Goal: Task Accomplishment & Management: Manage account settings

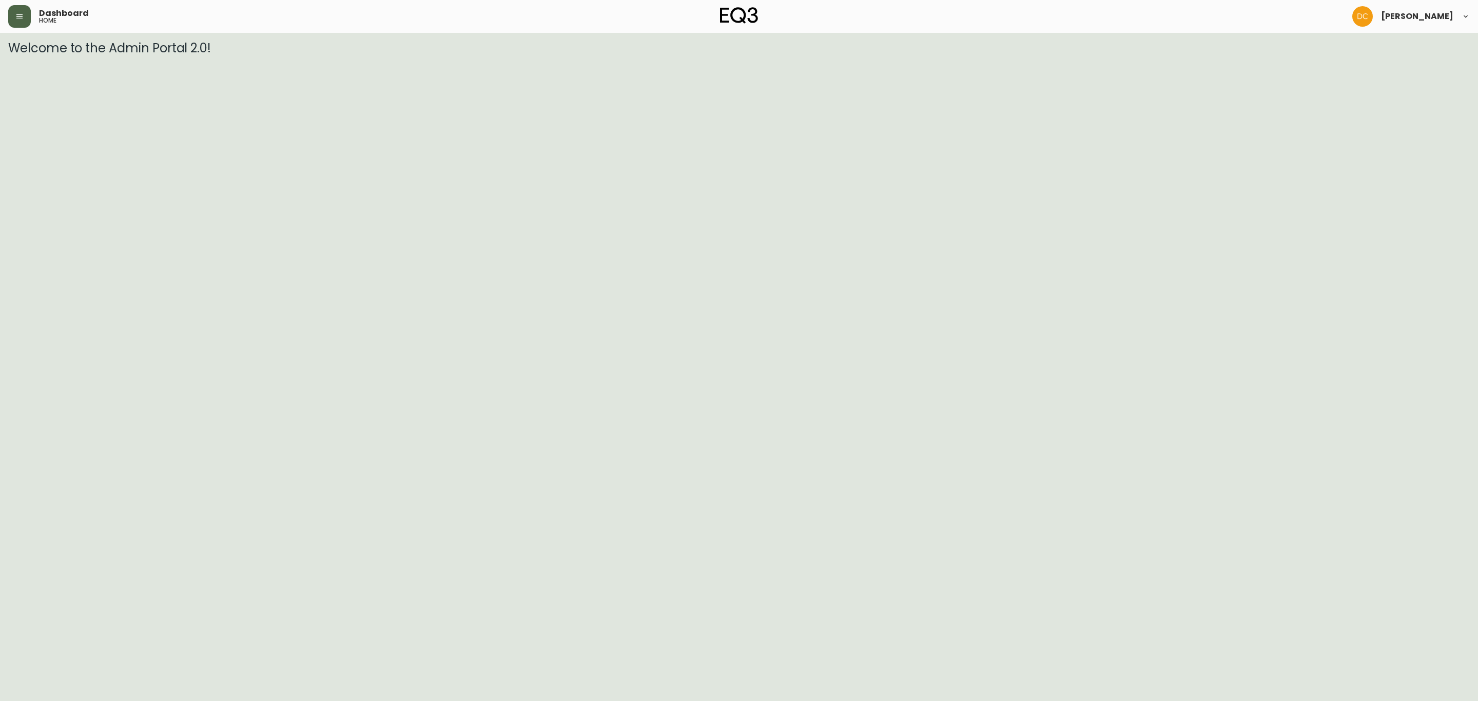
click at [11, 25] on button "button" at bounding box center [19, 16] width 23 height 23
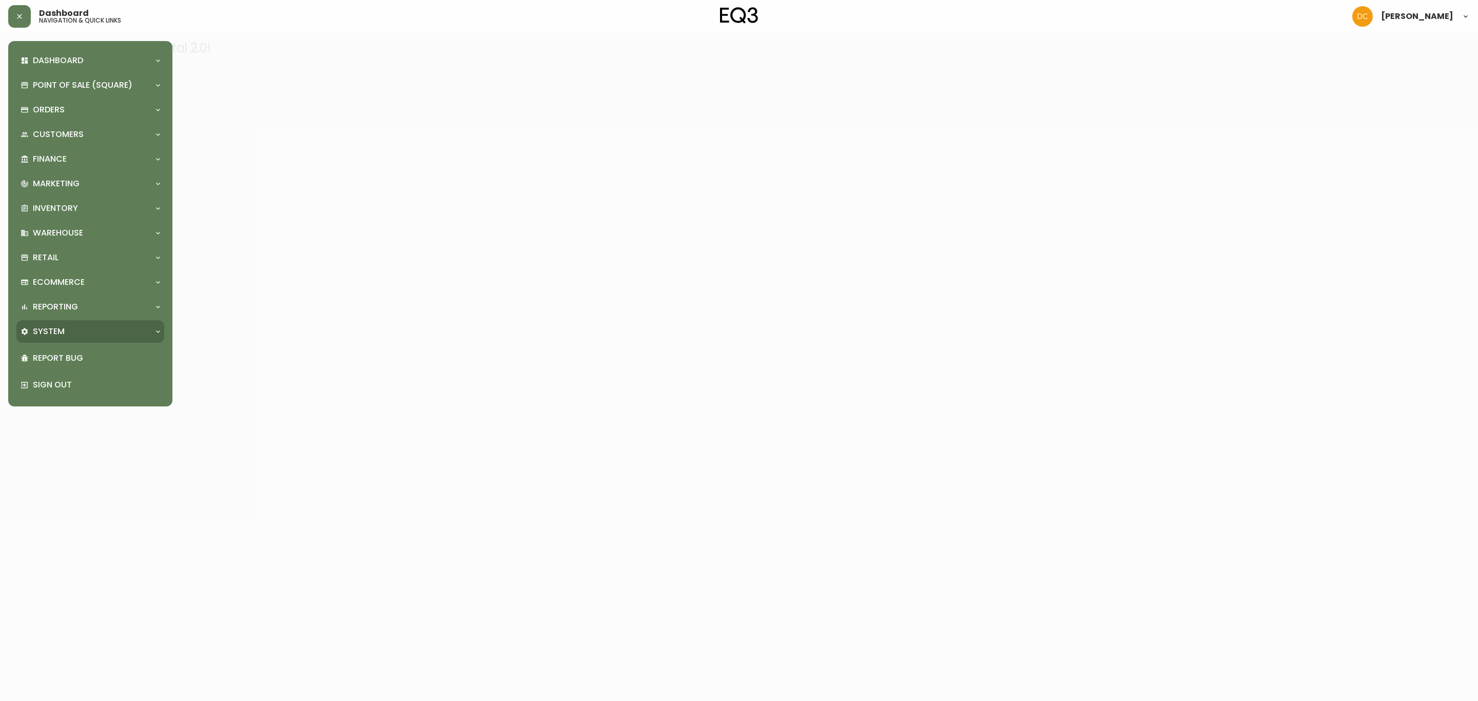
click at [54, 333] on p "System" at bounding box center [49, 331] width 32 height 11
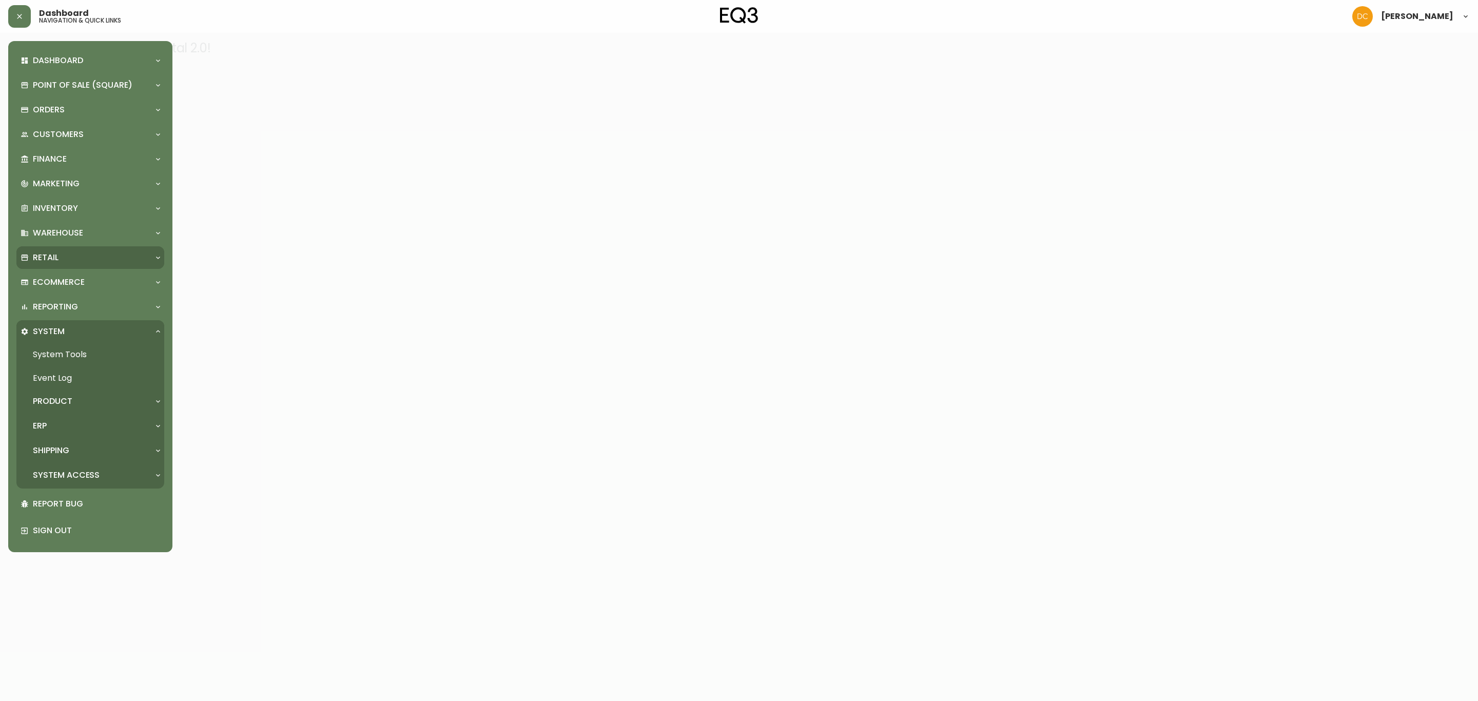
click at [84, 252] on div "Retail" at bounding box center [85, 257] width 129 height 11
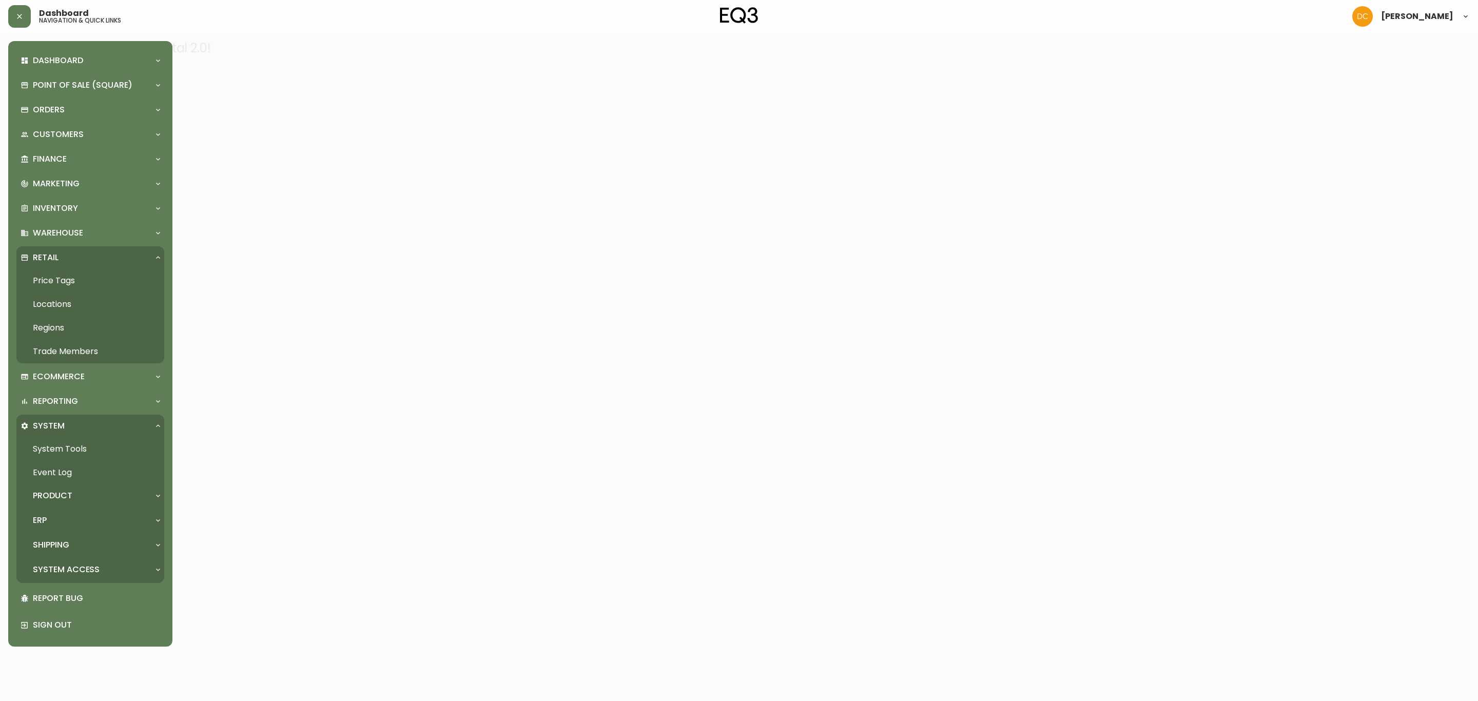
click at [68, 309] on link "Locations" at bounding box center [90, 304] width 148 height 24
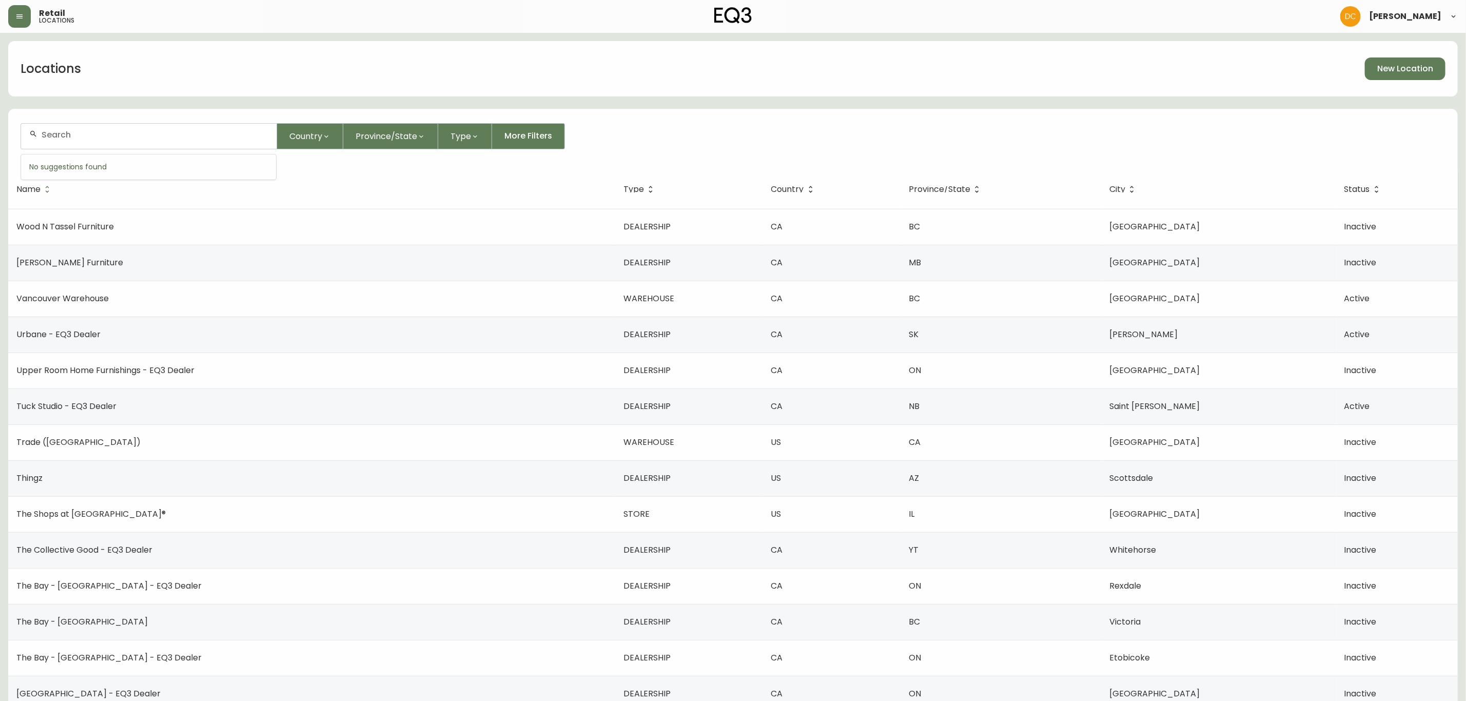
click at [120, 130] on input "text" at bounding box center [155, 135] width 227 height 10
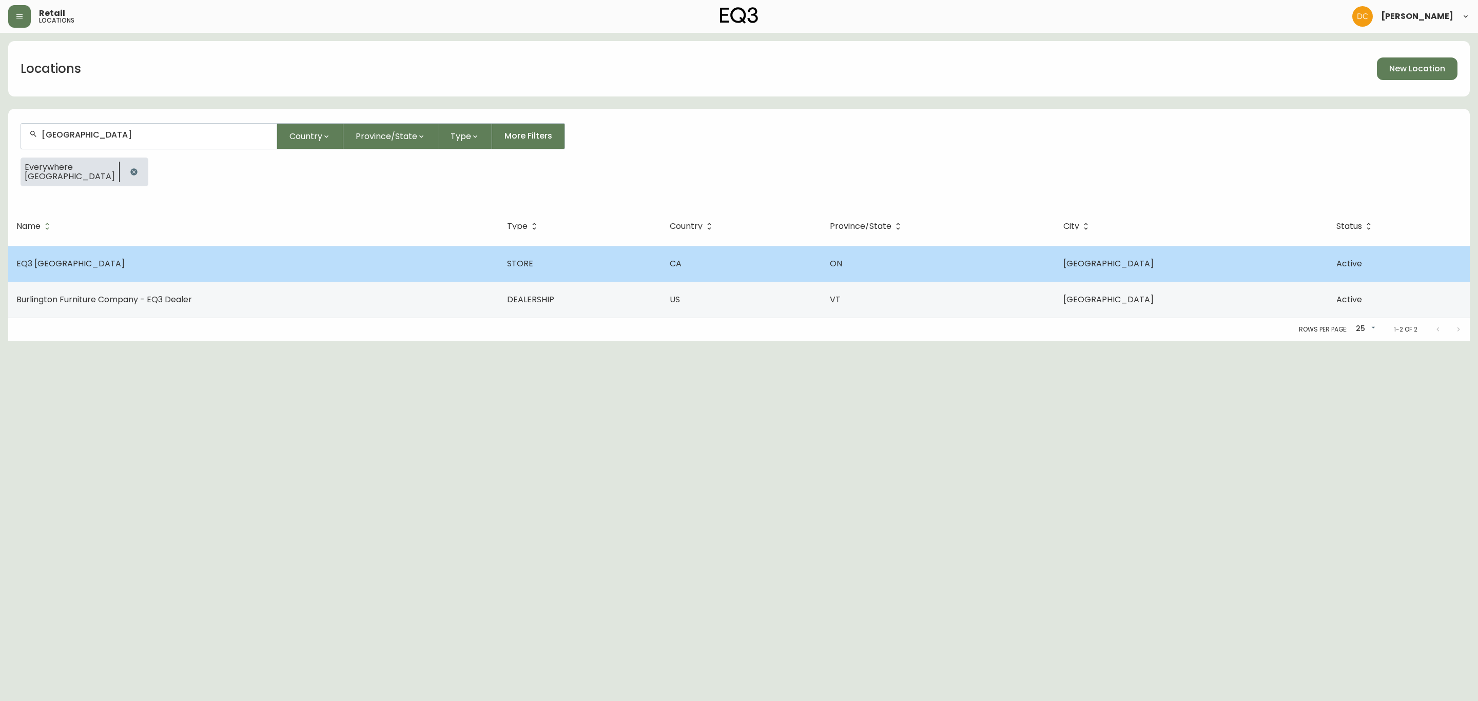
type input "[GEOGRAPHIC_DATA]"
click at [159, 266] on td "EQ3 [GEOGRAPHIC_DATA]" at bounding box center [253, 264] width 490 height 36
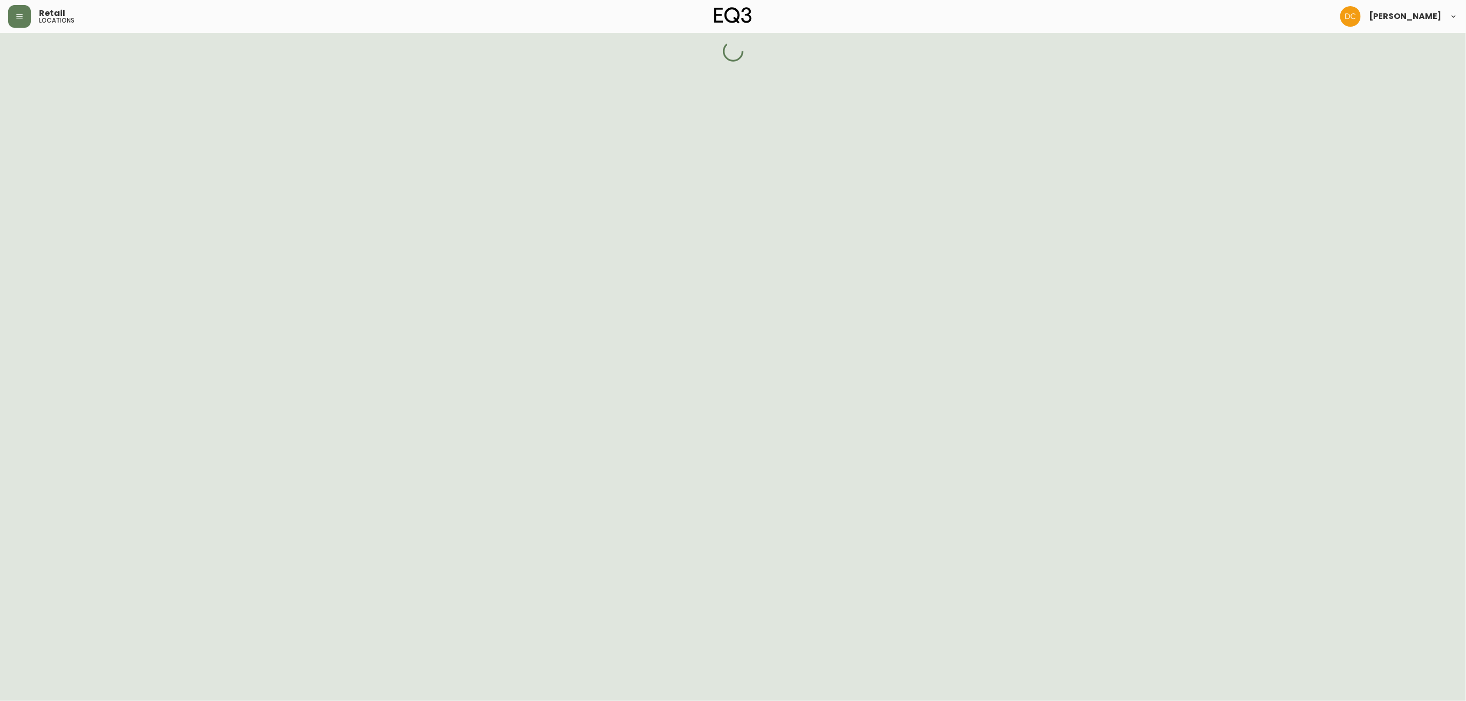
select select "ON"
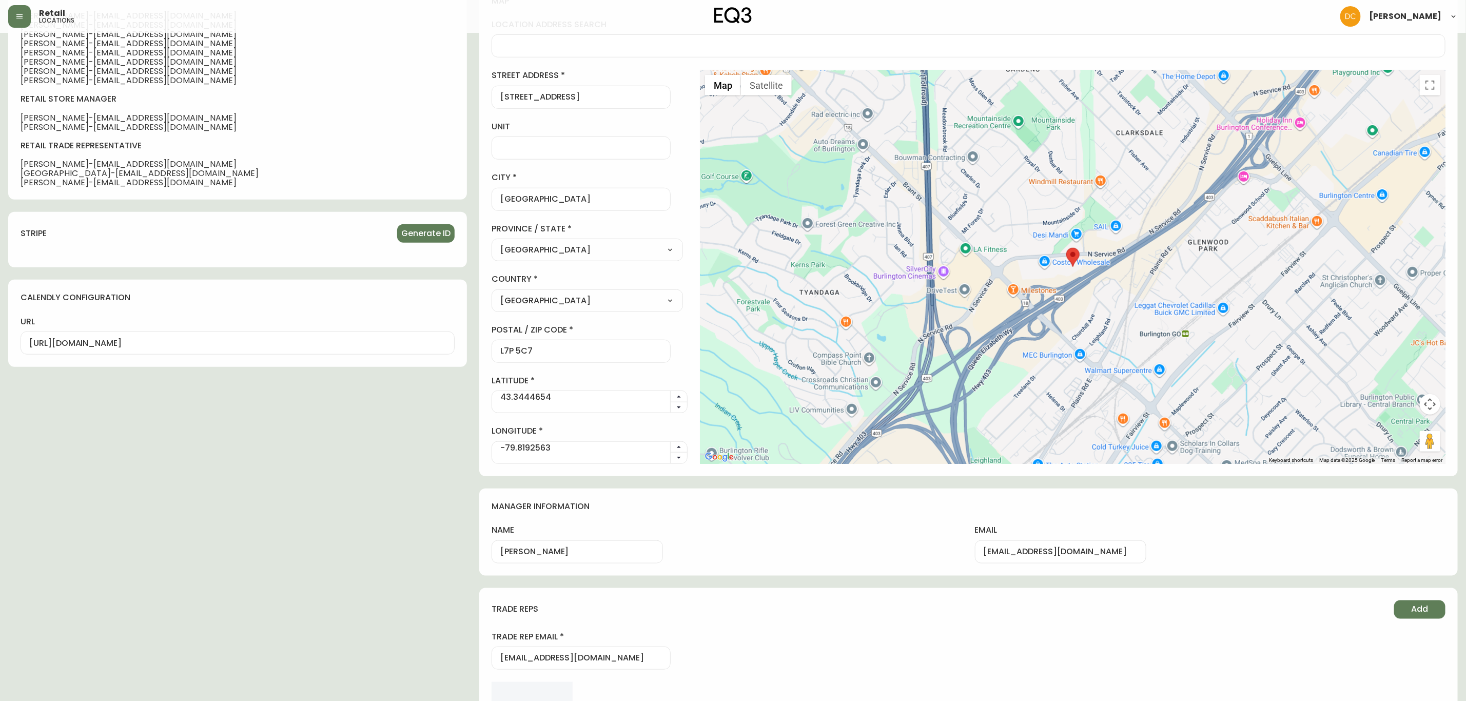
scroll to position [664, 0]
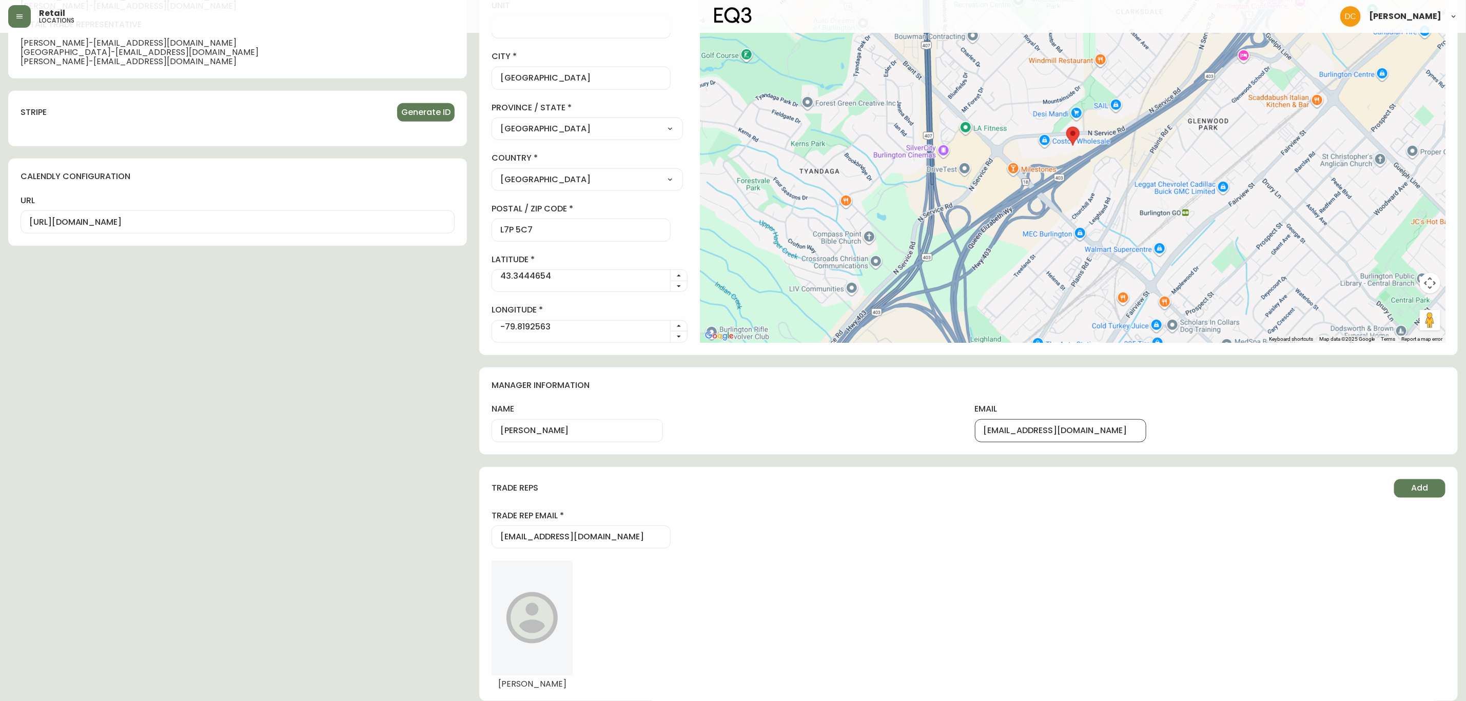
click at [1068, 428] on input "[EMAIL_ADDRESS][DOMAIN_NAME]" at bounding box center [1061, 431] width 154 height 10
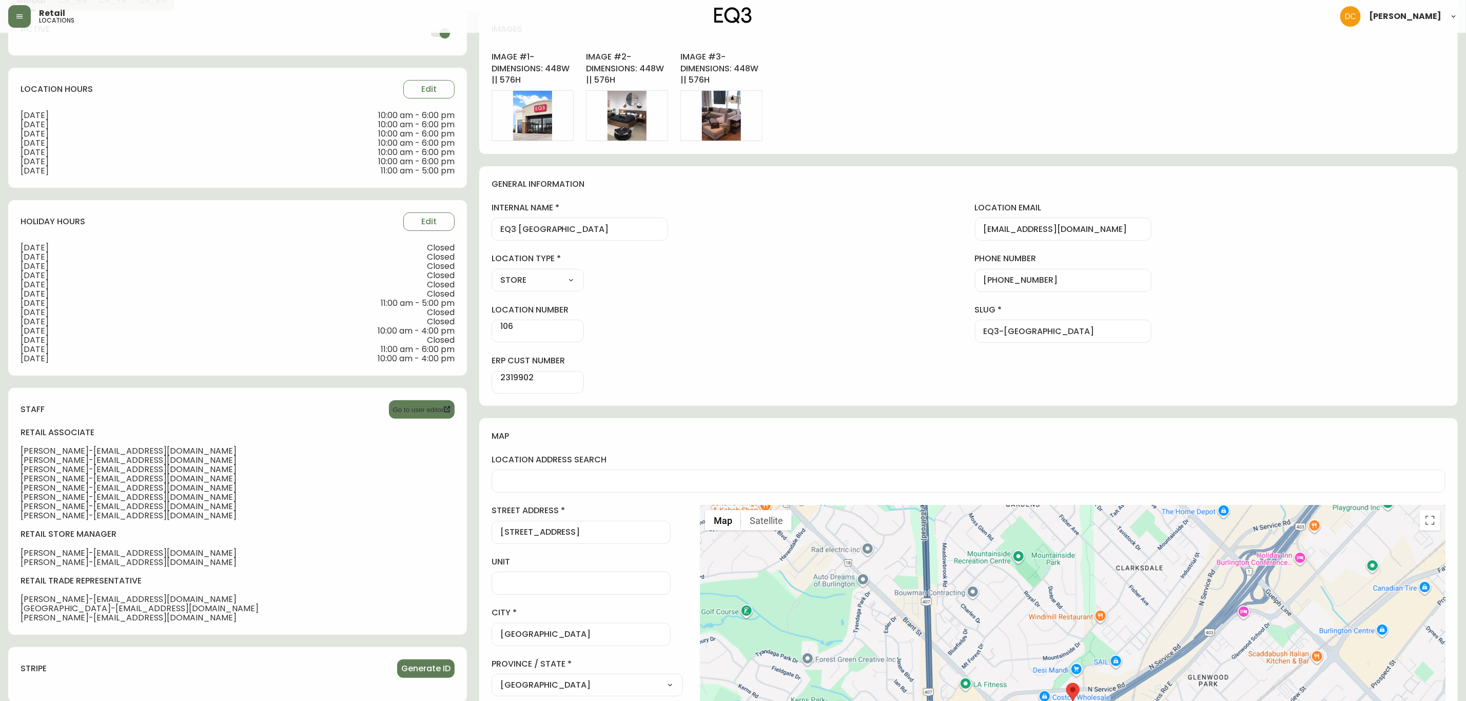
scroll to position [0, 0]
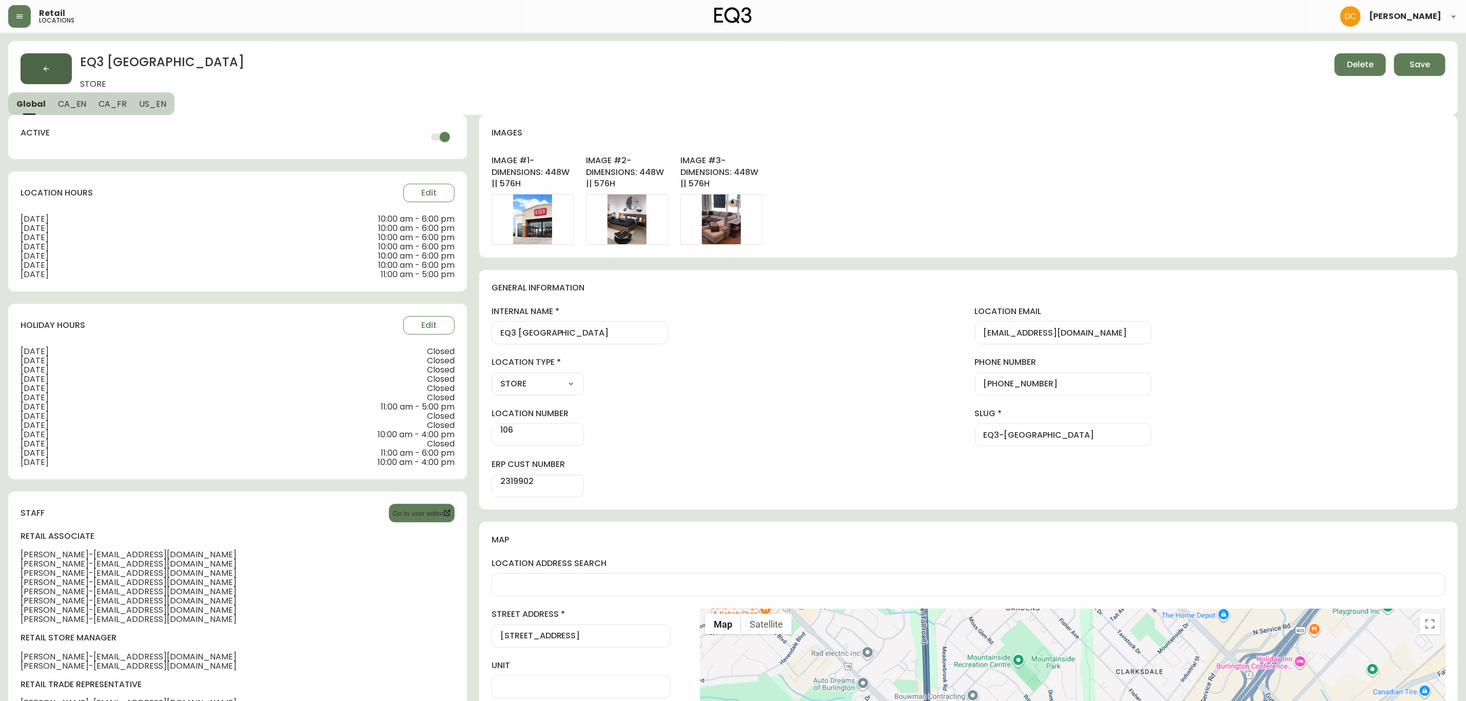
click at [51, 69] on button "button" at bounding box center [46, 68] width 51 height 31
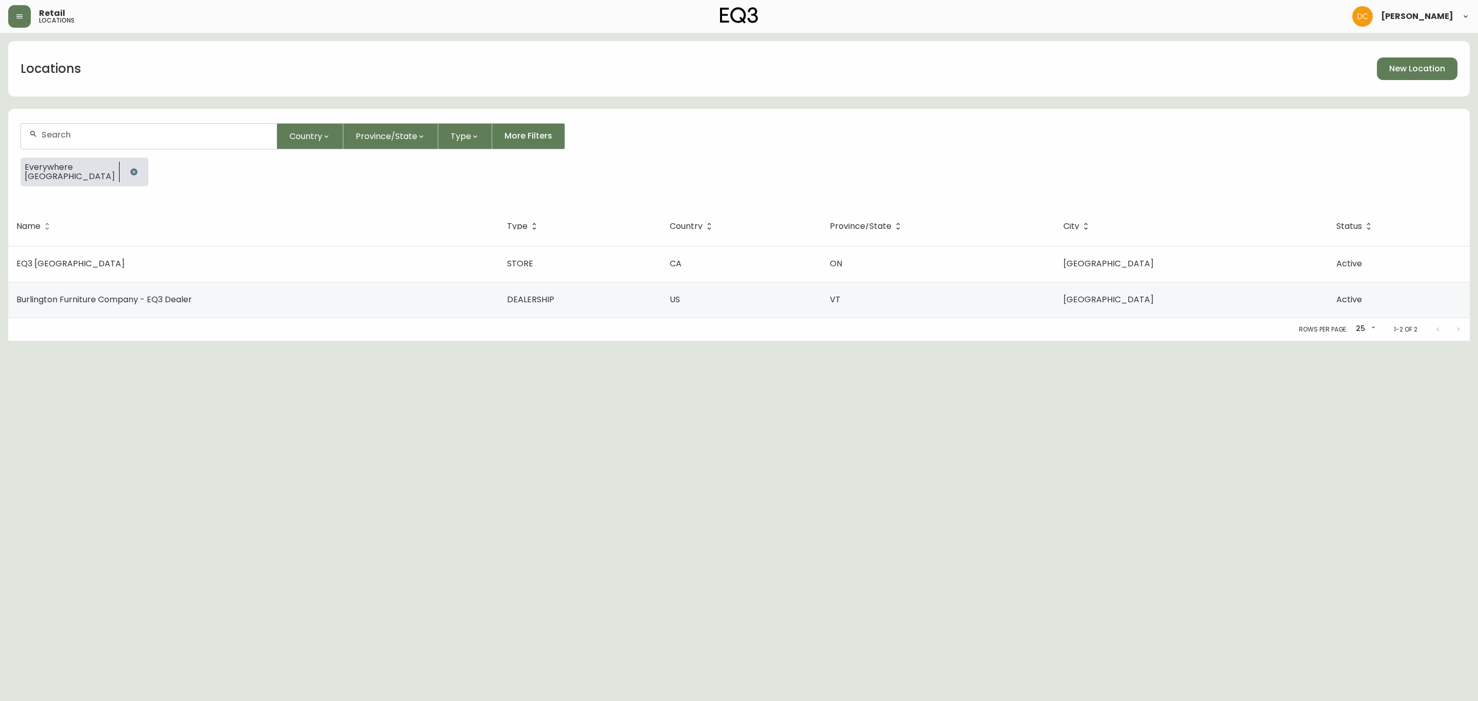
drag, startPoint x: 144, startPoint y: 125, endPoint x: 138, endPoint y: 143, distance: 19.5
click at [141, 133] on div at bounding box center [149, 136] width 256 height 25
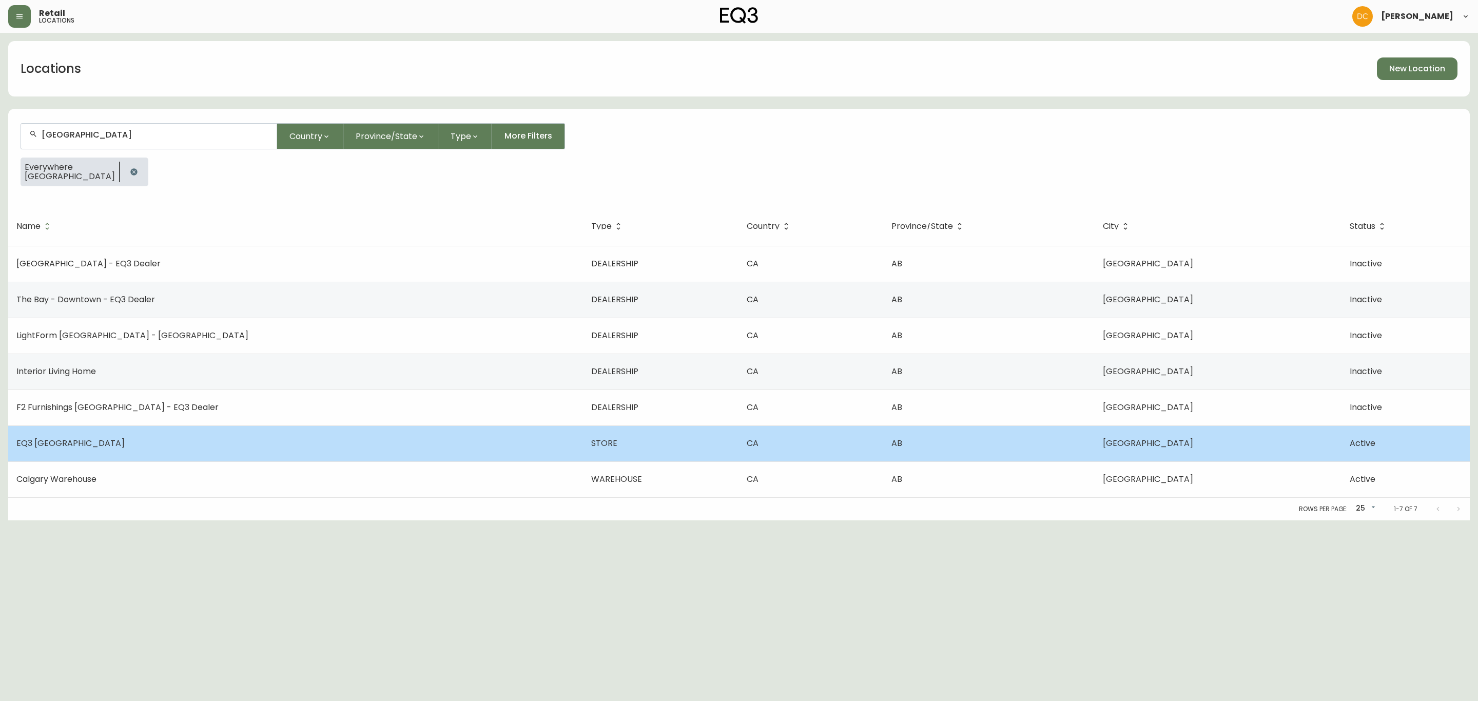
type input "[GEOGRAPHIC_DATA]"
click at [166, 448] on td "EQ3 [GEOGRAPHIC_DATA]" at bounding box center [295, 443] width 575 height 36
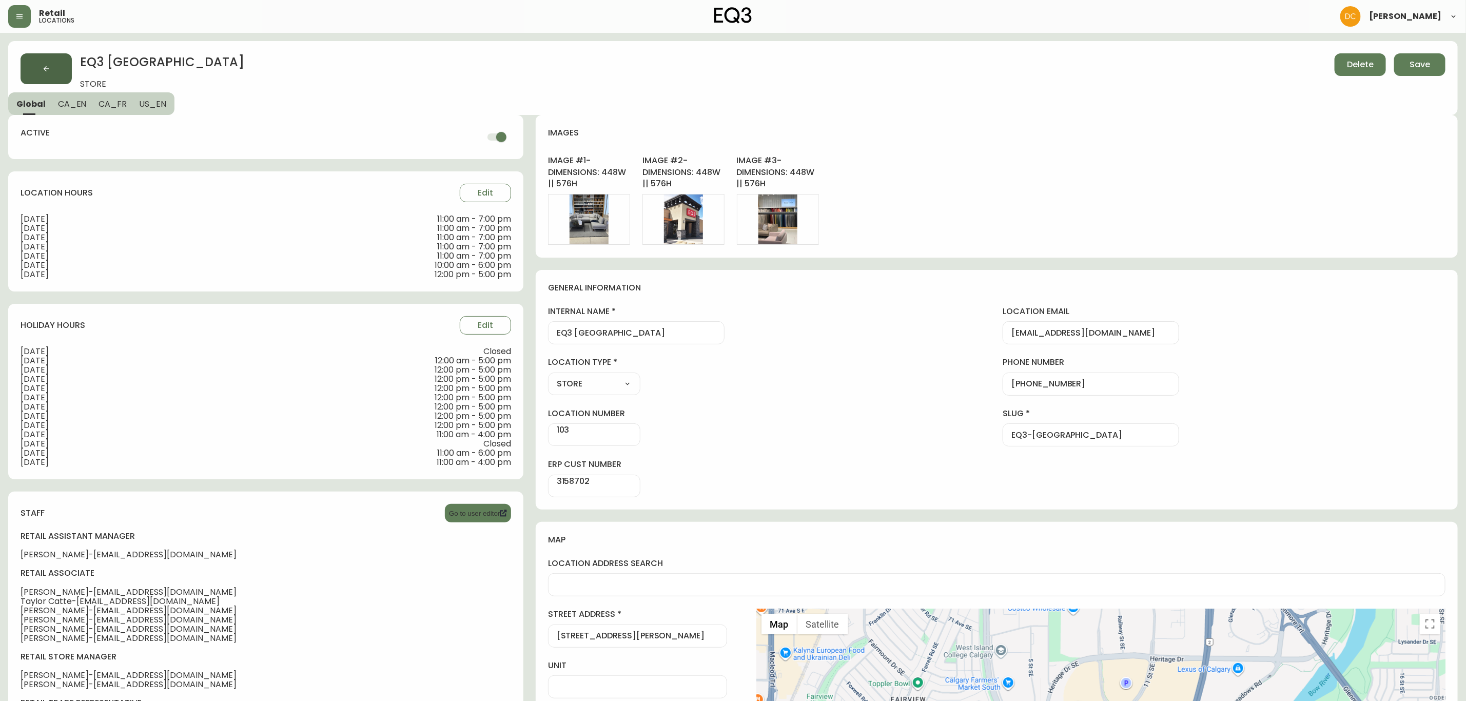
click at [41, 59] on button "button" at bounding box center [46, 68] width 51 height 31
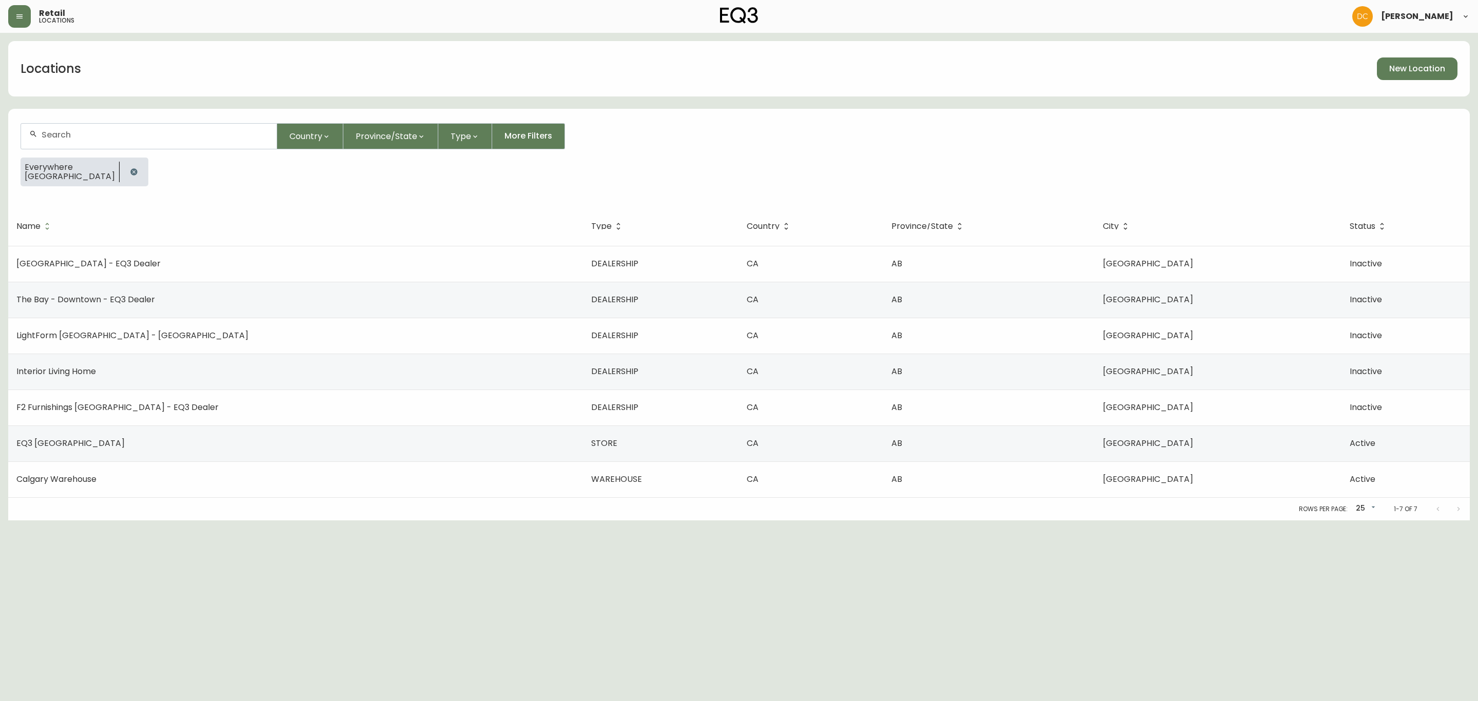
click at [202, 143] on div at bounding box center [149, 136] width 256 height 25
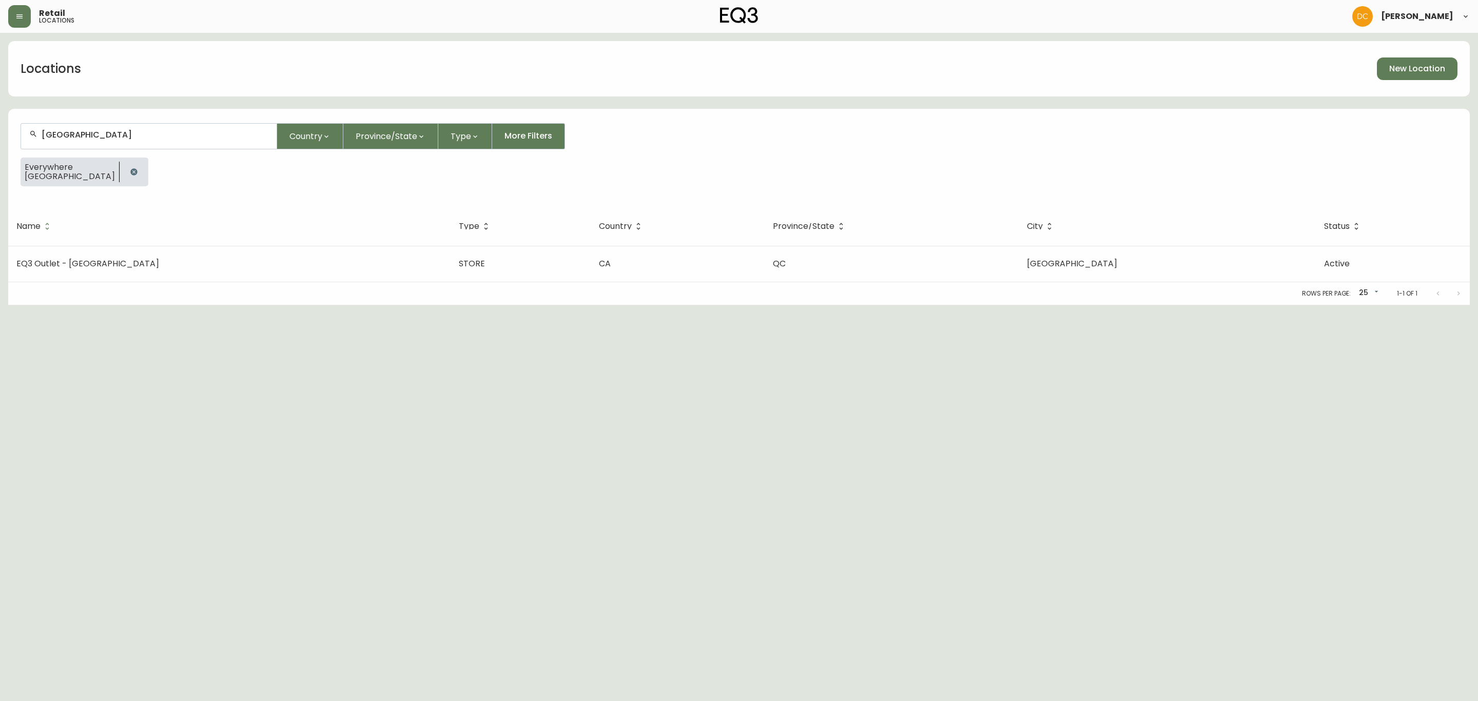
type input "[GEOGRAPHIC_DATA]"
click at [579, 283] on div "Rows per page: 25 25 1-1 of 1" at bounding box center [738, 293] width 1461 height 23
click at [591, 261] on td "CA" at bounding box center [678, 264] width 174 height 36
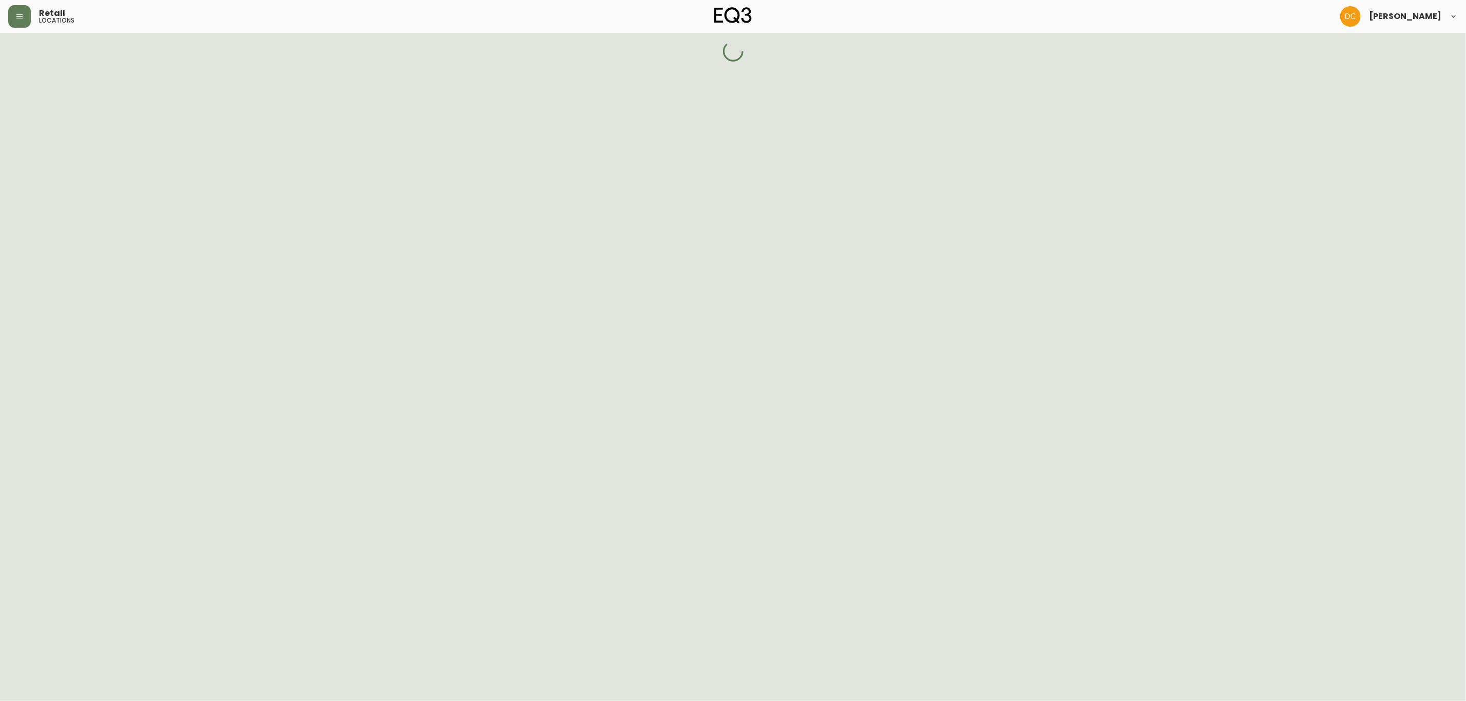
select select "QC"
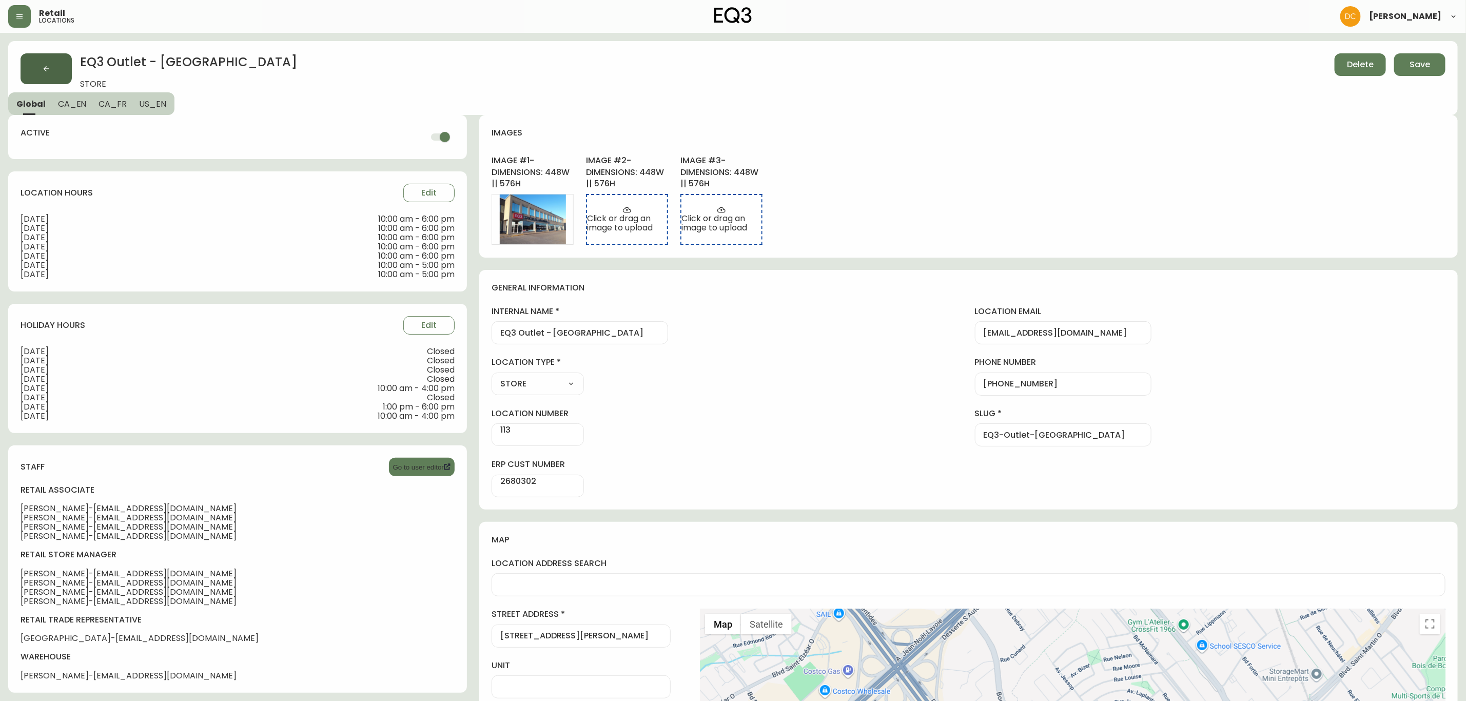
click at [38, 60] on button "button" at bounding box center [46, 68] width 51 height 31
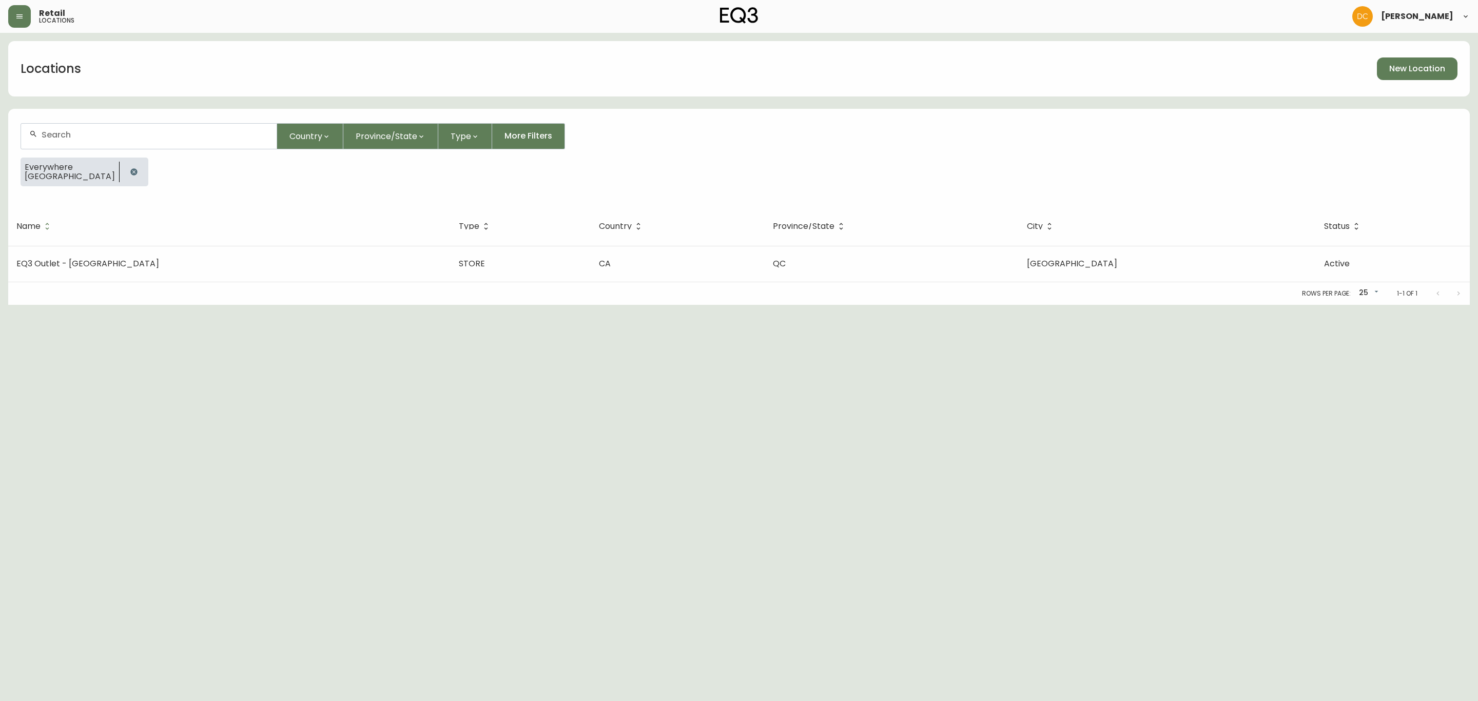
click at [148, 126] on div at bounding box center [149, 136] width 256 height 25
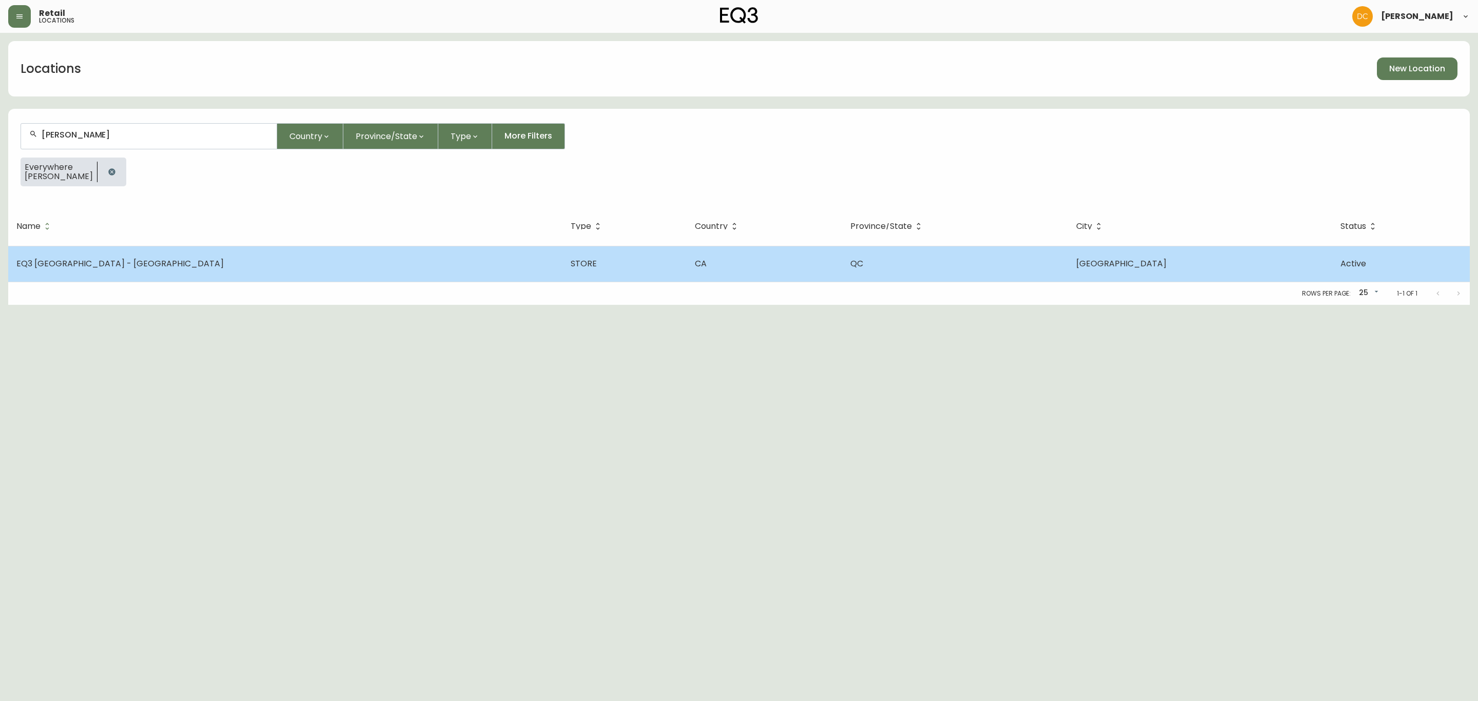
type input "[PERSON_NAME]"
click at [172, 279] on td "EQ3 [GEOGRAPHIC_DATA] - [GEOGRAPHIC_DATA]" at bounding box center [285, 264] width 554 height 36
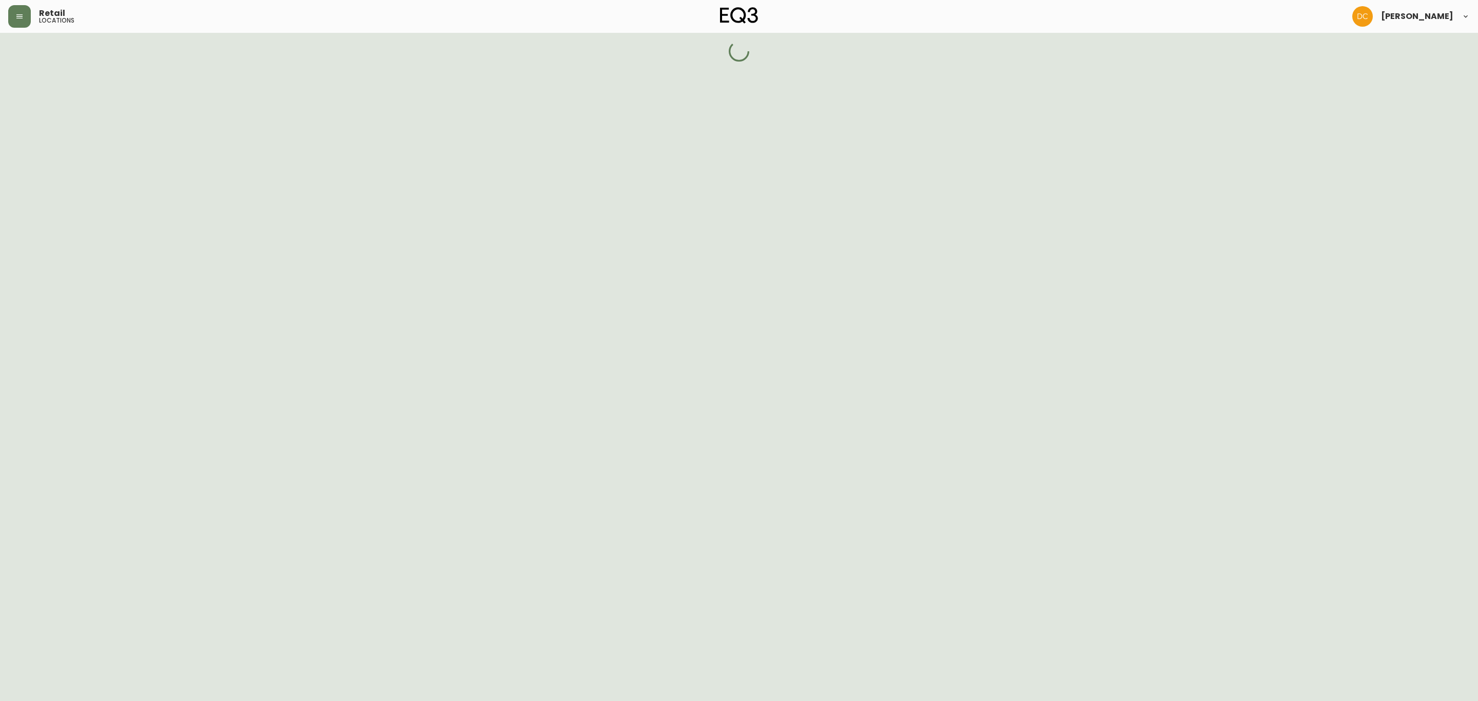
select select "QC"
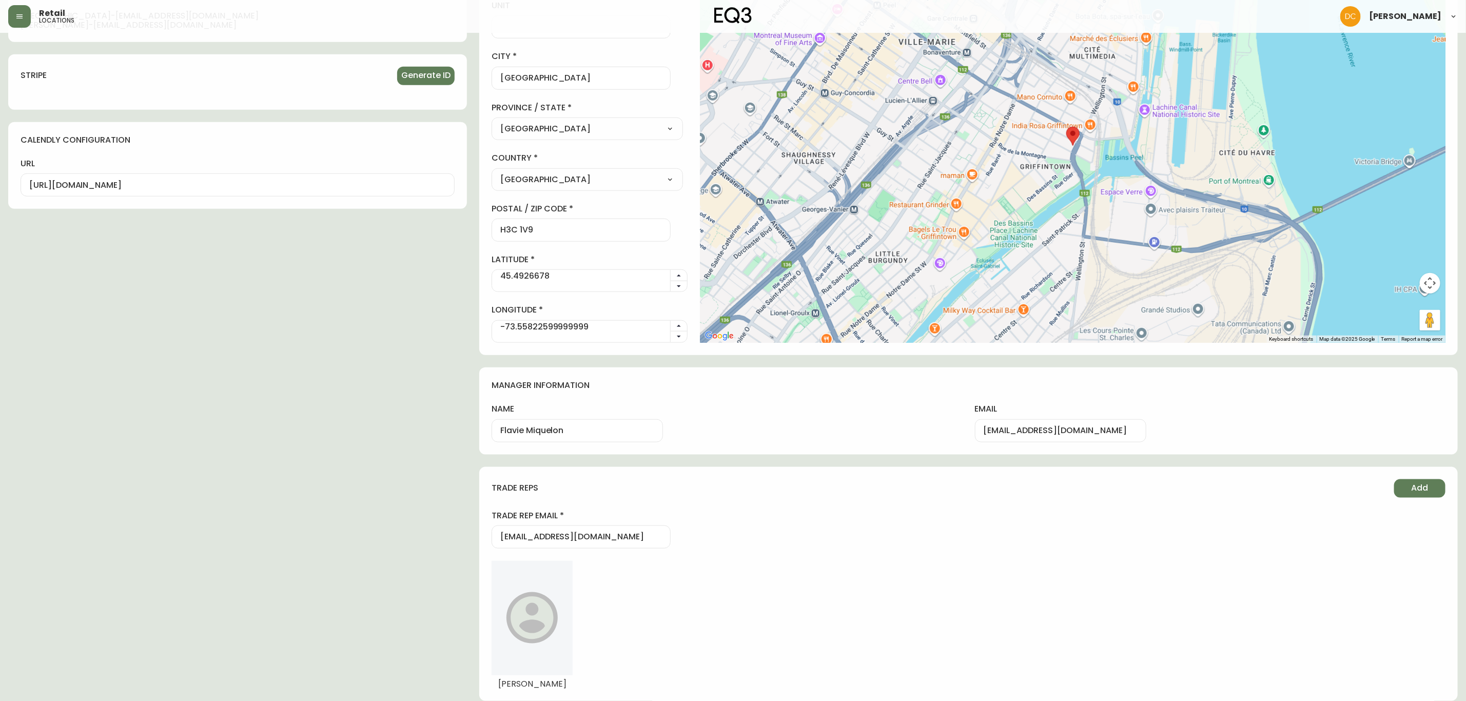
scroll to position [664, 0]
click at [502, 433] on input "Flavie Miquelon" at bounding box center [577, 431] width 154 height 10
click at [502, 431] on input "Flavie Miquelon" at bounding box center [577, 431] width 154 height 10
click at [525, 431] on input "Flavie Miquelon" at bounding box center [577, 431] width 154 height 10
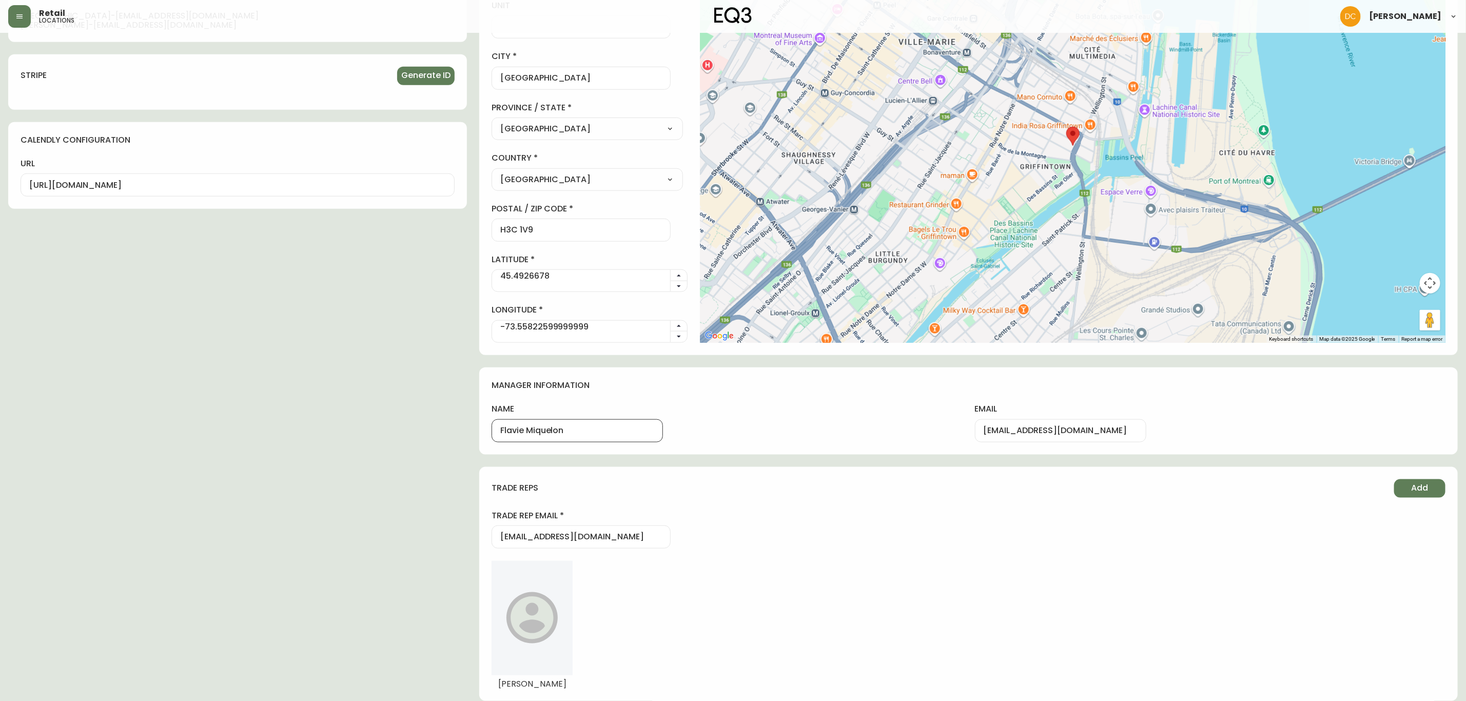
click at [985, 434] on input "[EMAIL_ADDRESS][DOMAIN_NAME]" at bounding box center [1061, 431] width 154 height 10
click at [298, 416] on div "active location hours Edit [DATE] 10:00 am - 6:00 pm [DATE] 10:00 am - 6:00 pm …" at bounding box center [237, 78] width 459 height 1246
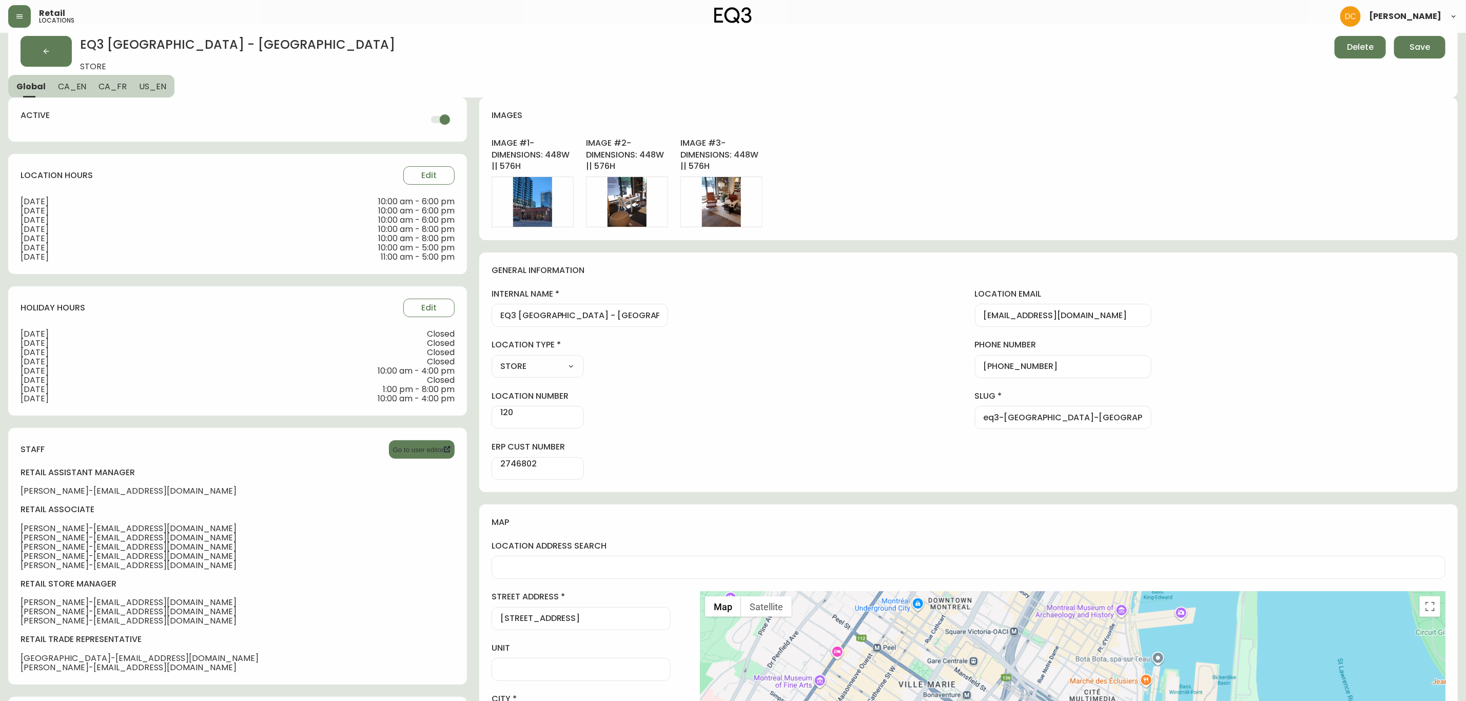
scroll to position [0, 0]
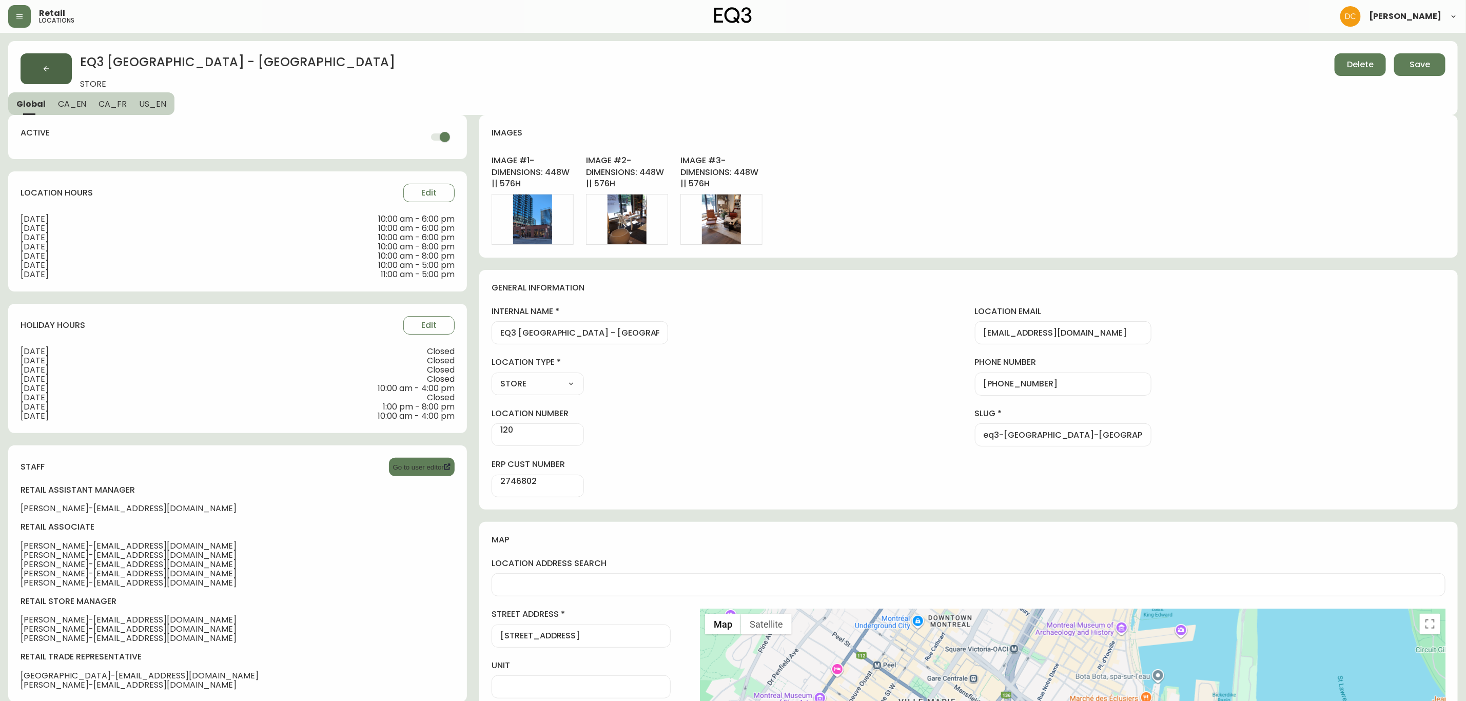
click at [39, 66] on button "button" at bounding box center [46, 68] width 51 height 31
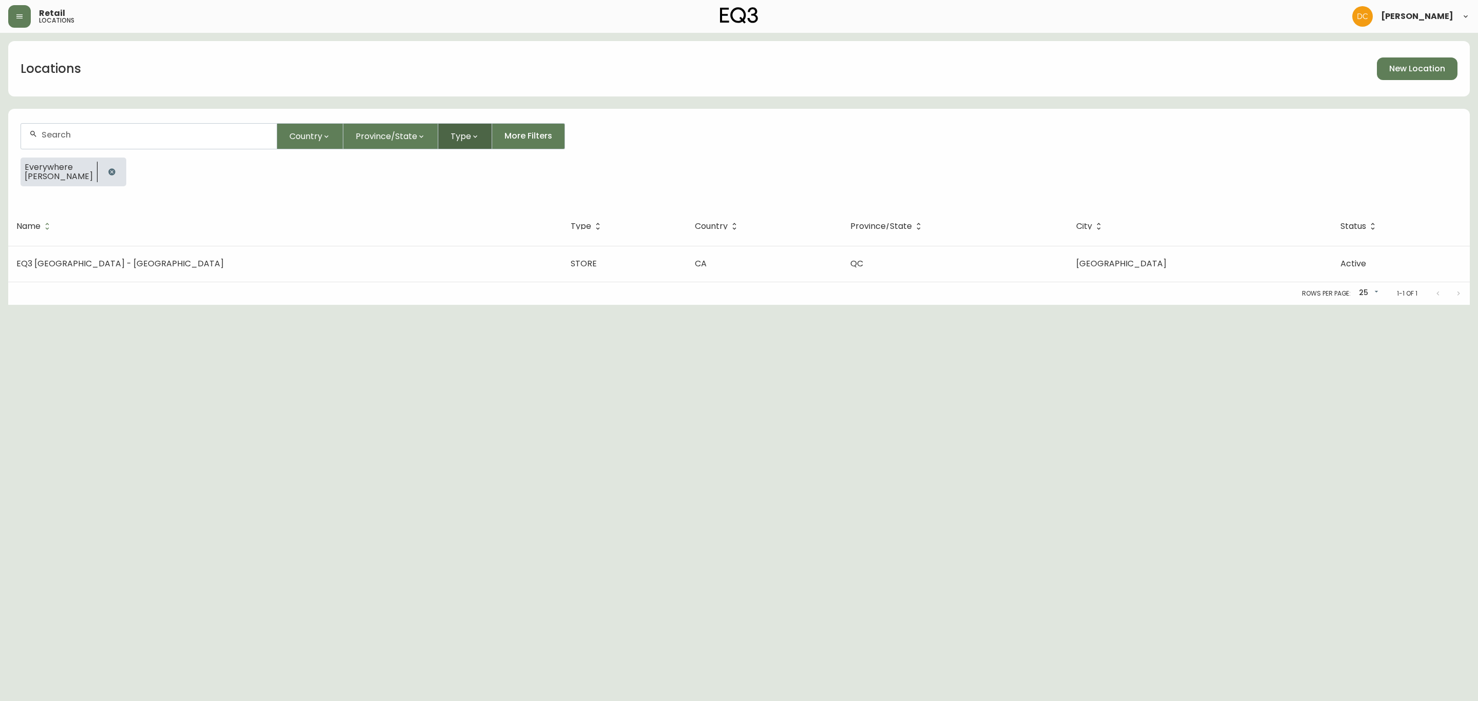
click at [459, 142] on button "Type" at bounding box center [465, 136] width 54 height 26
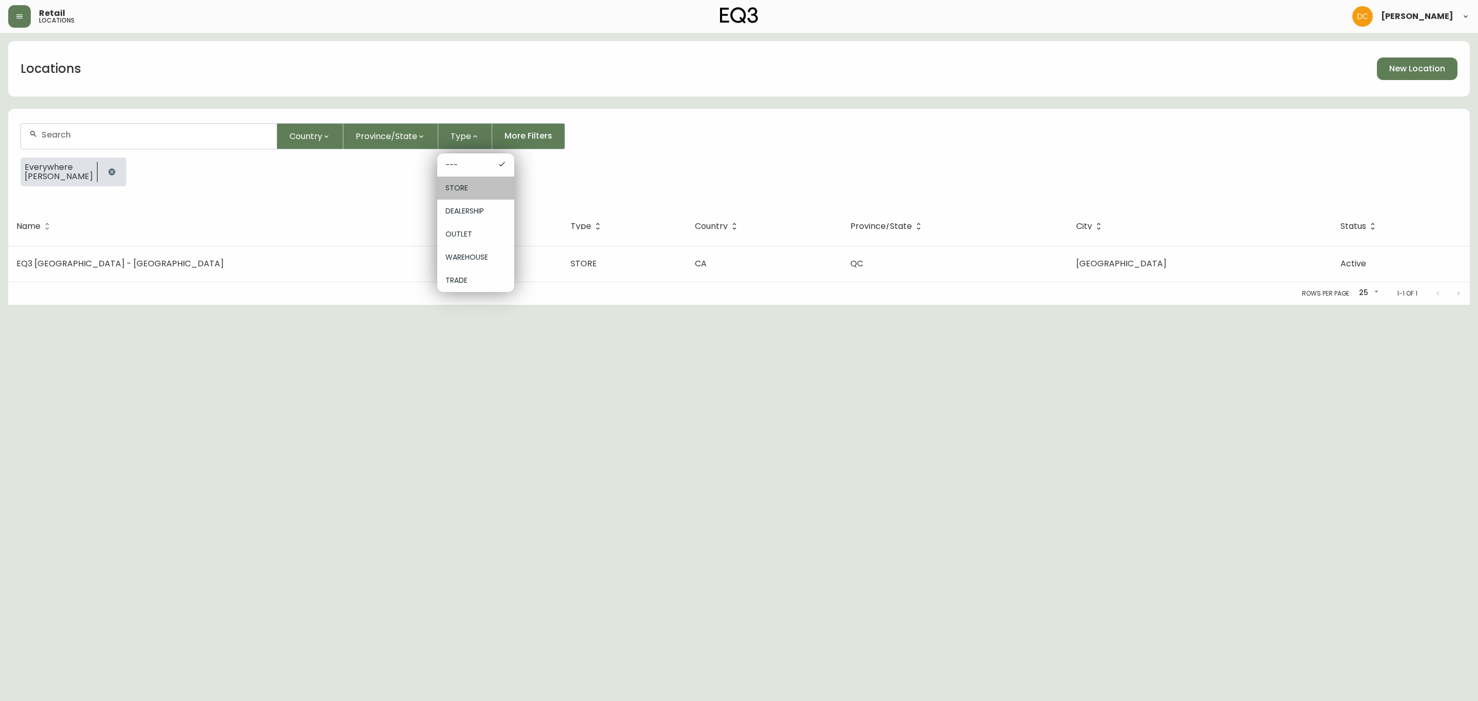
click at [476, 186] on span "STORE" at bounding box center [475, 188] width 61 height 11
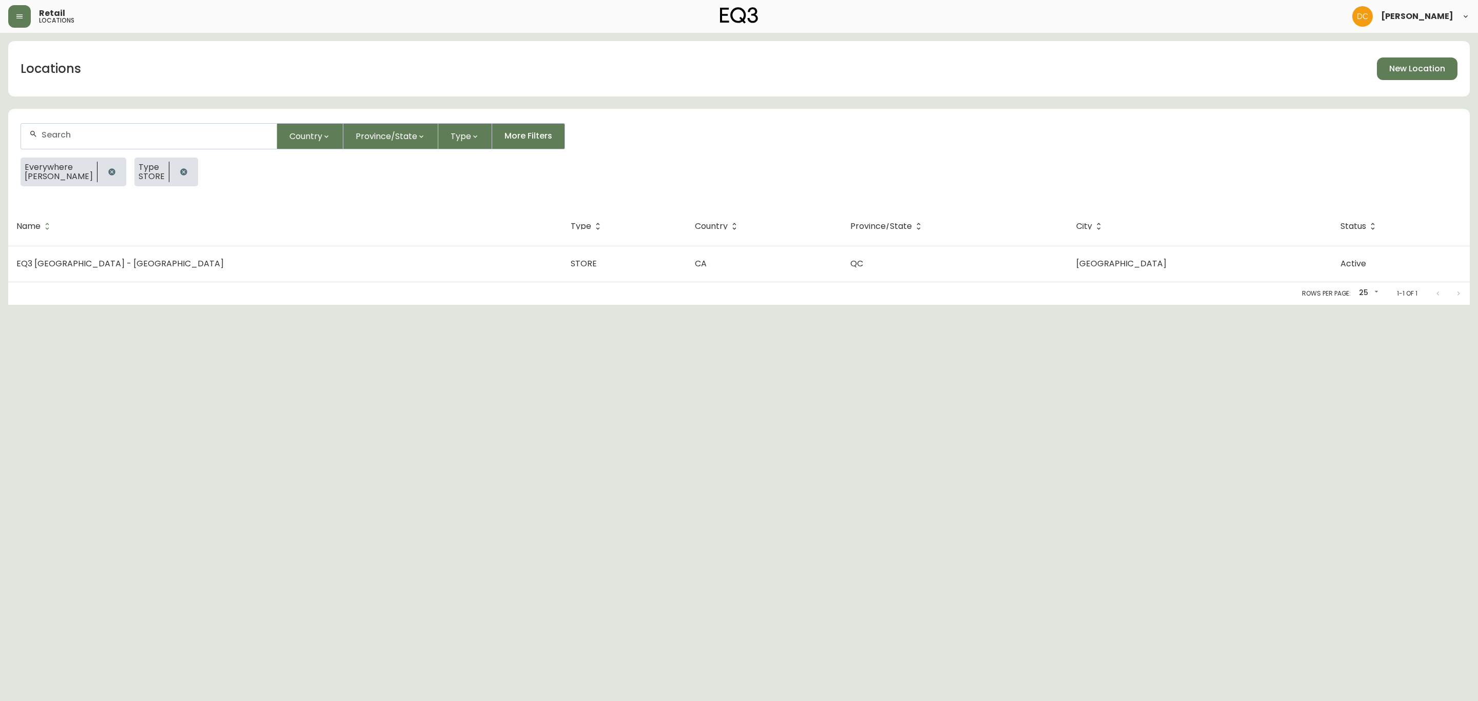
click at [108, 170] on icon "button" at bounding box center [111, 171] width 7 height 7
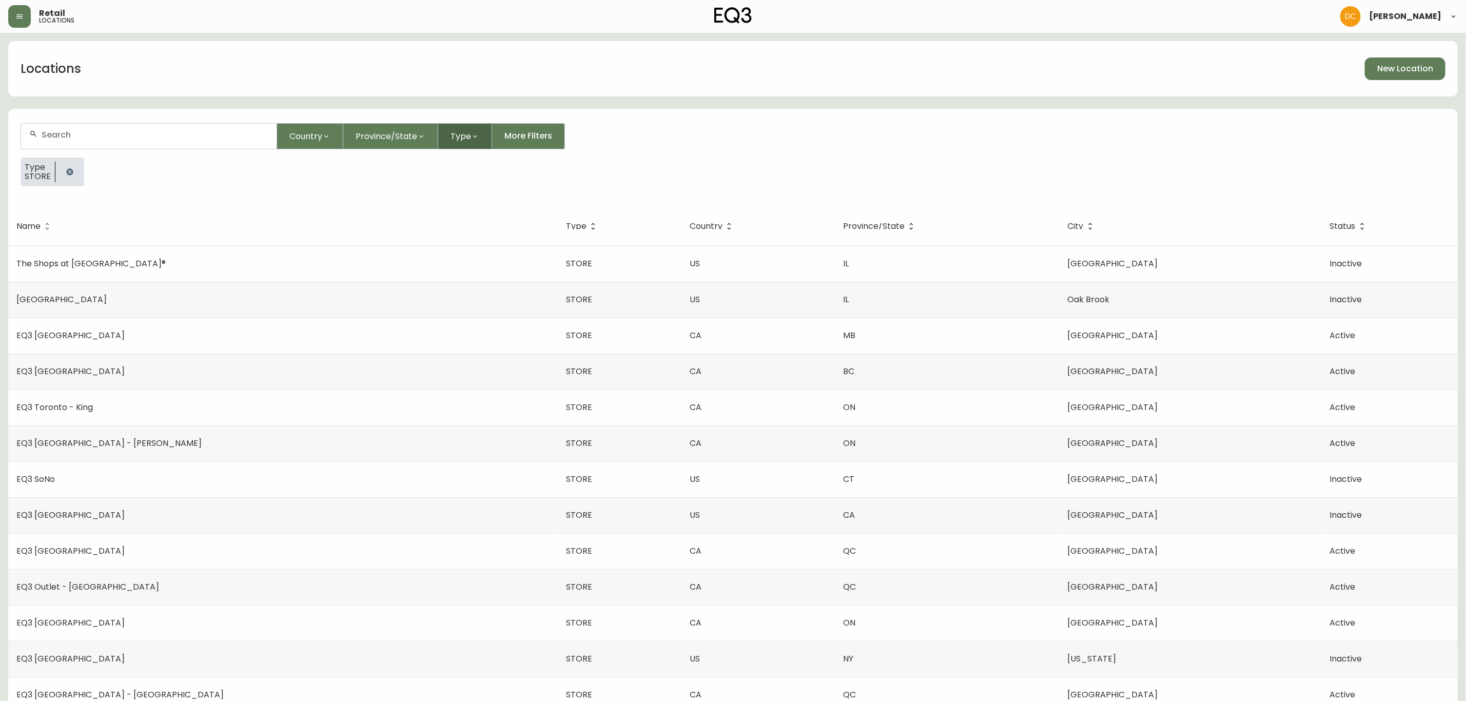
click at [477, 139] on icon "button" at bounding box center [475, 136] width 8 height 8
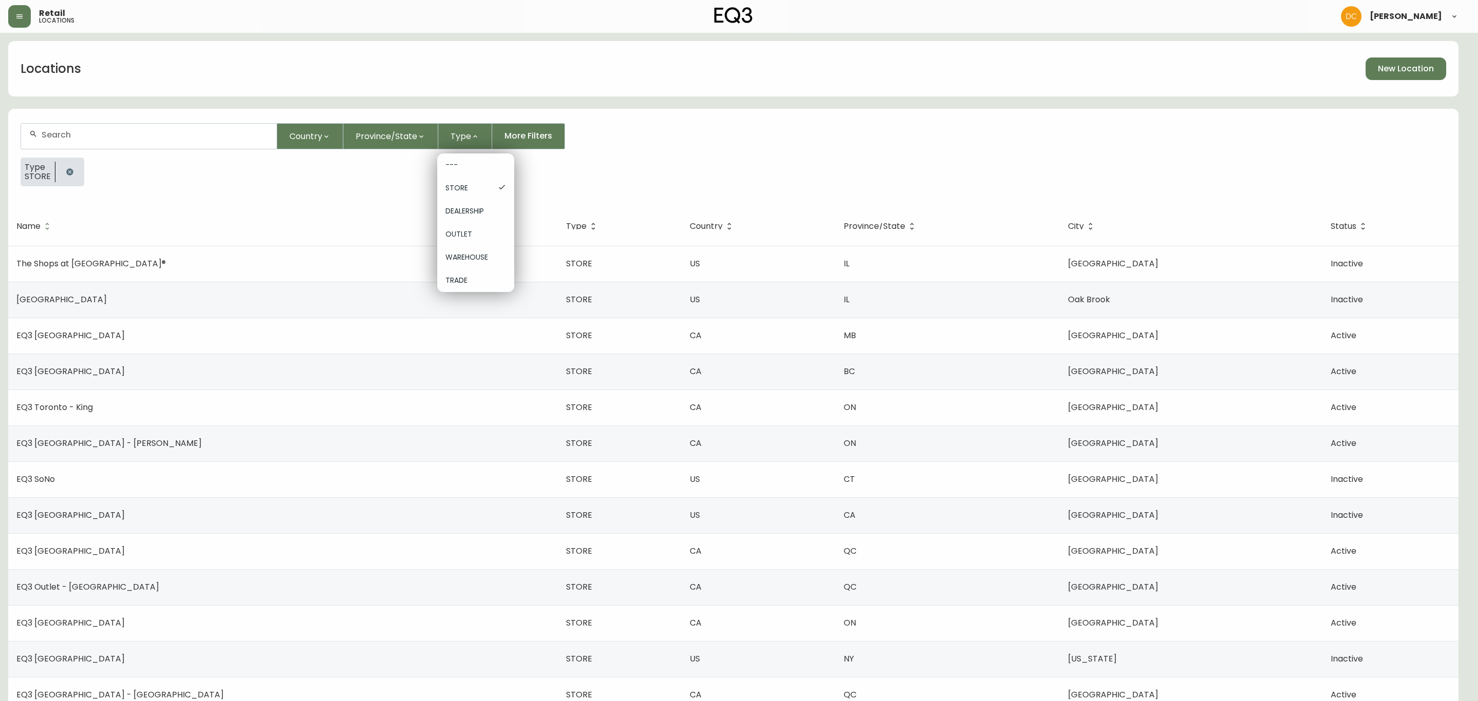
click at [576, 165] on div at bounding box center [739, 350] width 1478 height 701
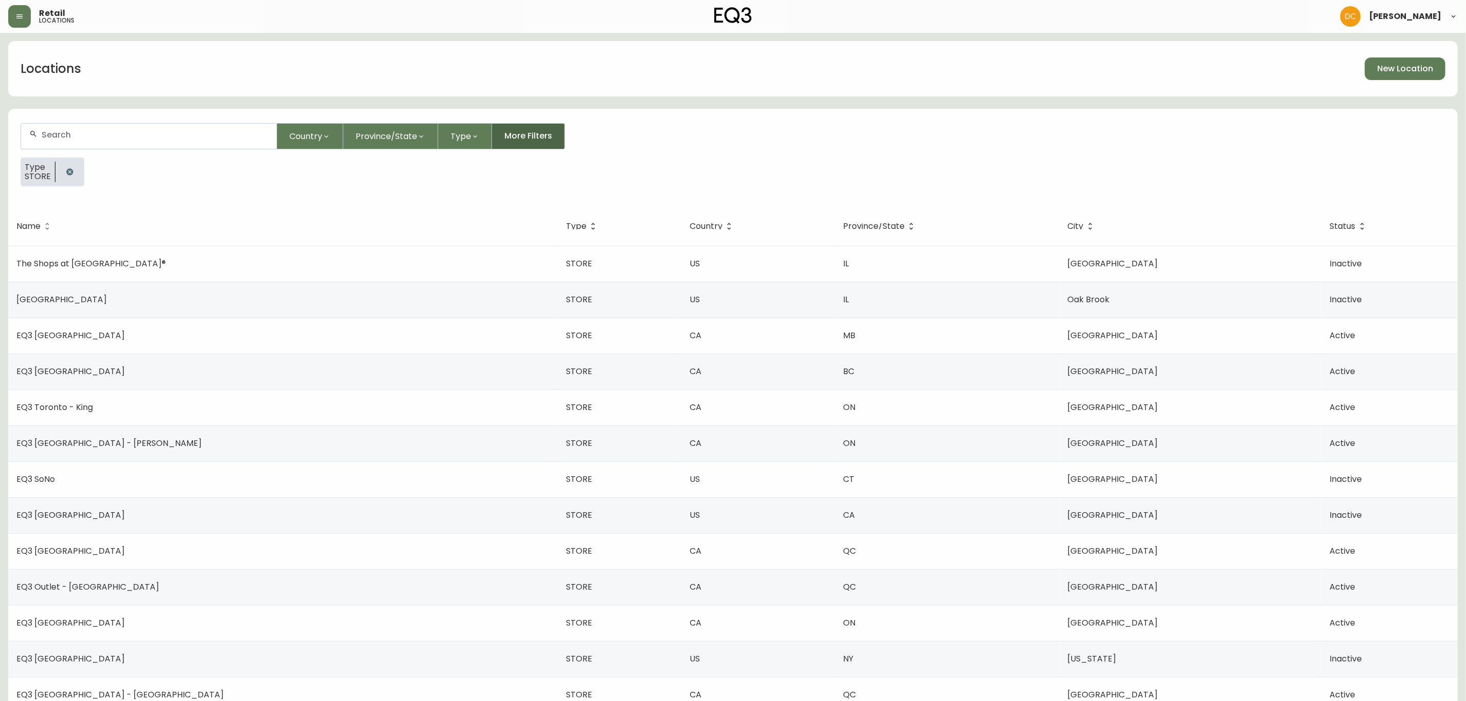
click at [533, 141] on span "More Filters" at bounding box center [528, 135] width 48 height 11
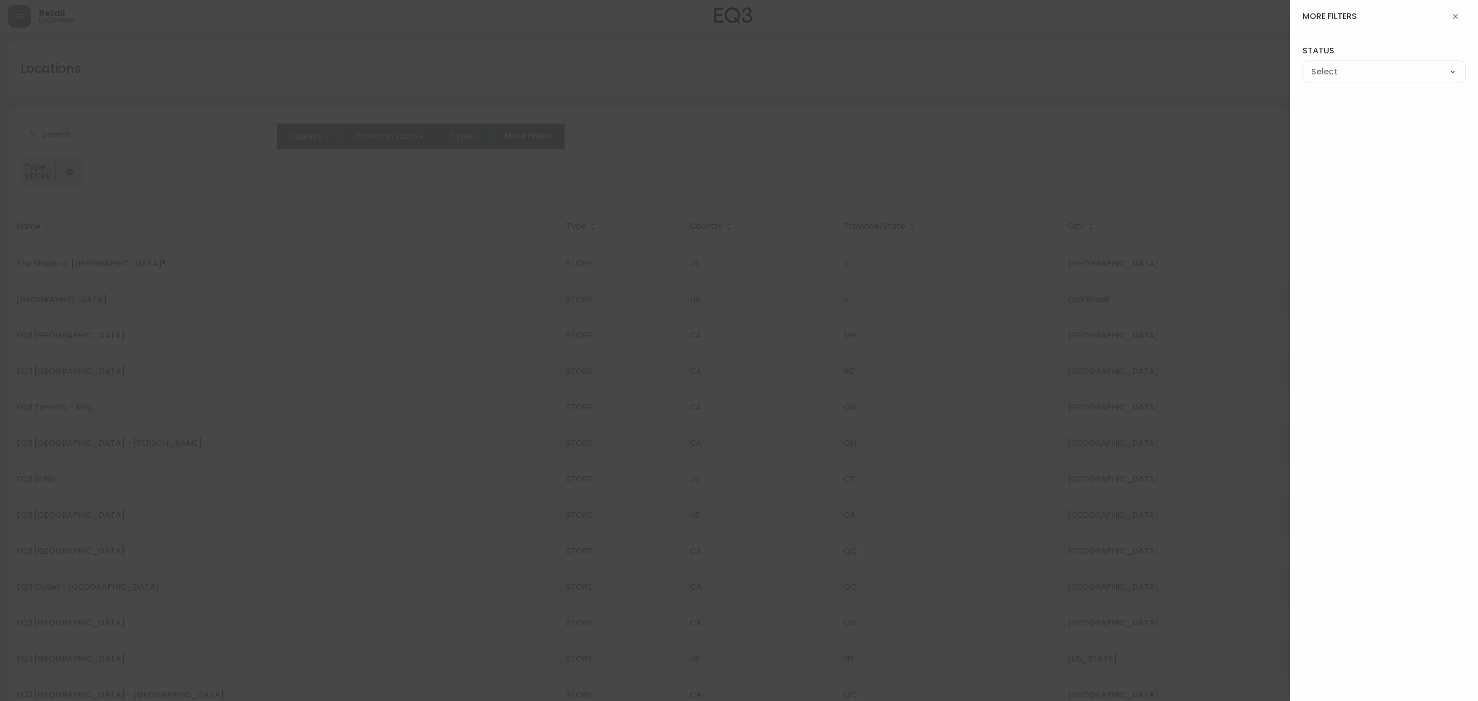
drag, startPoint x: 1336, startPoint y: 67, endPoint x: 1336, endPoint y: 79, distance: 11.8
click at [1336, 67] on select "--- ACTIVE INACTIVE" at bounding box center [1383, 72] width 163 height 15
select select "TRUE"
click at [1302, 65] on select "--- ACTIVE INACTIVE" at bounding box center [1383, 72] width 163 height 15
type input "ACTIVE"
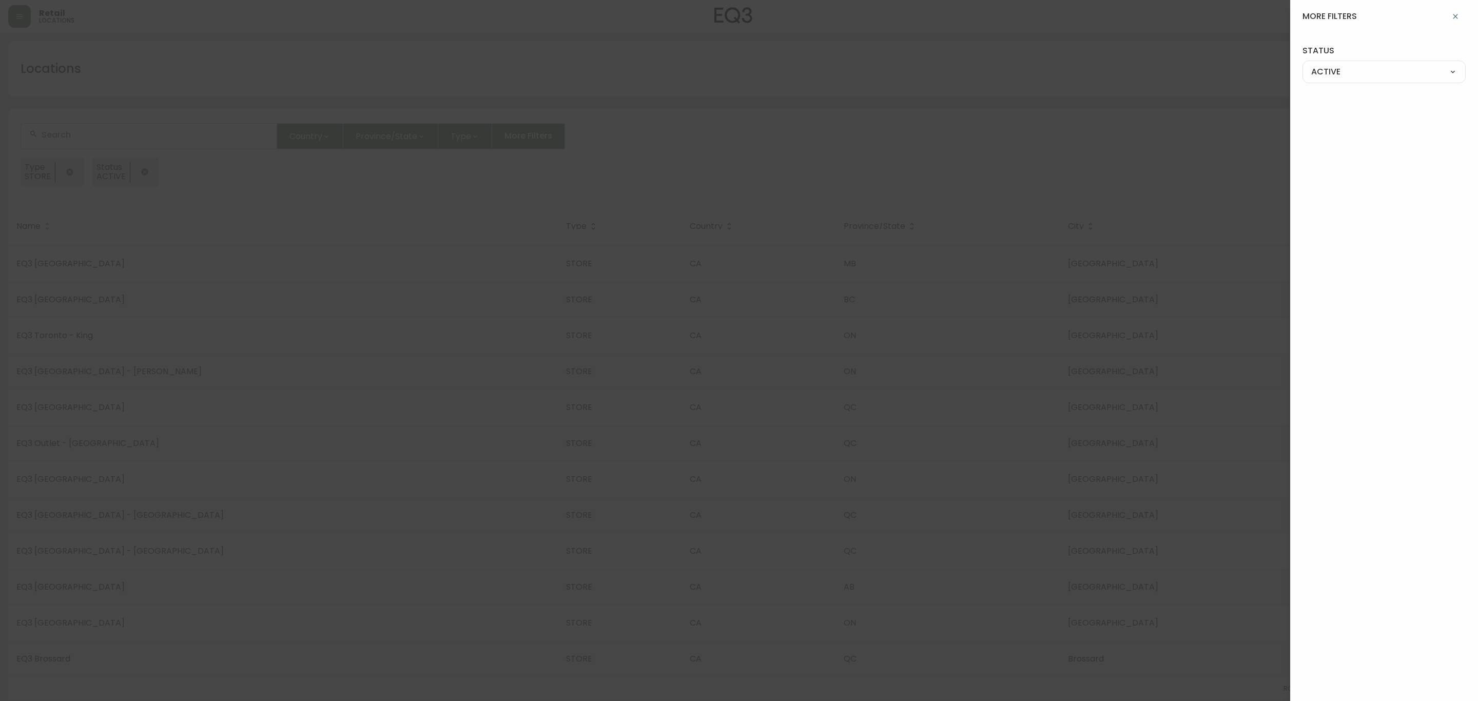
click at [889, 161] on div at bounding box center [739, 350] width 1478 height 701
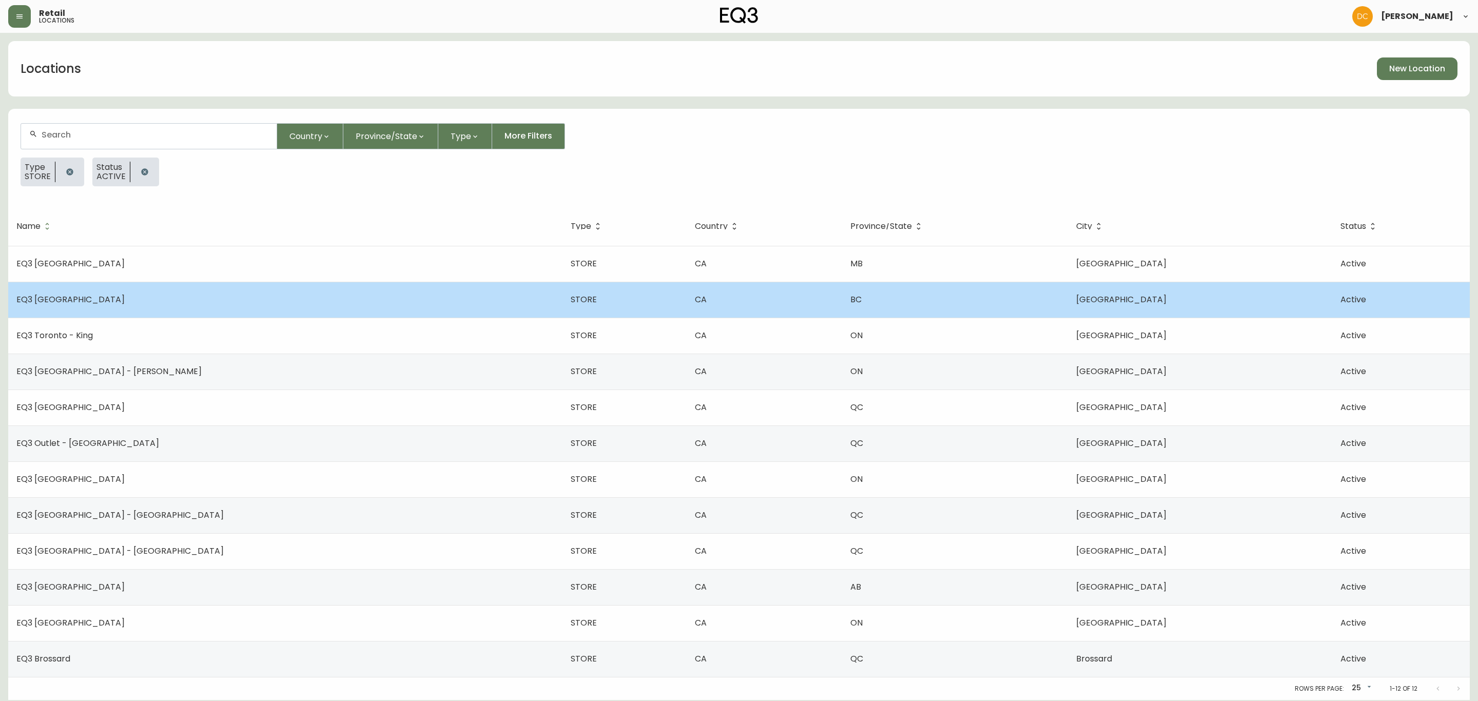
click at [157, 291] on td "EQ3 [GEOGRAPHIC_DATA]" at bounding box center [285, 300] width 554 height 36
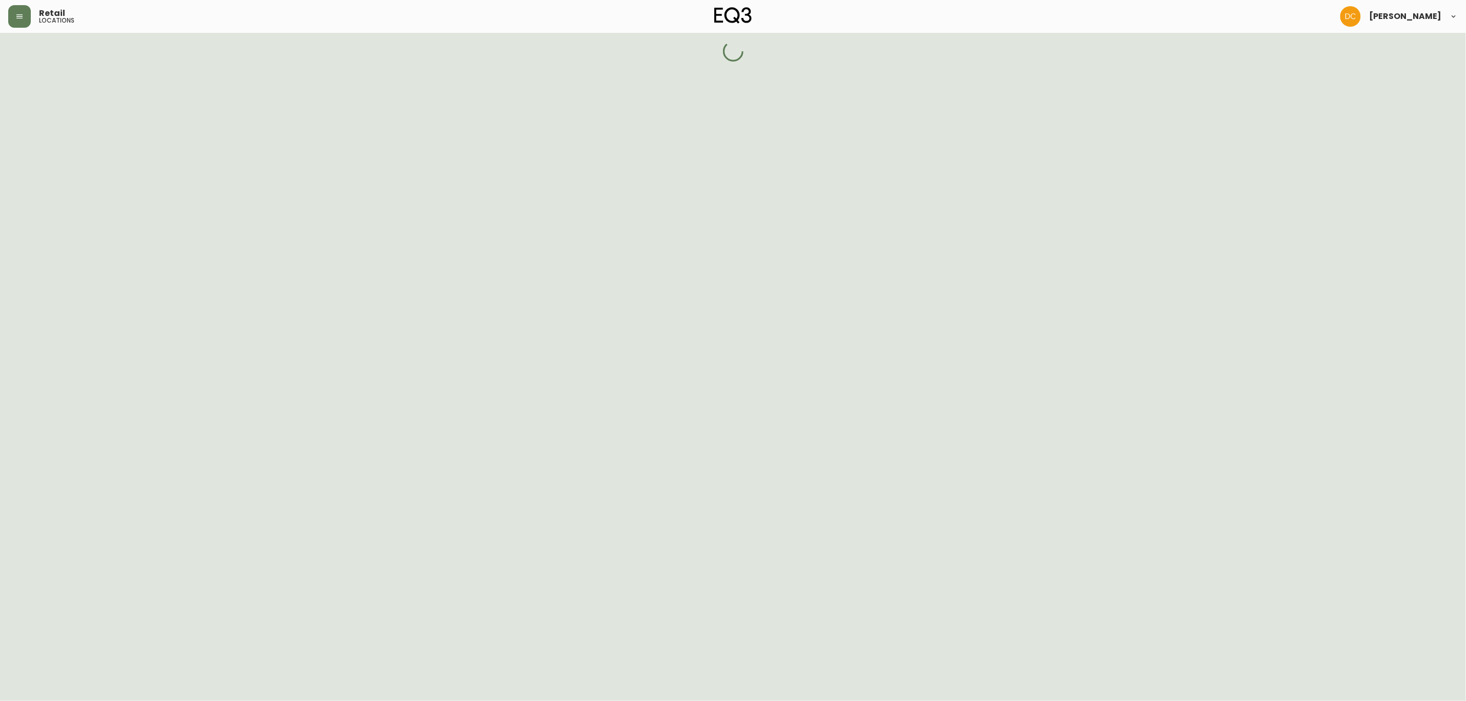
select select "BC"
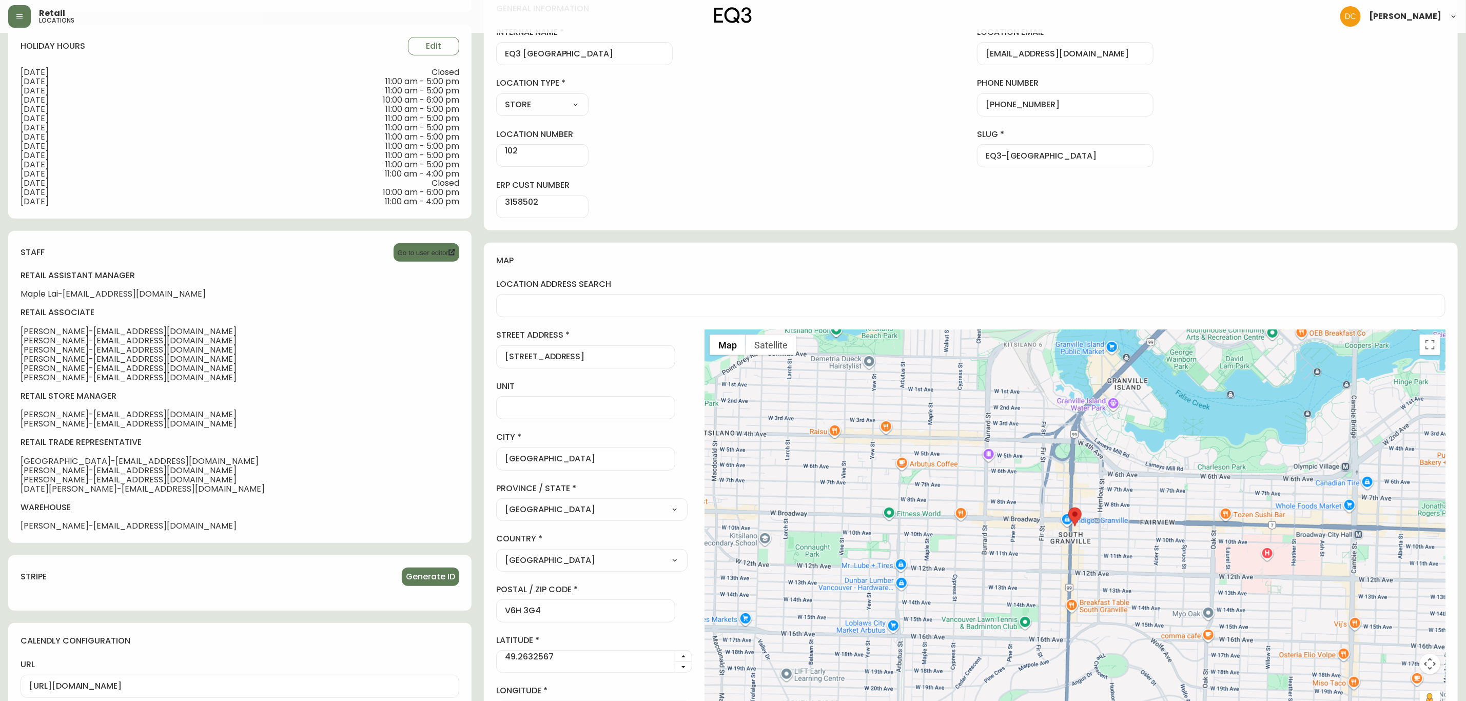
scroll to position [48, 0]
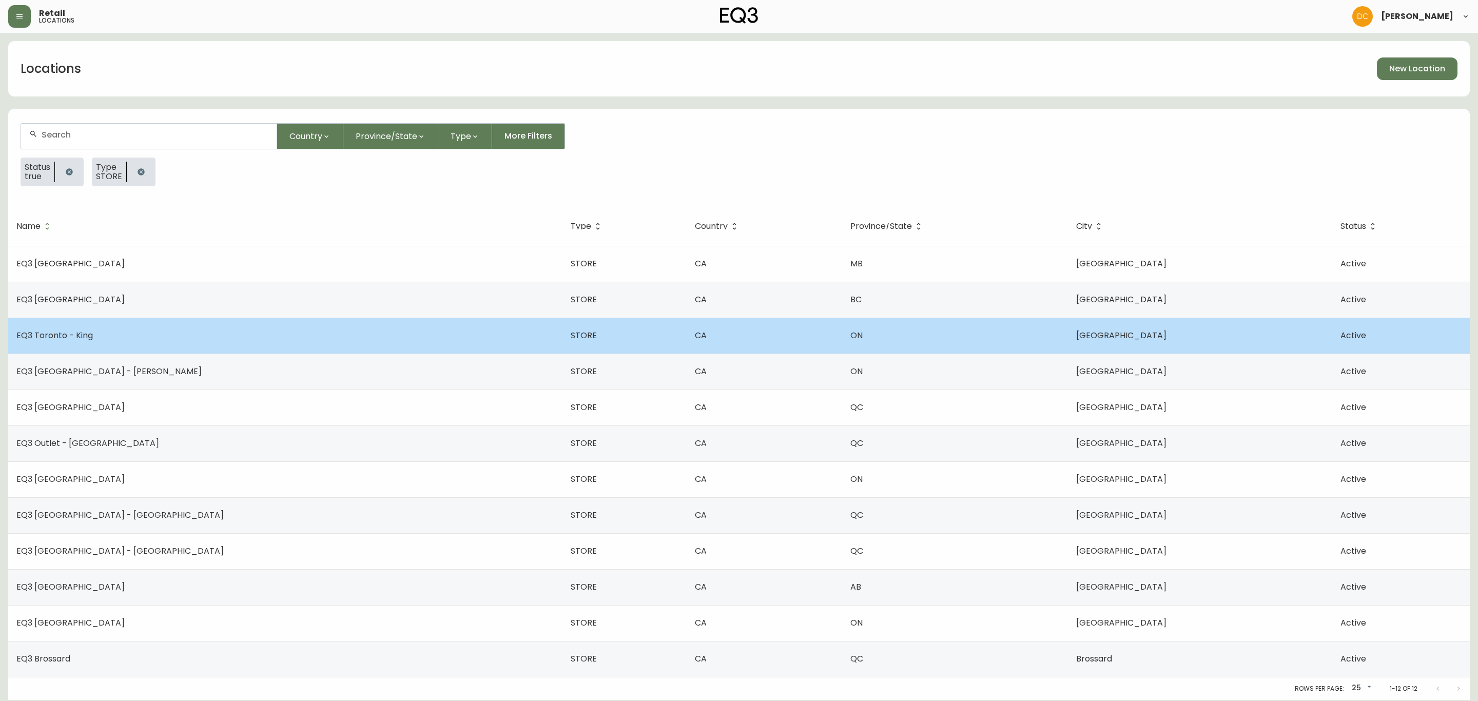
click at [208, 336] on td "EQ3 Toronto - King" at bounding box center [285, 336] width 554 height 36
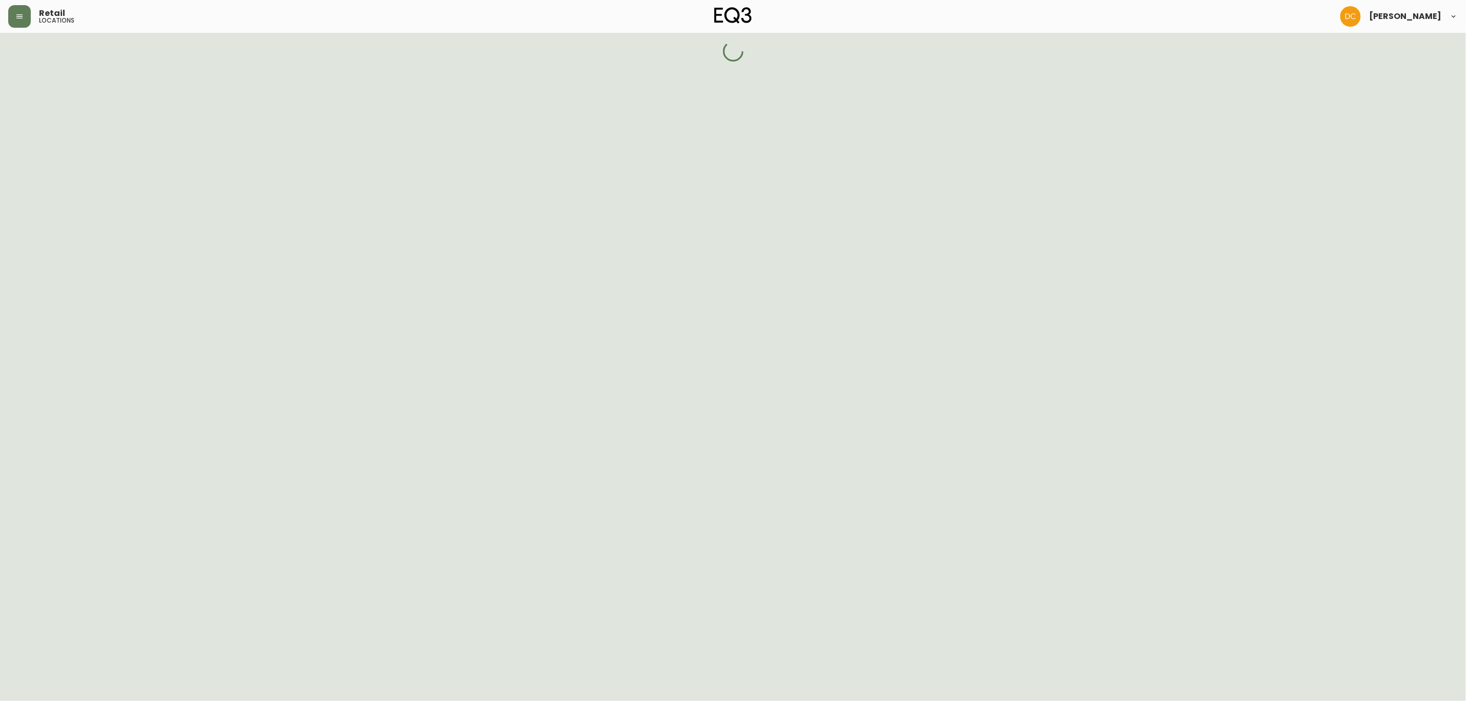
select select "ON"
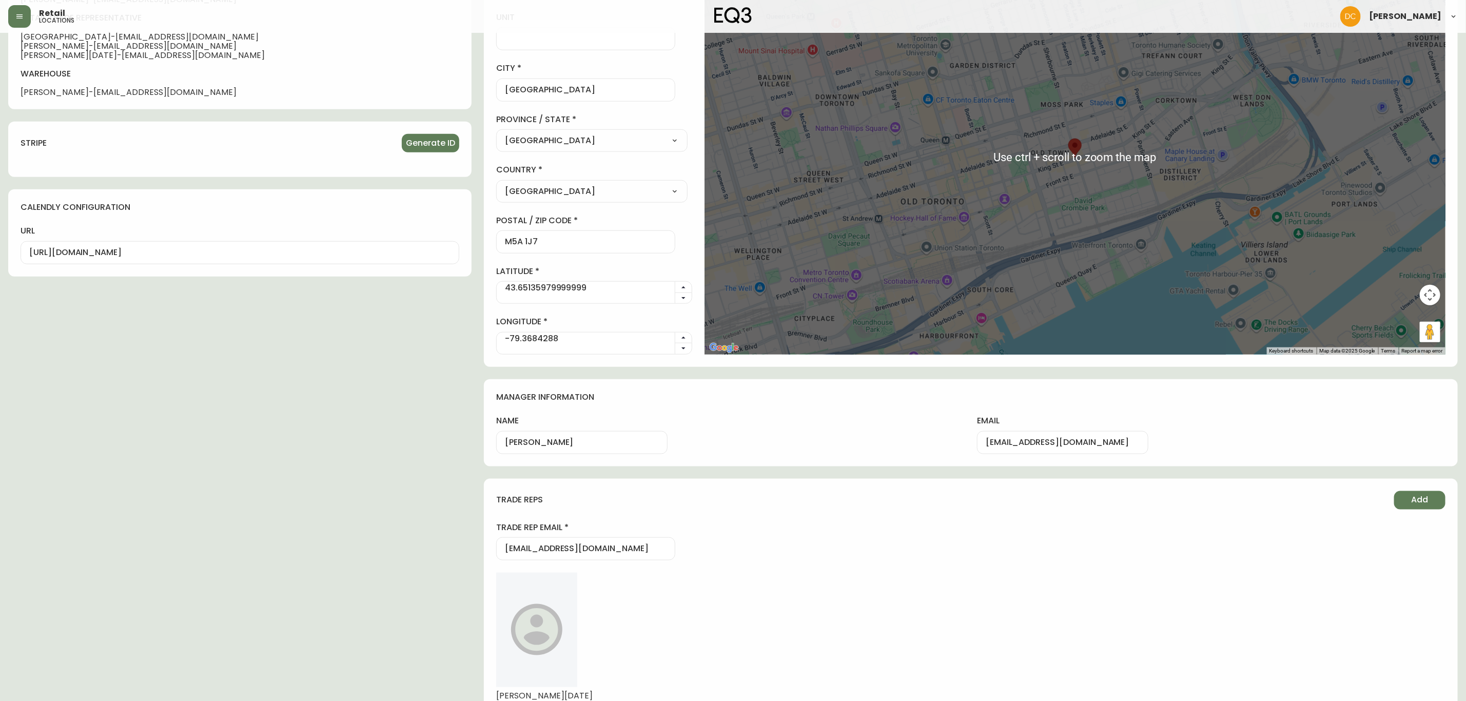
scroll to position [664, 0]
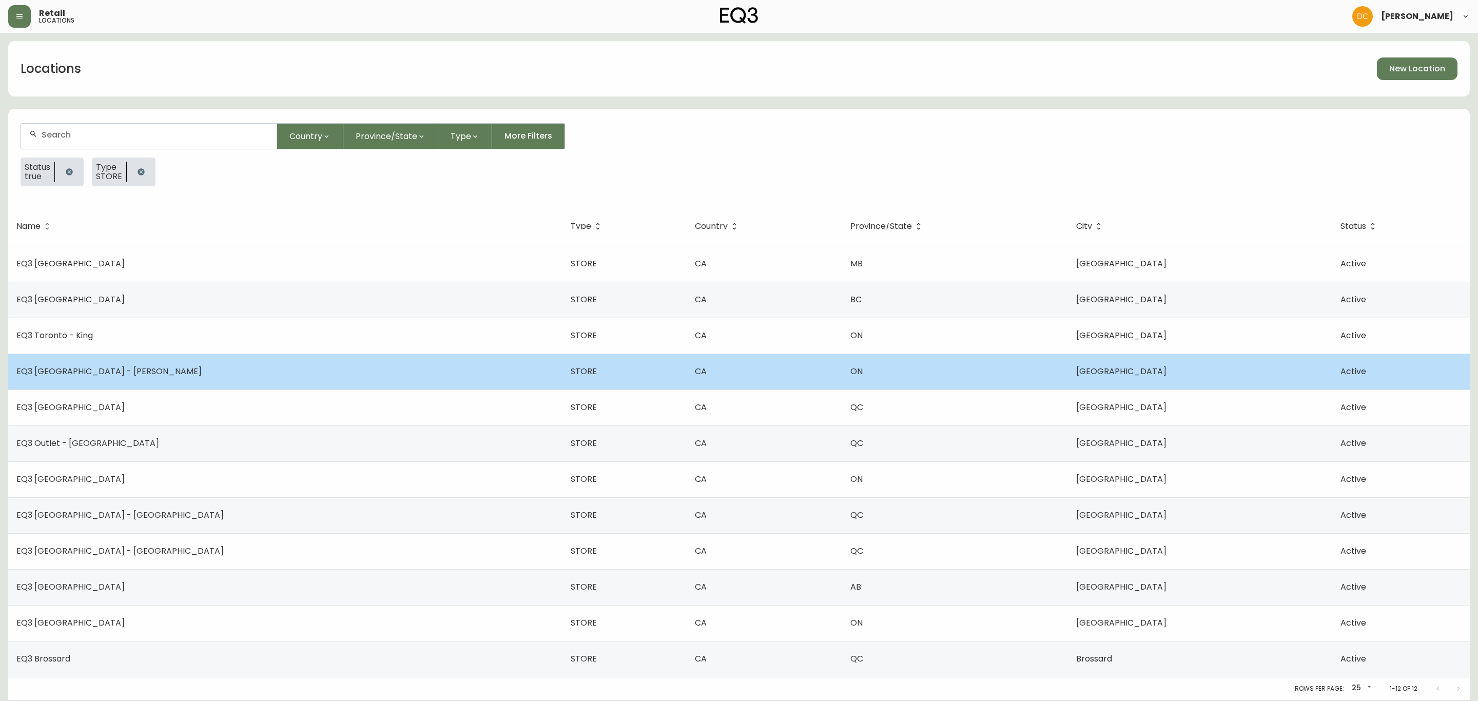
click at [185, 374] on td "EQ3 [GEOGRAPHIC_DATA] - [PERSON_NAME]" at bounding box center [285, 372] width 554 height 36
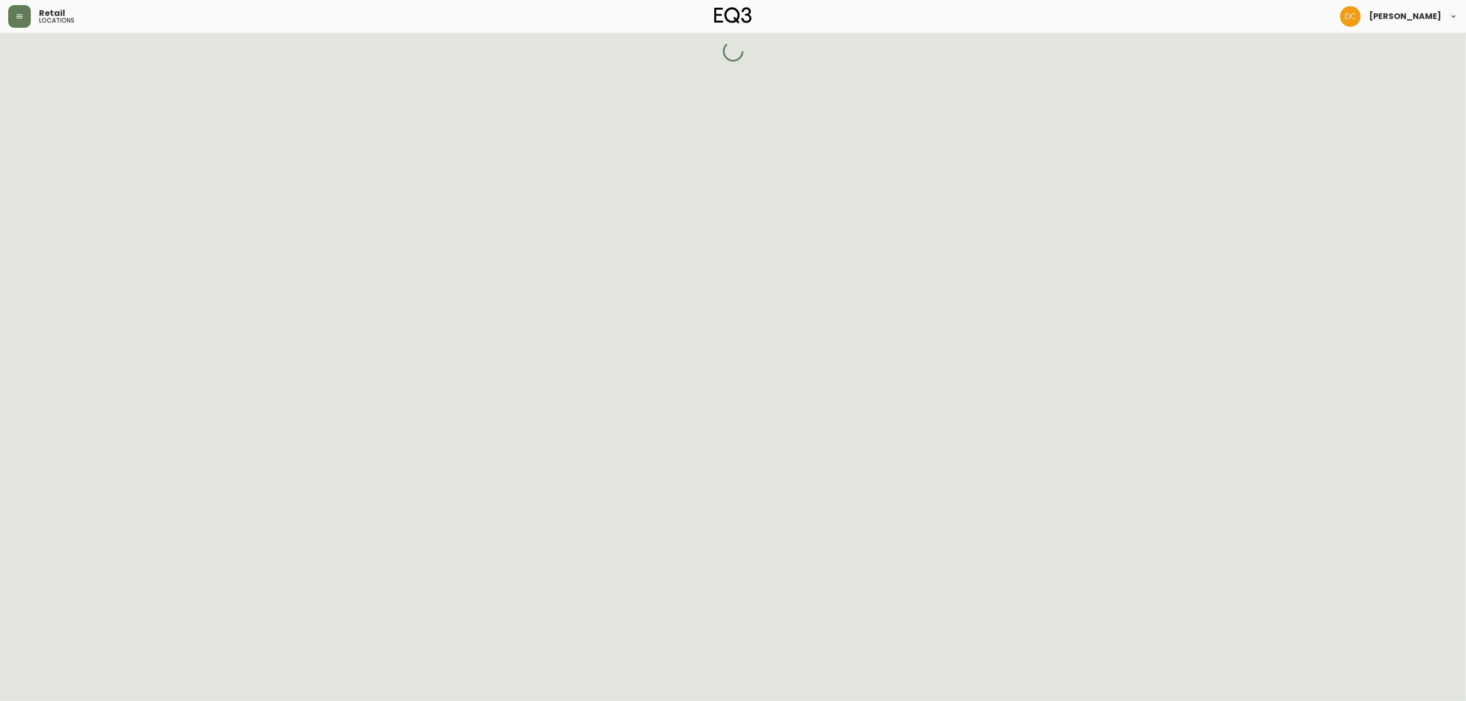
select select "ON"
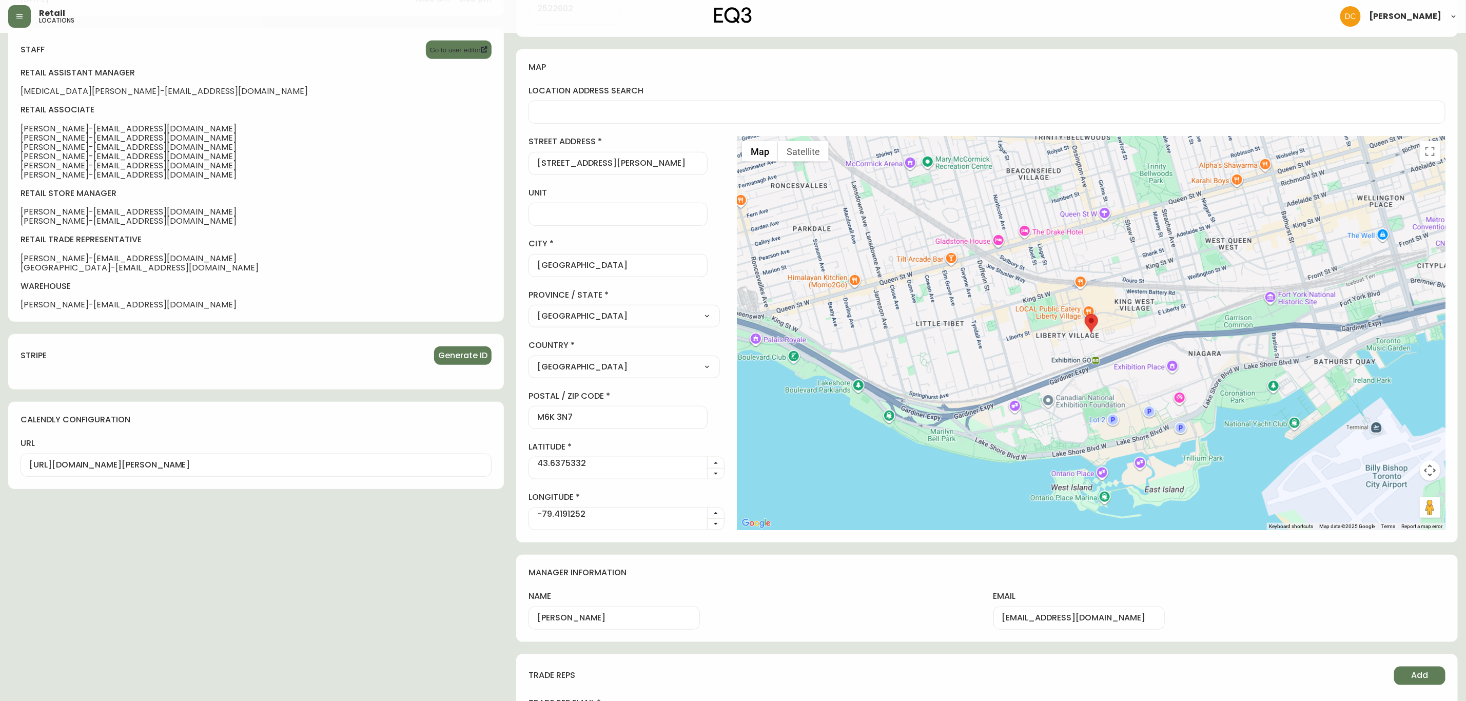
scroll to position [664, 0]
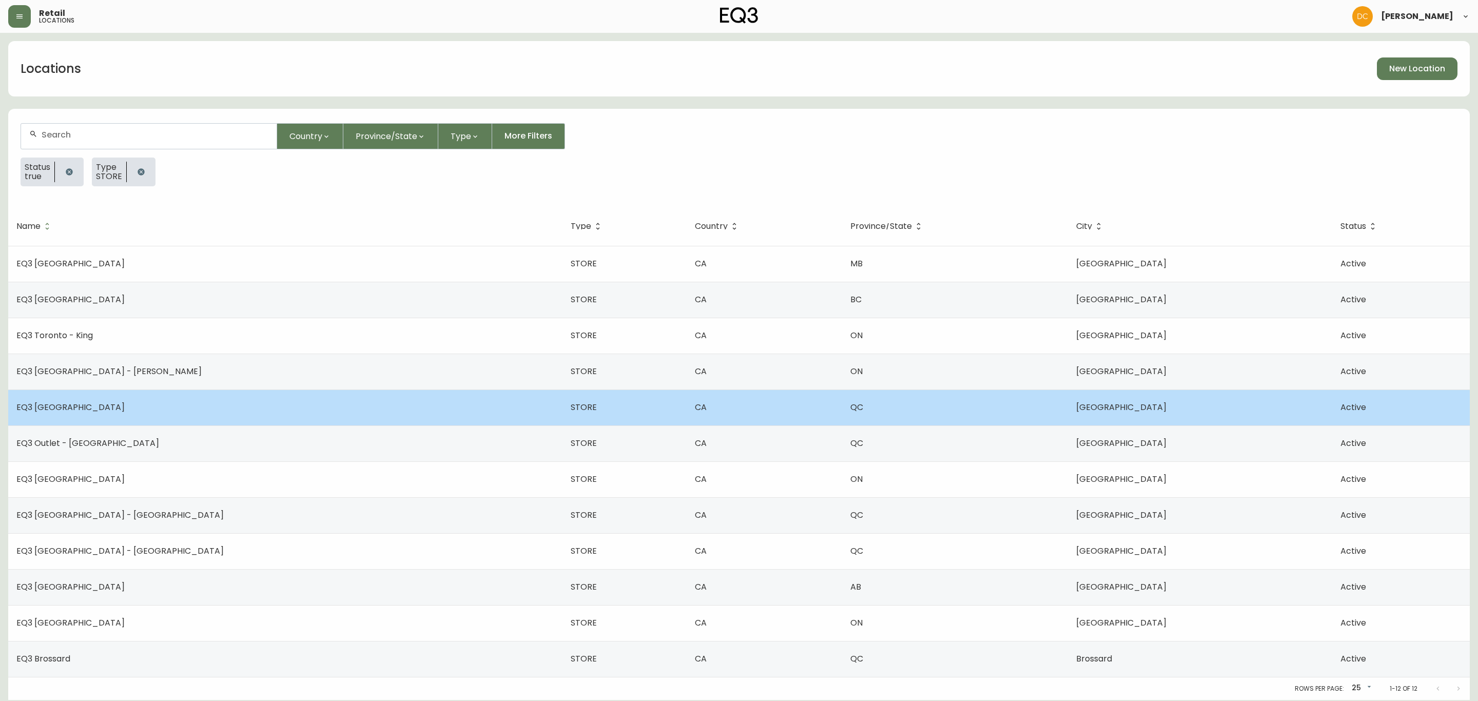
click at [182, 413] on td "EQ3 [GEOGRAPHIC_DATA]" at bounding box center [285, 407] width 554 height 36
select select "QC"
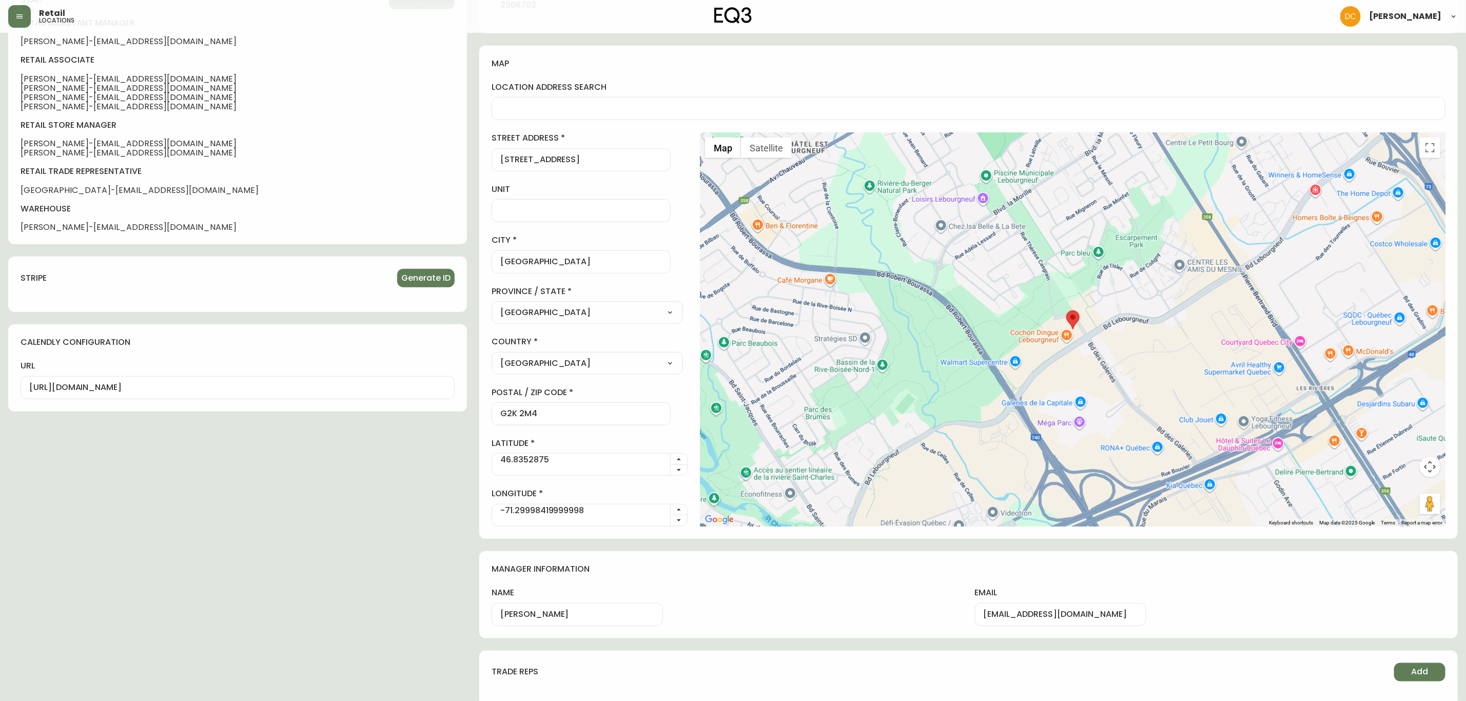
scroll to position [485, 0]
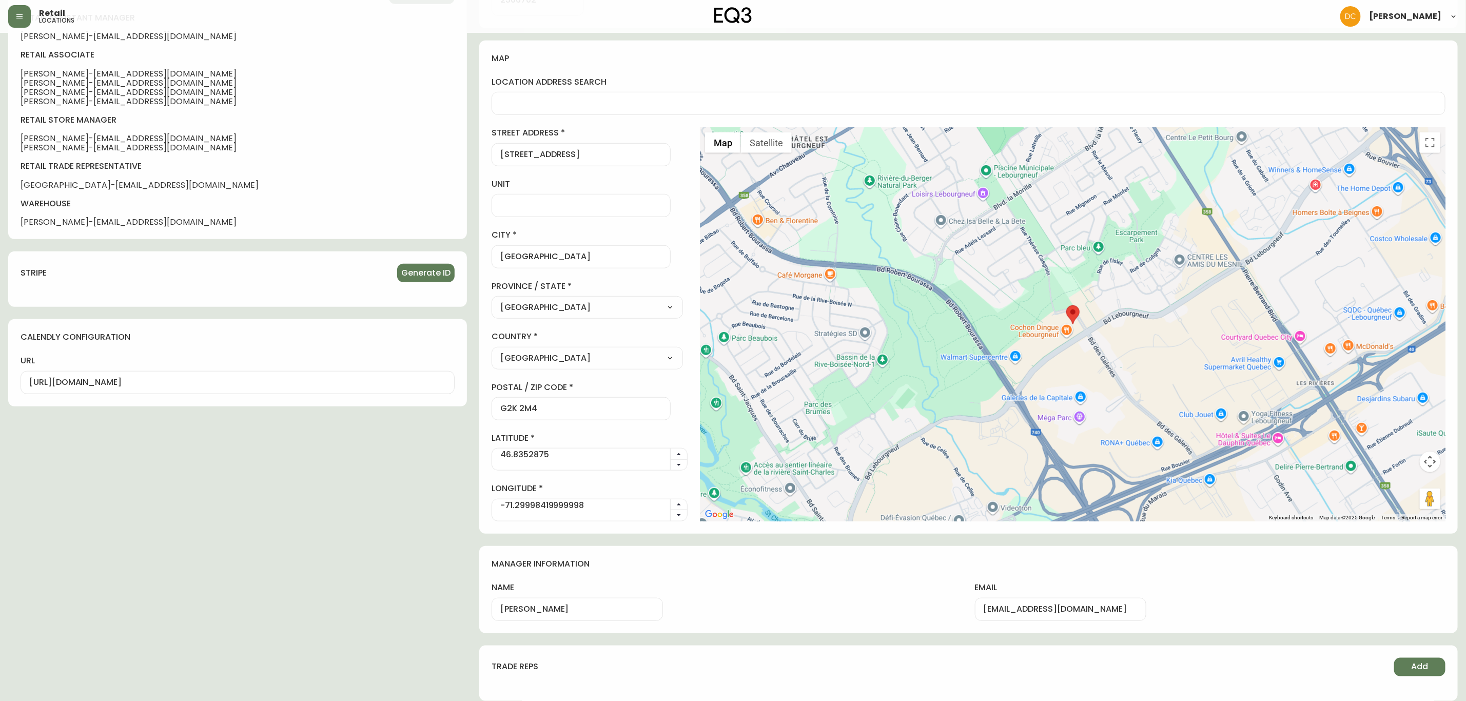
click at [629, 605] on input "[PERSON_NAME]" at bounding box center [577, 609] width 154 height 10
click at [409, 603] on div "active location hours Edit [DATE] 10:00 am - 6:00 pm [DATE] 10:00 am - 6:00 pm …" at bounding box center [237, 167] width 459 height 1067
click at [596, 602] on div "[PERSON_NAME]" at bounding box center [577, 609] width 171 height 23
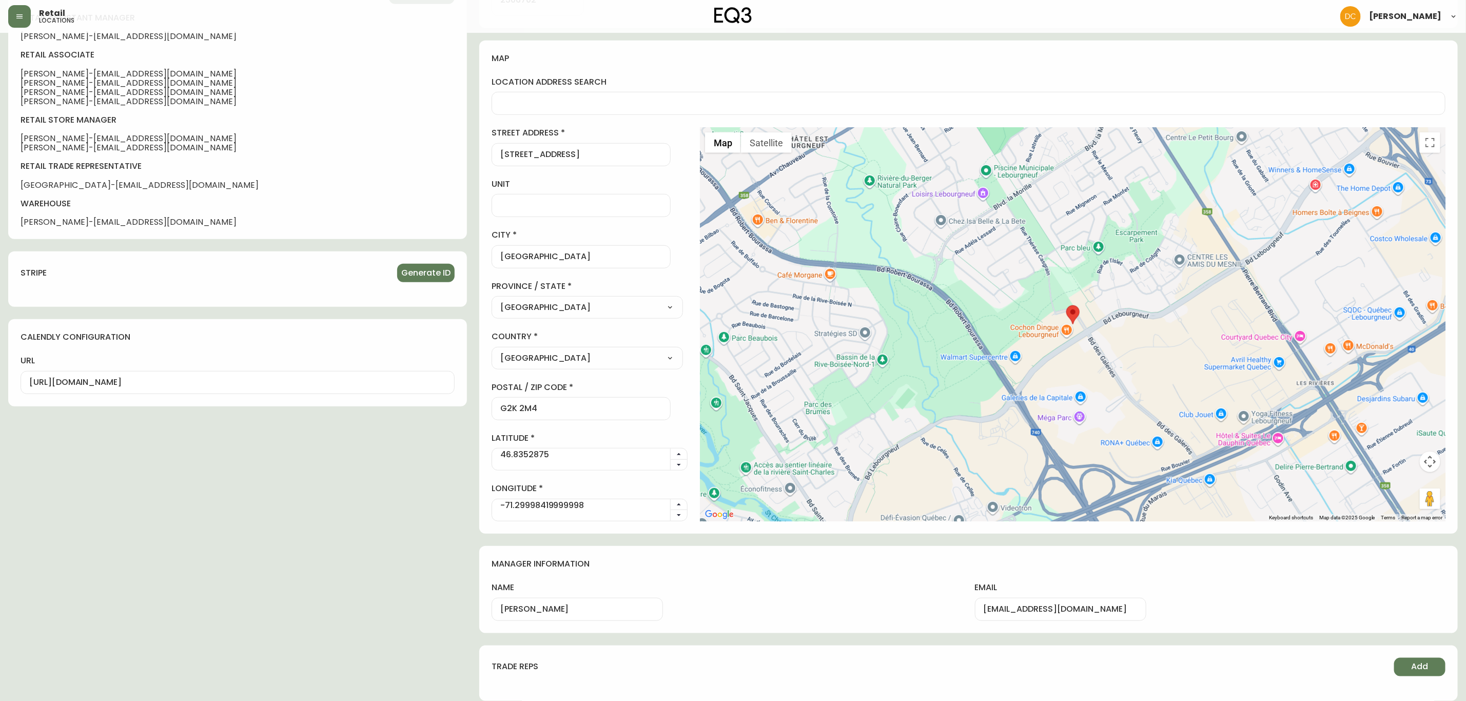
click at [596, 602] on div "[PERSON_NAME]" at bounding box center [577, 609] width 171 height 23
click at [610, 605] on input "[PERSON_NAME]" at bounding box center [577, 609] width 154 height 10
type input "[PERSON_NAME]"
click at [795, 575] on div "manager information name [PERSON_NAME] email [EMAIL_ADDRESS][DOMAIN_NAME]" at bounding box center [968, 589] width 978 height 87
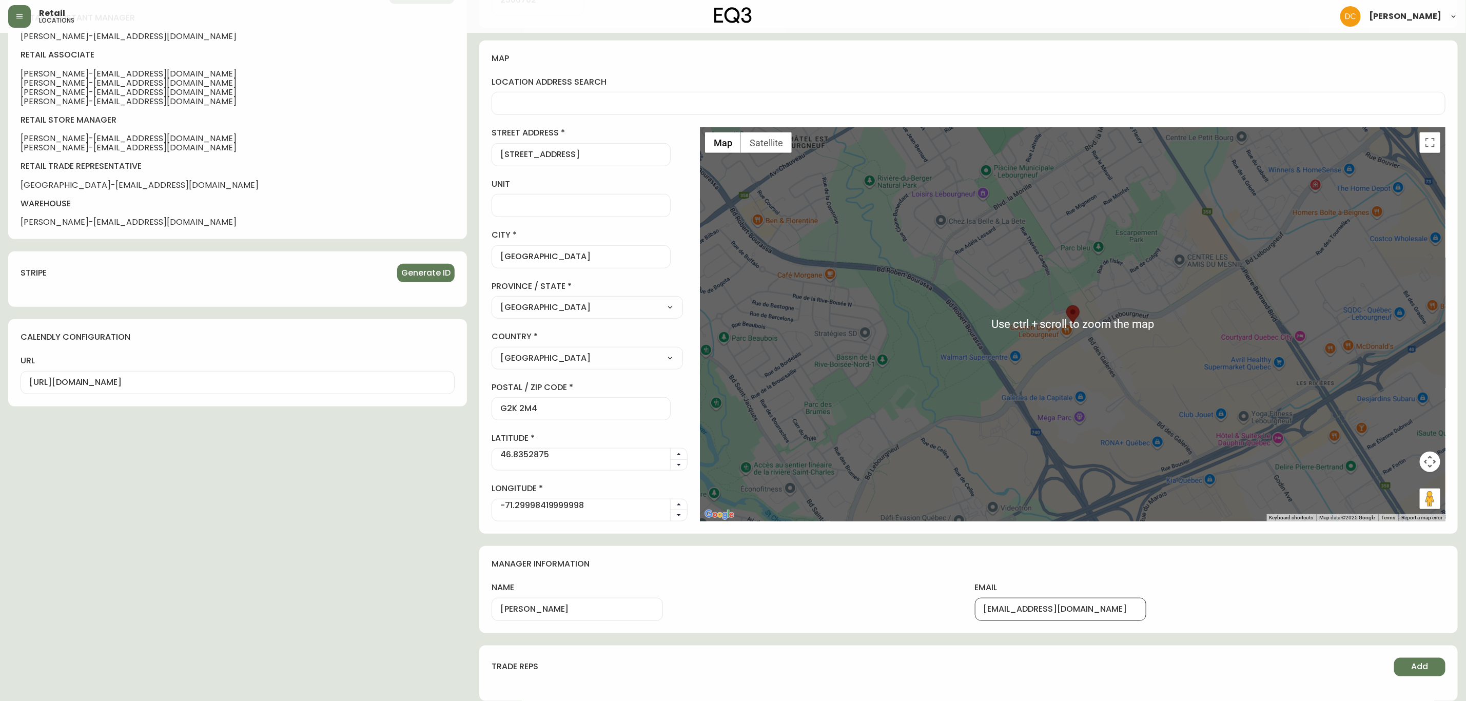
click at [1110, 604] on input "[EMAIL_ADDRESS][DOMAIN_NAME]" at bounding box center [1061, 609] width 154 height 10
paste input "om"
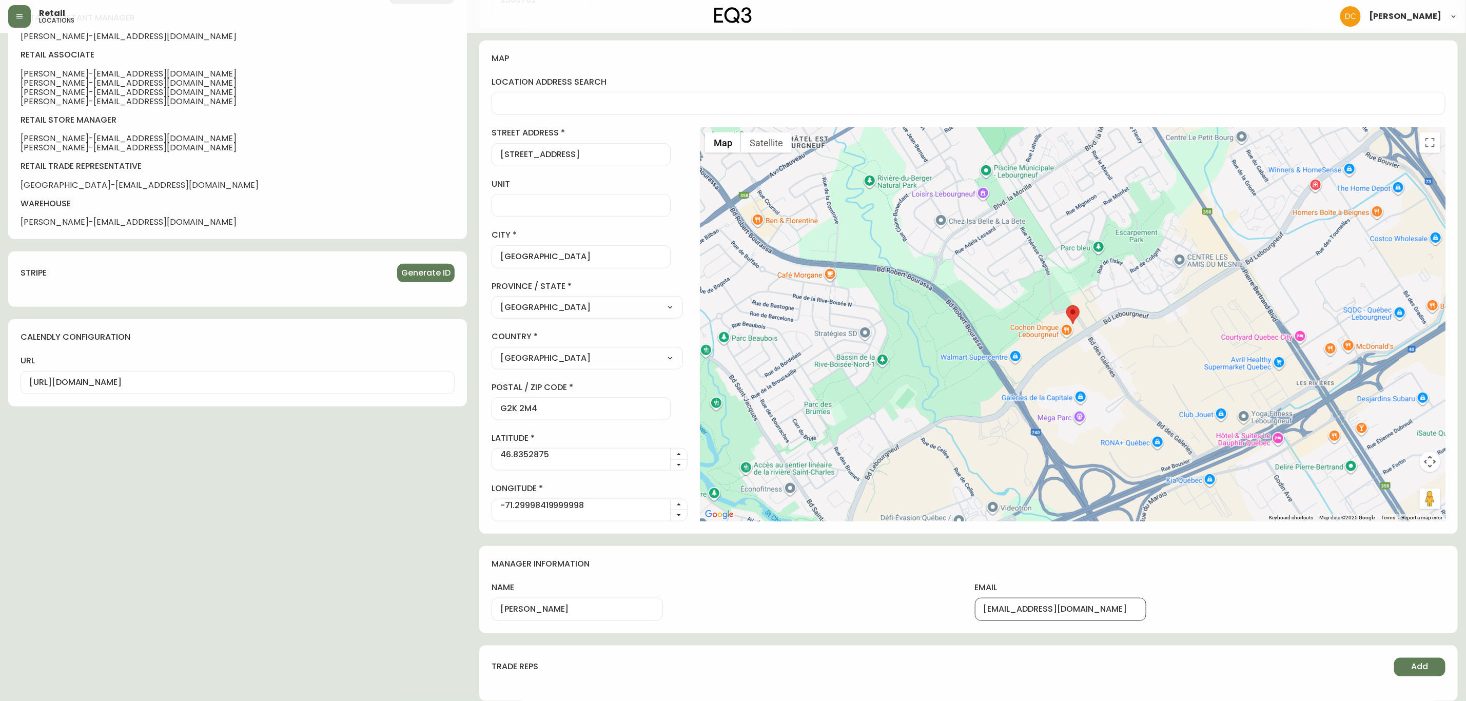
type input "[EMAIL_ADDRESS][DOMAIN_NAME]"
click at [1102, 565] on h4 "manager information" at bounding box center [969, 563] width 954 height 11
click at [995, 606] on div "[EMAIL_ADDRESS][DOMAIN_NAME]" at bounding box center [1060, 609] width 171 height 23
click at [776, 565] on h4 "manager information" at bounding box center [969, 563] width 954 height 11
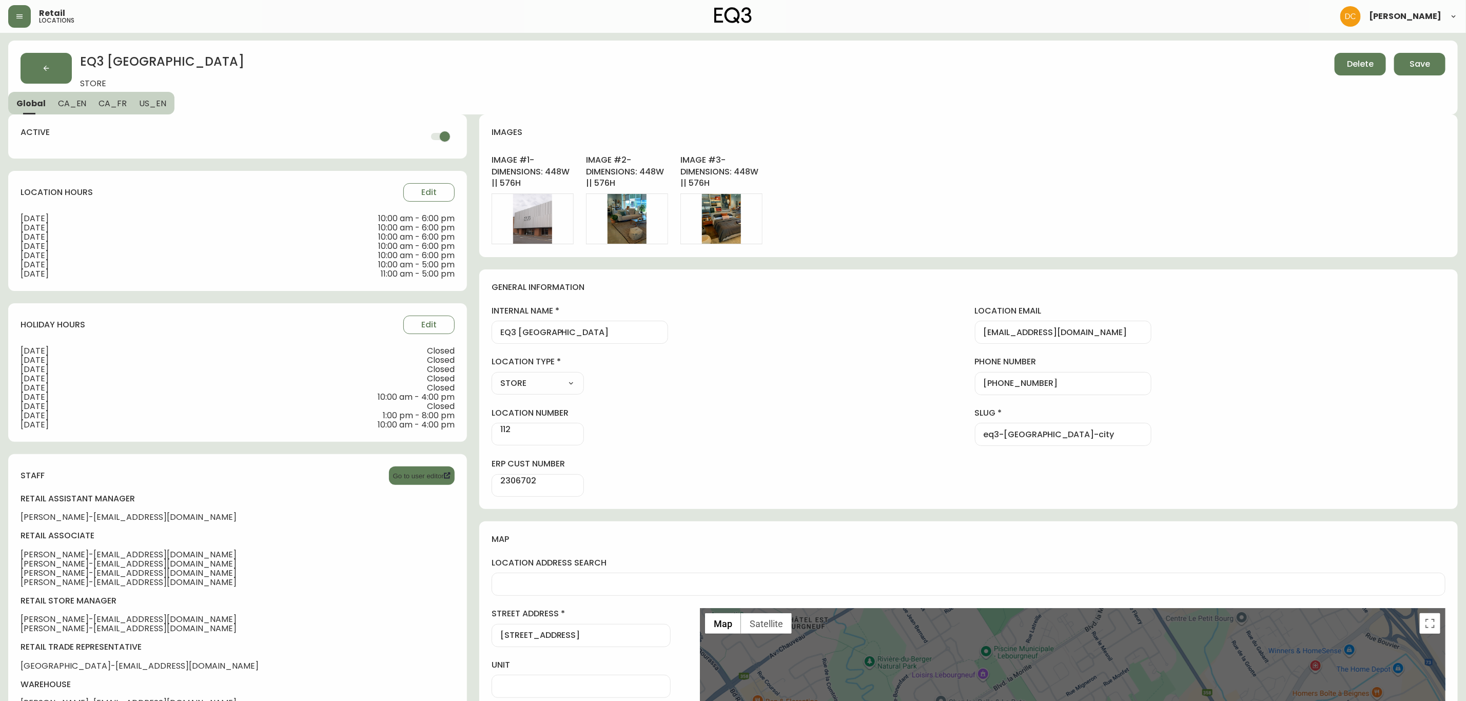
scroll to position [0, 0]
click at [1407, 67] on button "Save" at bounding box center [1419, 64] width 51 height 23
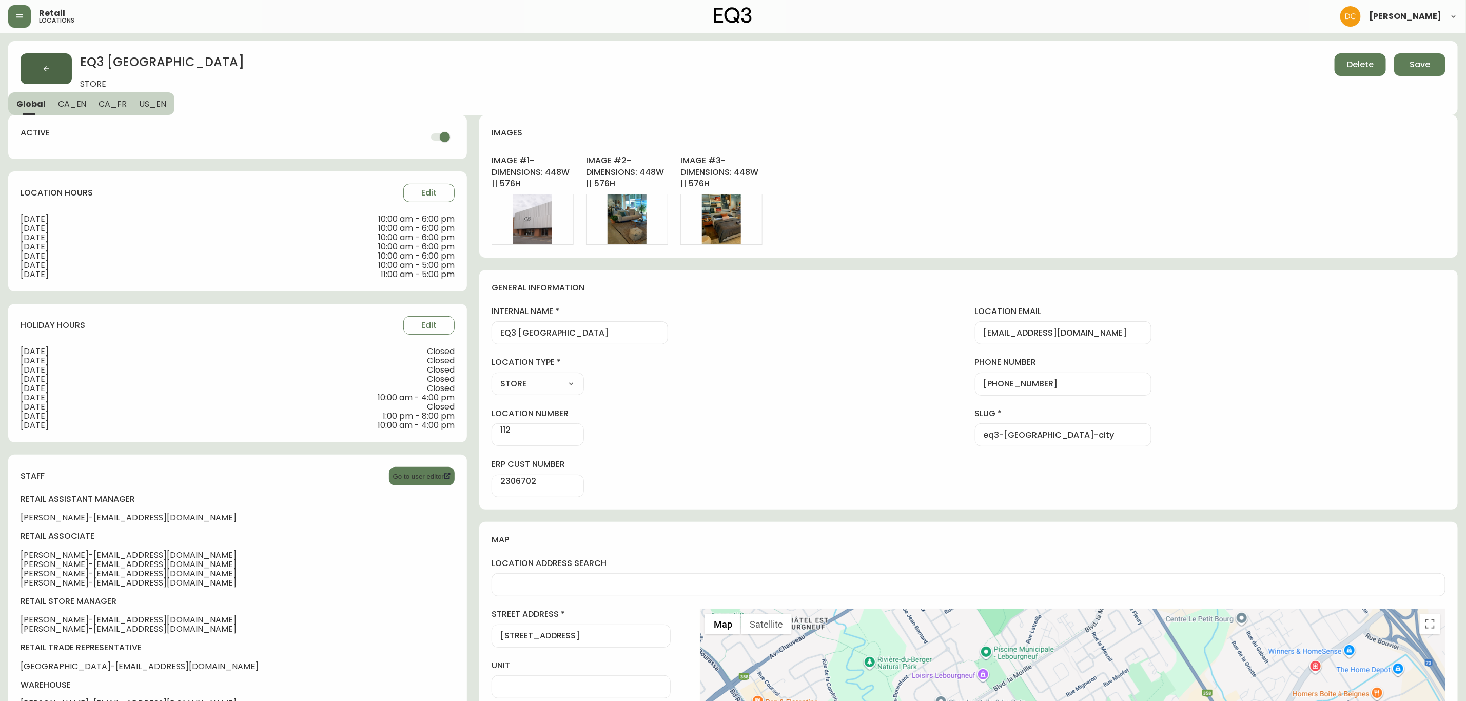
click at [51, 67] on button "button" at bounding box center [46, 68] width 51 height 31
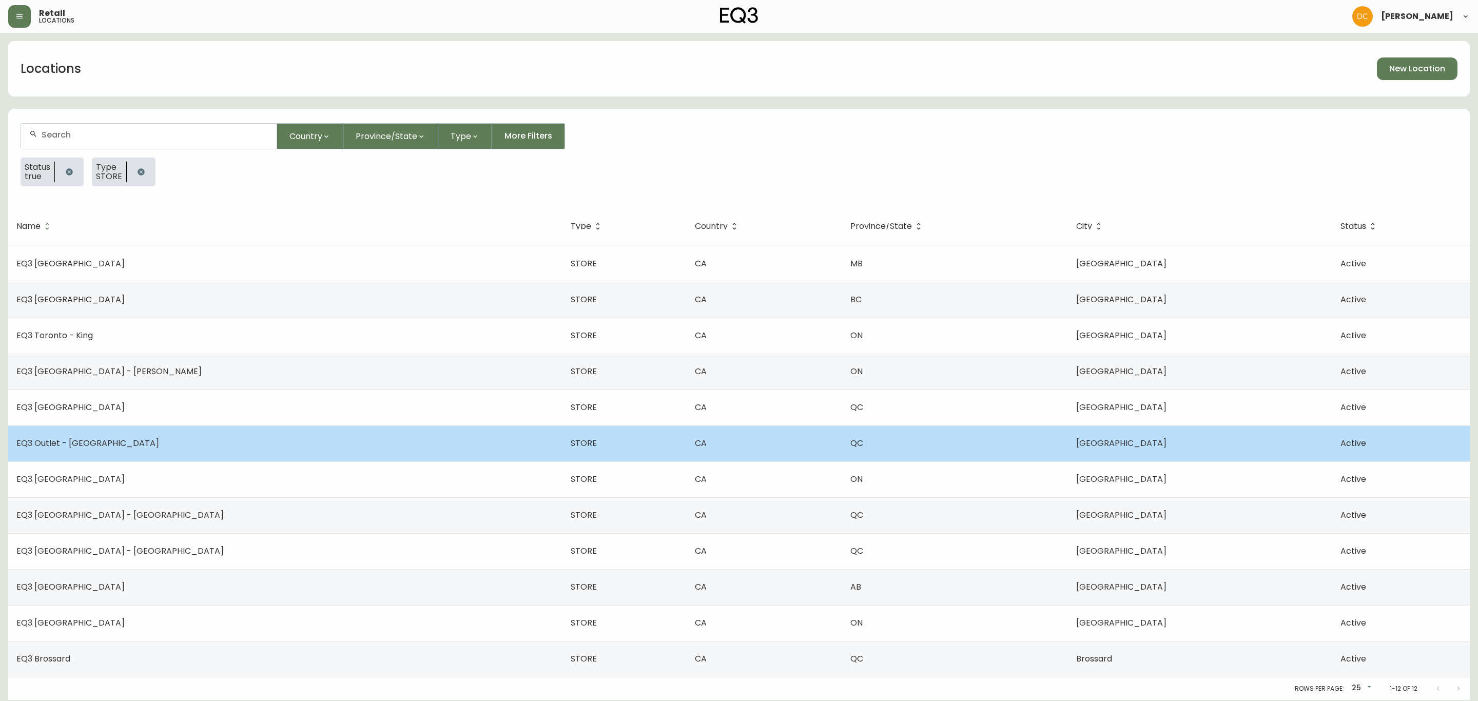
click at [137, 456] on td "EQ3 Outlet - [GEOGRAPHIC_DATA]" at bounding box center [285, 443] width 554 height 36
select select "QC"
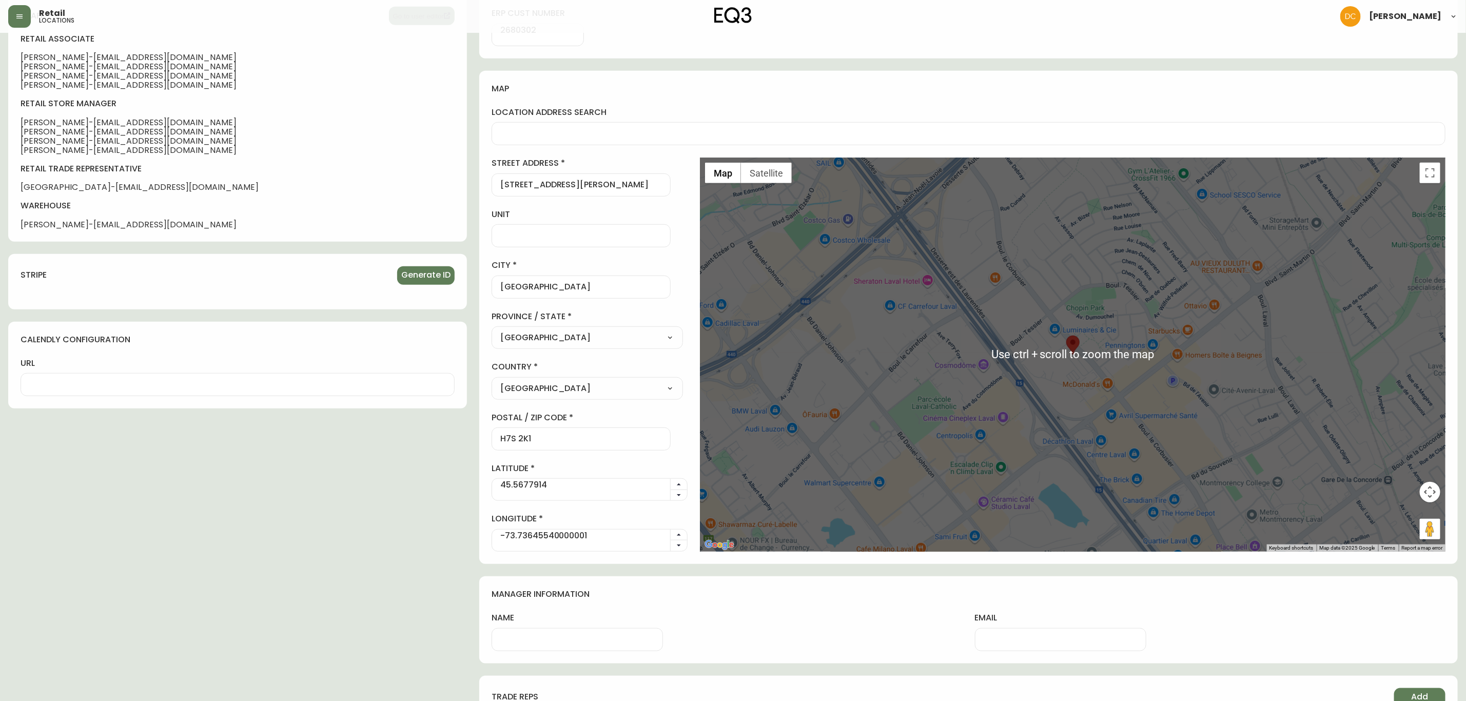
scroll to position [485, 0]
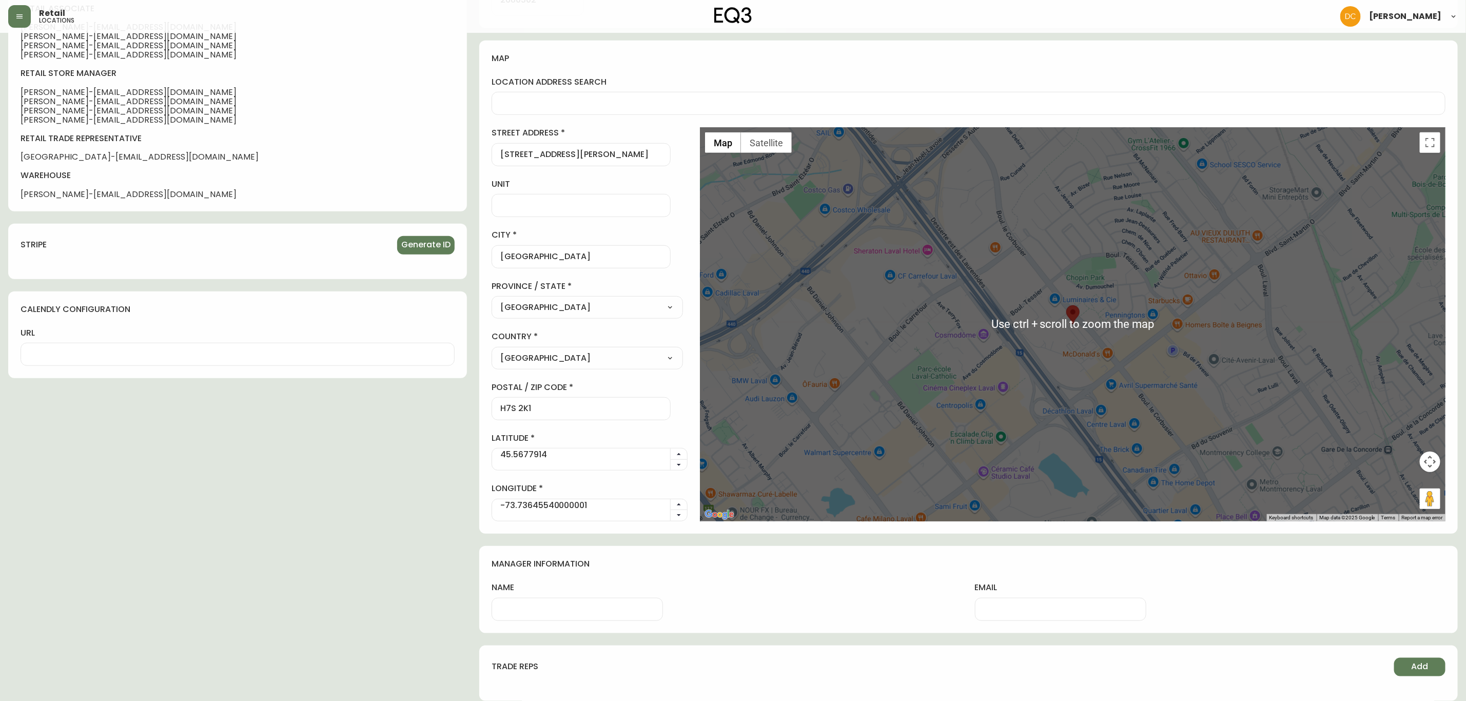
click at [568, 616] on div at bounding box center [577, 609] width 171 height 23
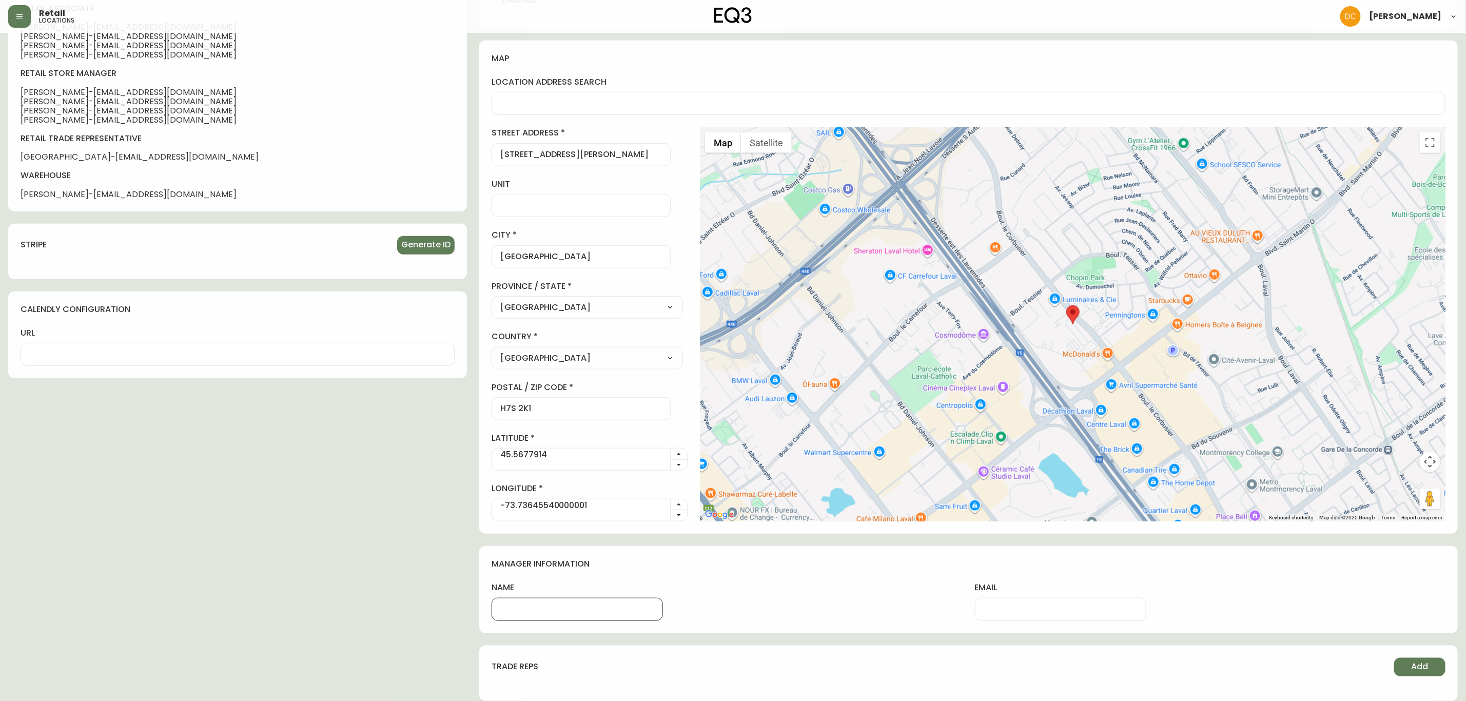
click at [578, 611] on input "name" at bounding box center [577, 609] width 154 height 10
paste input "[PERSON_NAME]"
type input "[PERSON_NAME]"
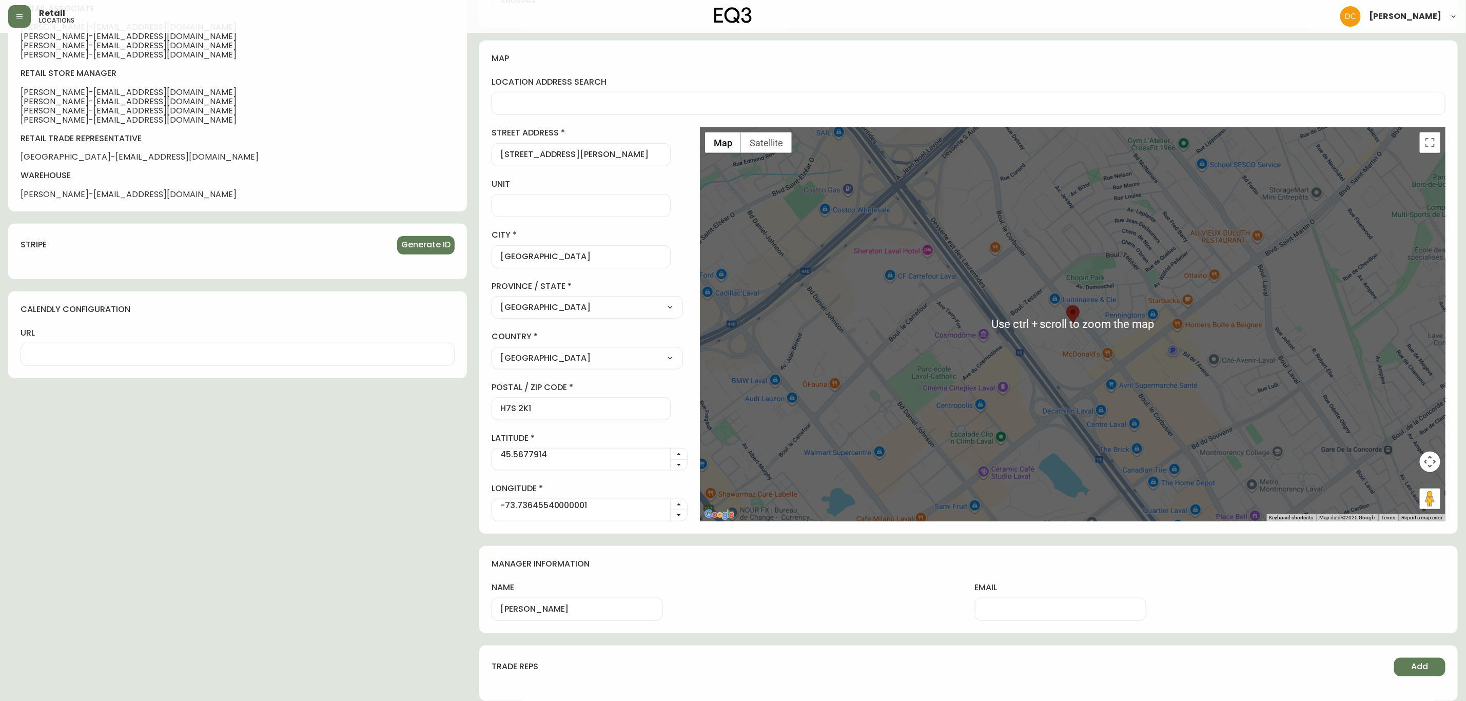
click at [1064, 610] on input "email" at bounding box center [1061, 609] width 154 height 10
paste input "[PERSON_NAME]"
click at [910, 582] on div "manager information name [PERSON_NAME] email [PERSON_NAME]" at bounding box center [968, 589] width 978 height 87
click at [1050, 611] on input "[PERSON_NAME]" at bounding box center [1061, 609] width 154 height 10
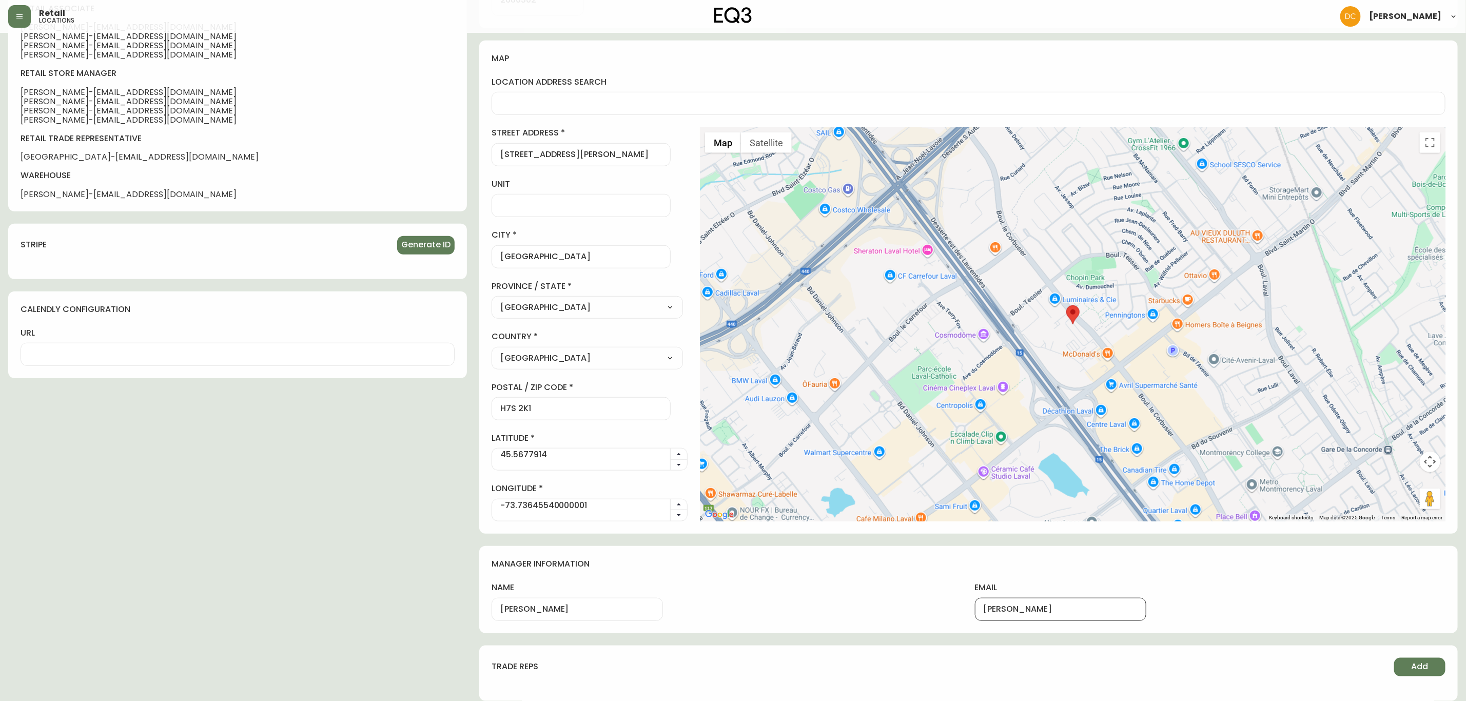
click at [1212, 579] on div "manager information name [PERSON_NAME] email [PERSON_NAME]" at bounding box center [968, 589] width 978 height 87
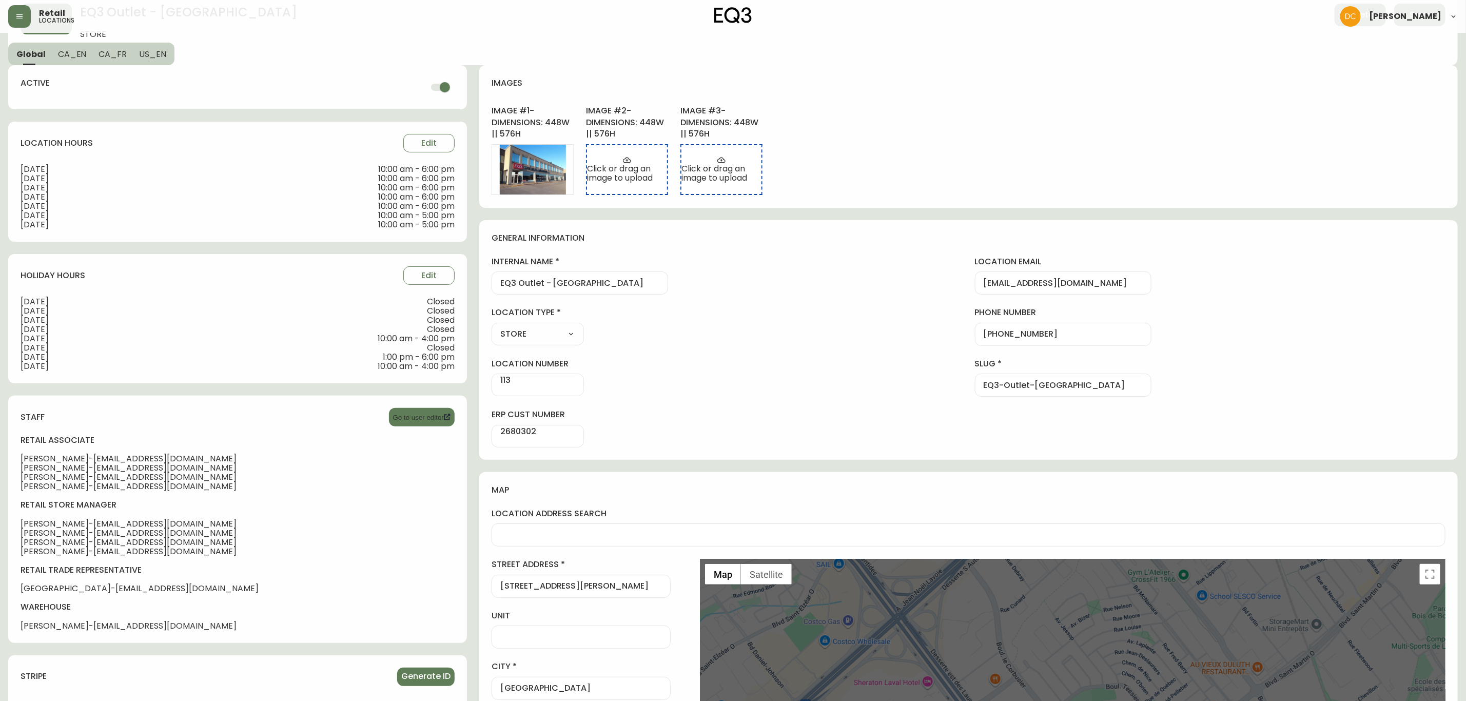
scroll to position [0, 0]
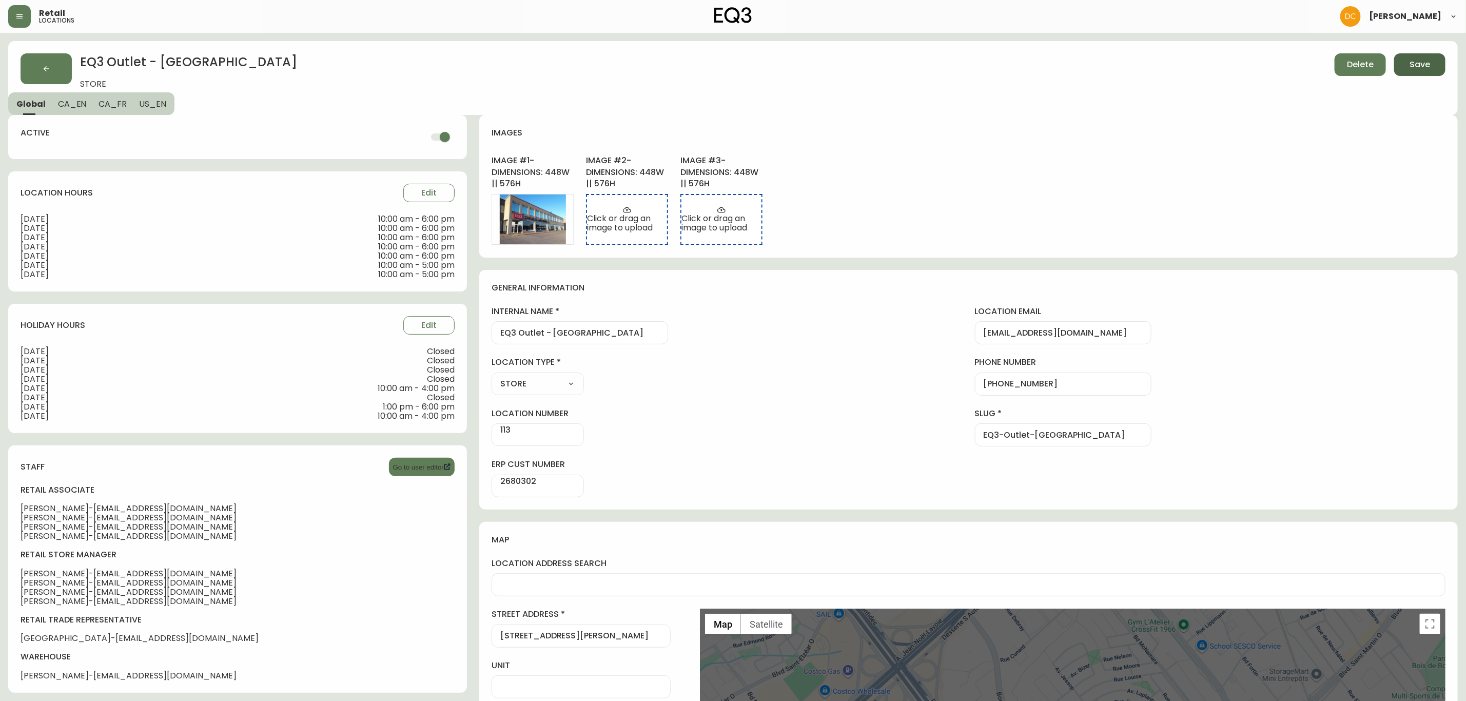
click at [1410, 69] on span "Save" at bounding box center [1419, 64] width 21 height 11
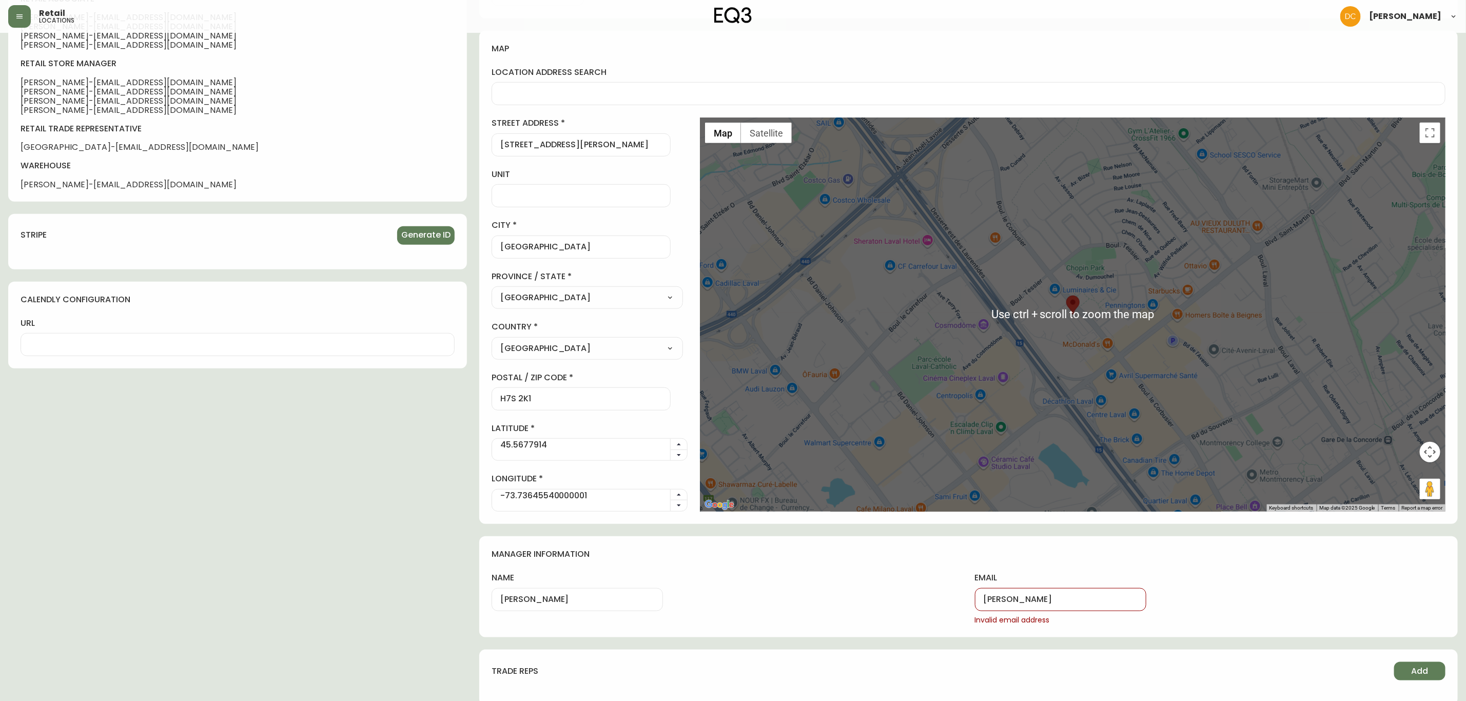
scroll to position [499, 0]
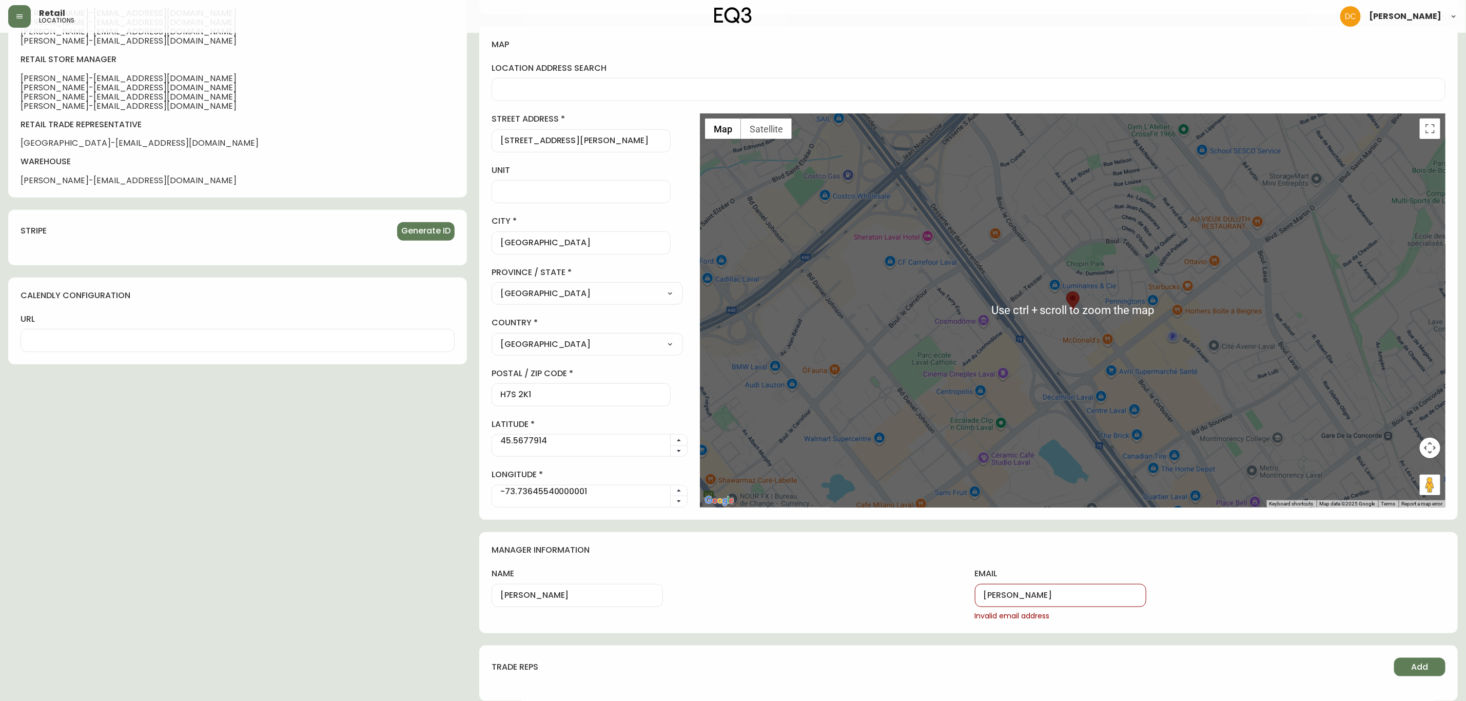
click at [1064, 599] on input "[PERSON_NAME]" at bounding box center [1061, 596] width 154 height 10
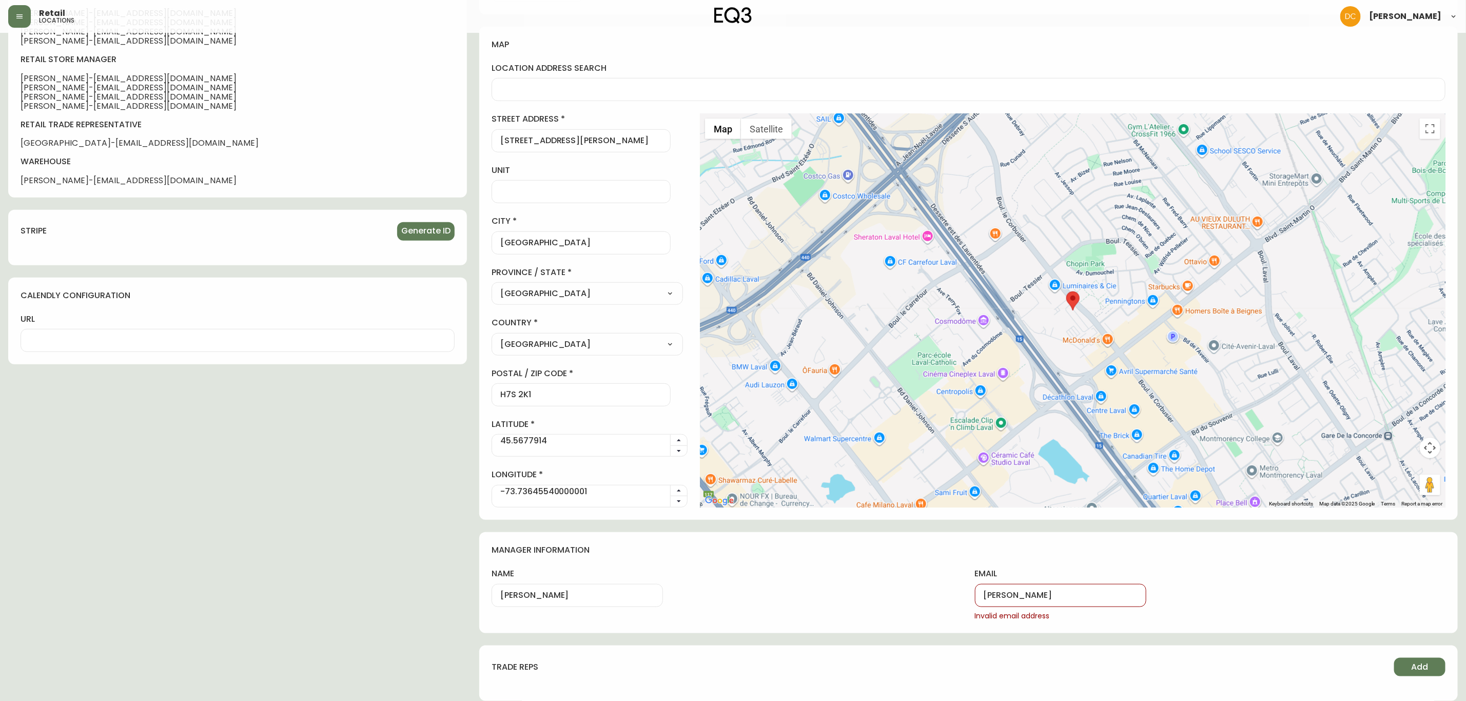
click at [1034, 596] on input "[PERSON_NAME]" at bounding box center [1061, 596] width 154 height 10
paste input "[EMAIL_ADDRESS][DOMAIN_NAME]"
type input "[EMAIL_ADDRESS][DOMAIN_NAME]"
click at [1036, 555] on h4 "manager information" at bounding box center [969, 549] width 954 height 11
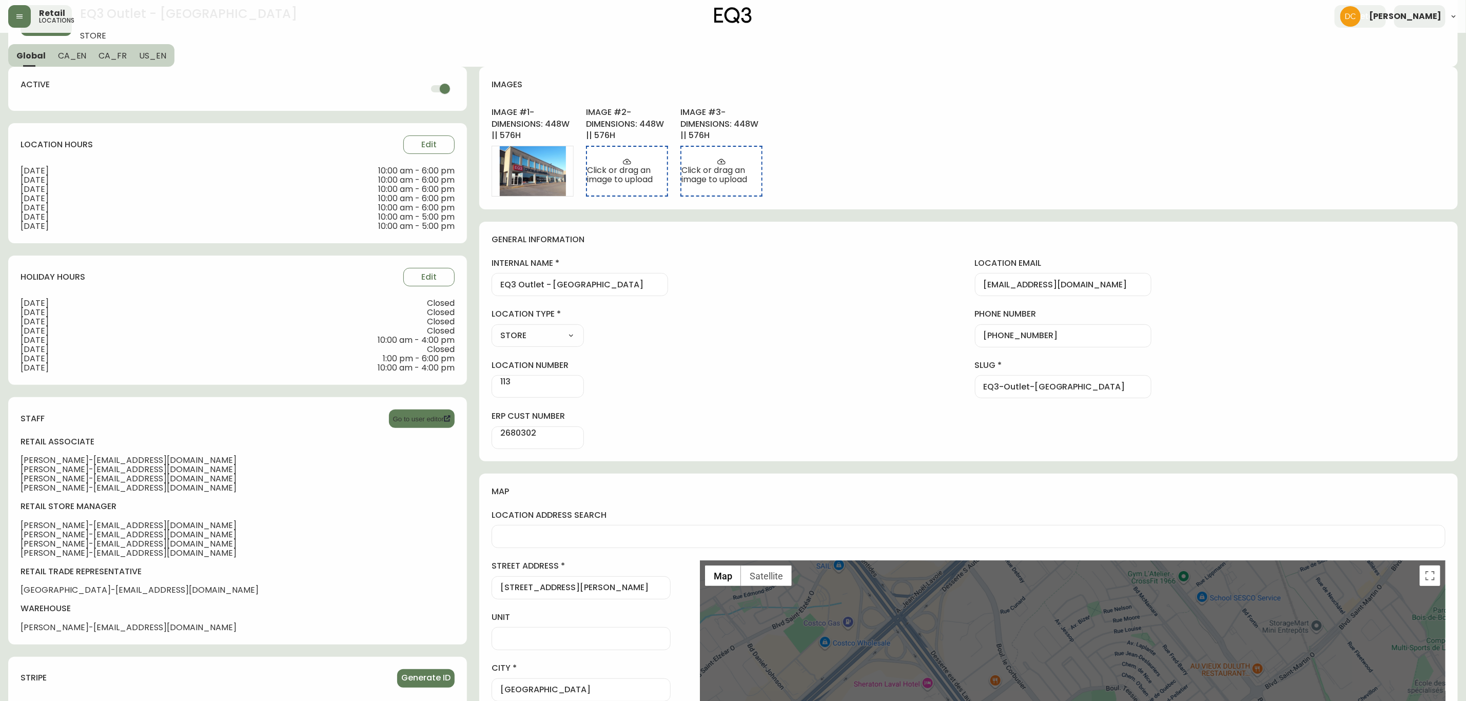
scroll to position [0, 0]
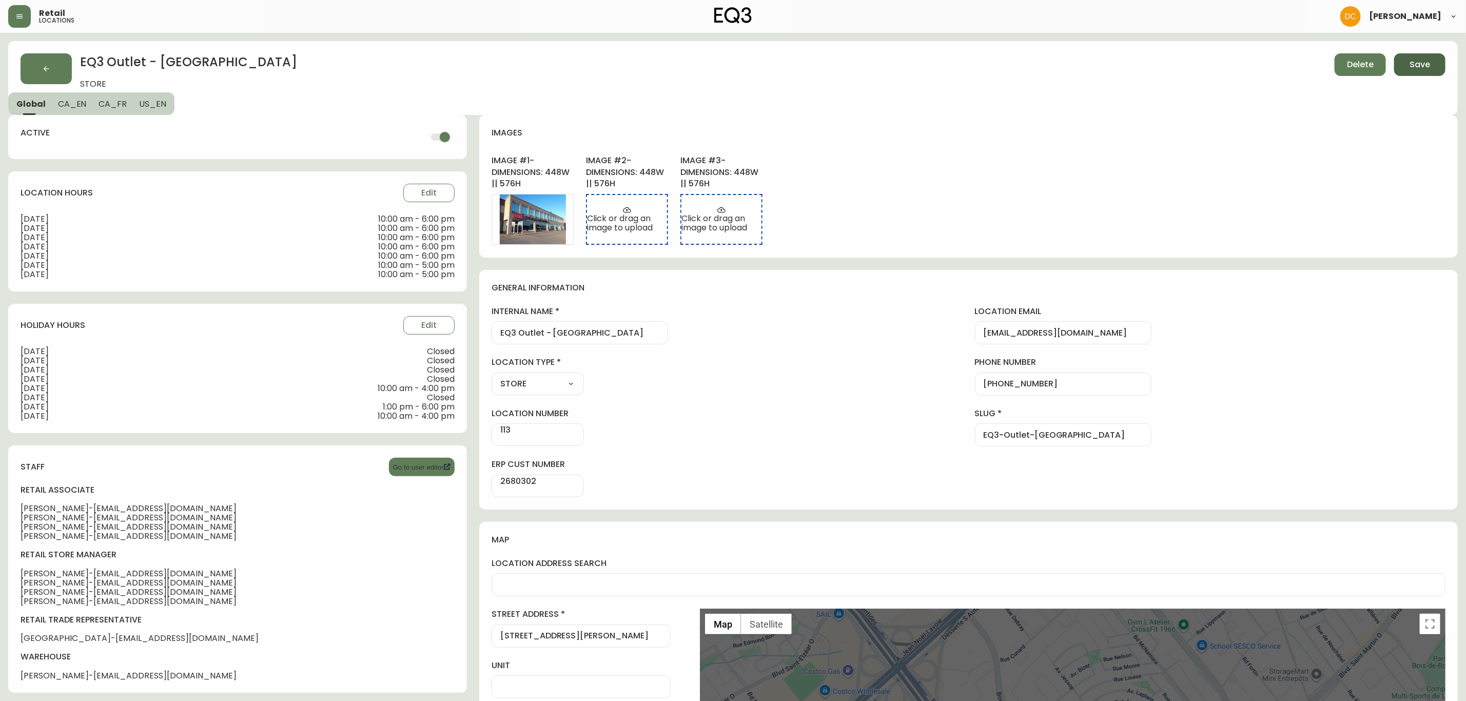
click at [1415, 68] on span "Save" at bounding box center [1419, 64] width 21 height 11
click at [62, 68] on button "button" at bounding box center [46, 68] width 51 height 31
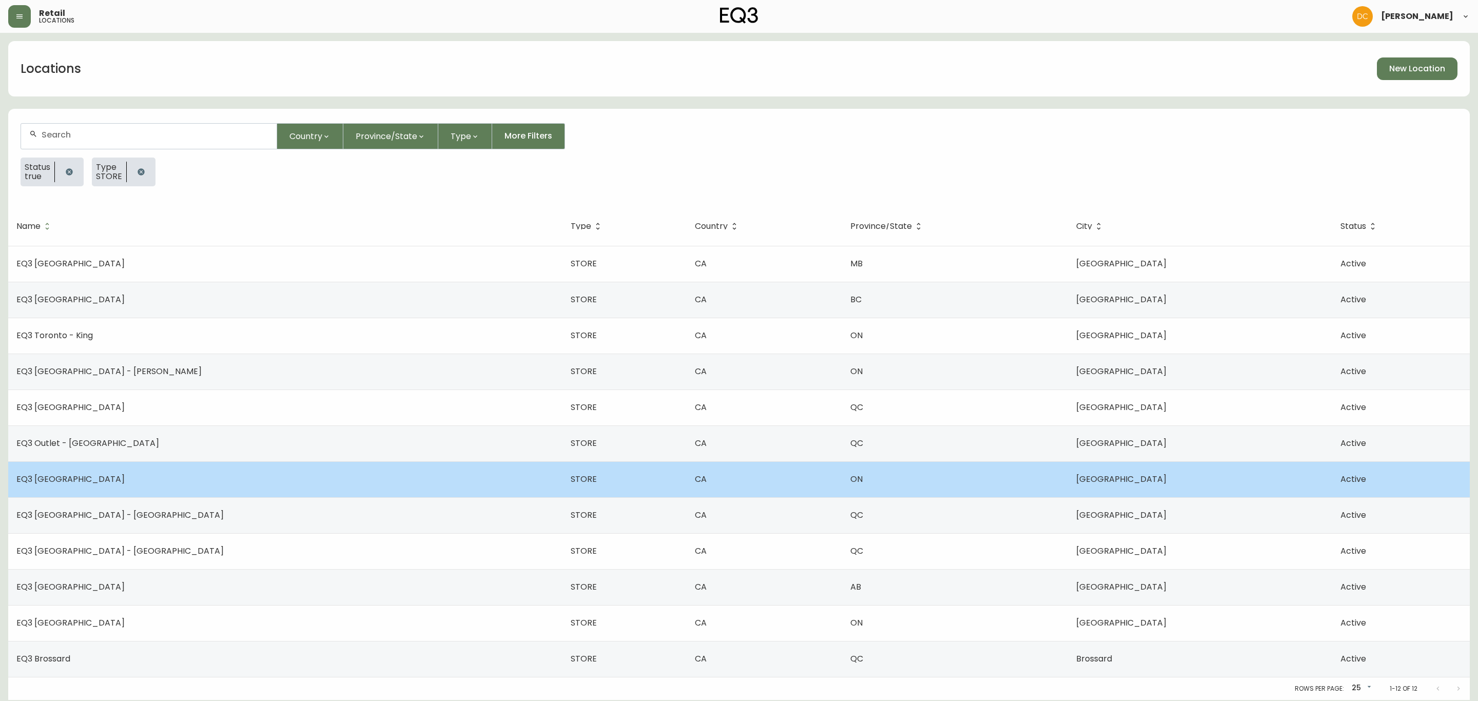
click at [154, 471] on td "EQ3 [GEOGRAPHIC_DATA]" at bounding box center [285, 479] width 554 height 36
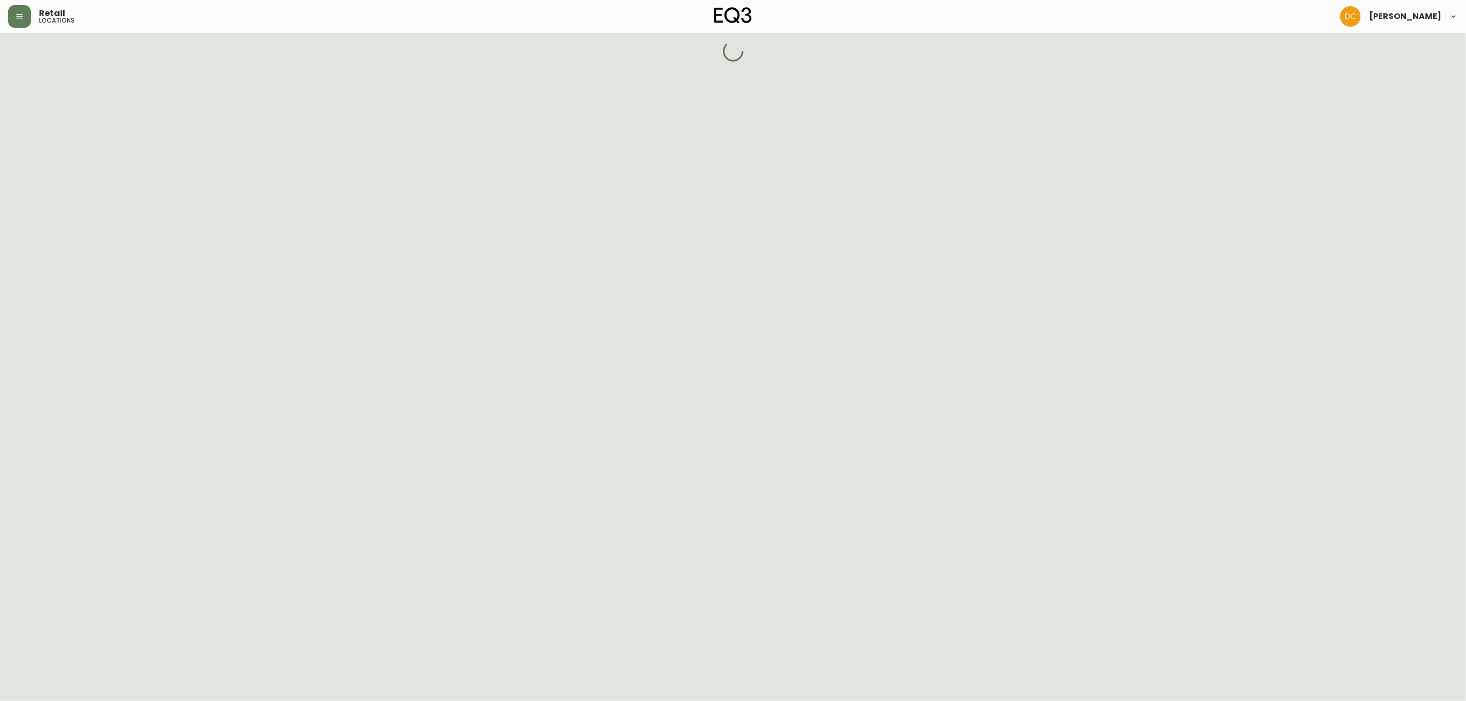
select select "ON"
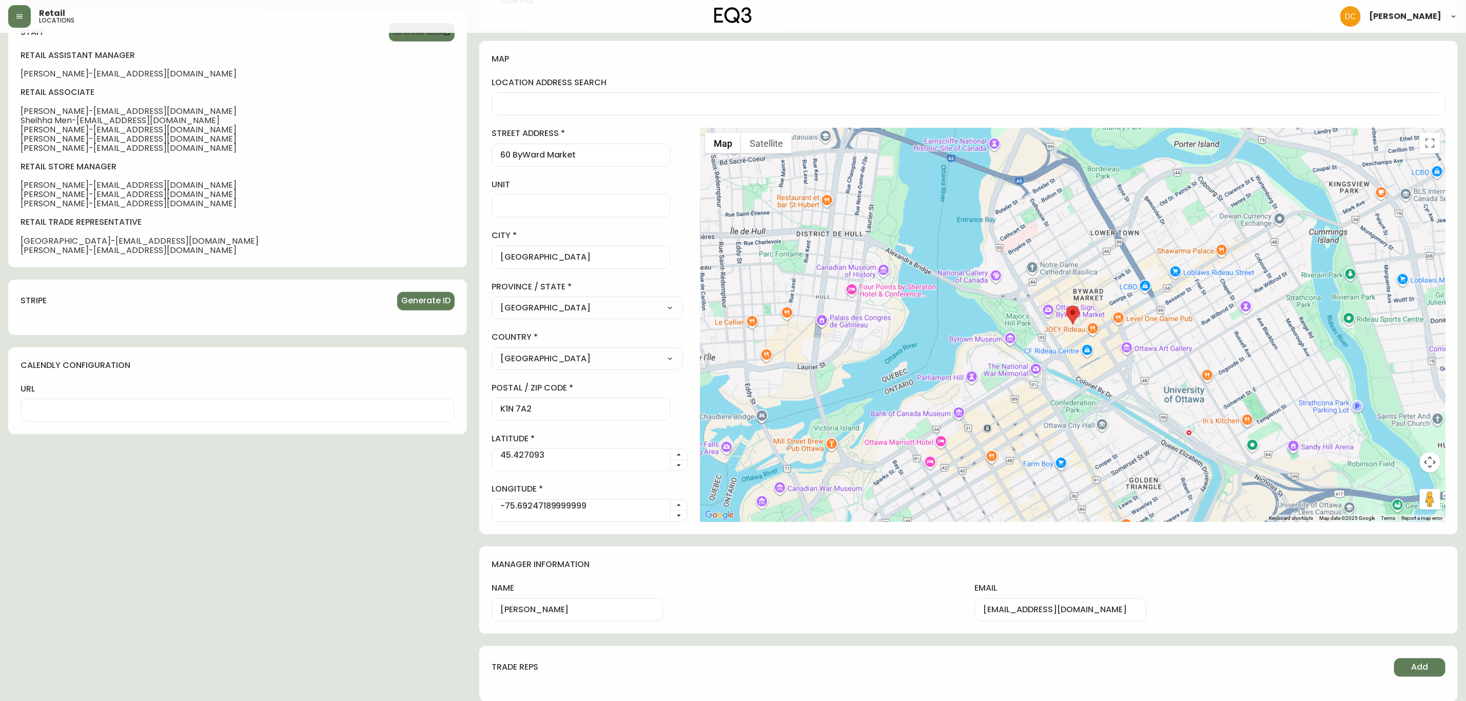
scroll to position [485, 0]
click at [579, 605] on input "[PERSON_NAME]" at bounding box center [577, 609] width 154 height 10
click at [602, 604] on input "[PERSON_NAME]" at bounding box center [577, 609] width 154 height 10
paste input "[PERSON_NAME]"
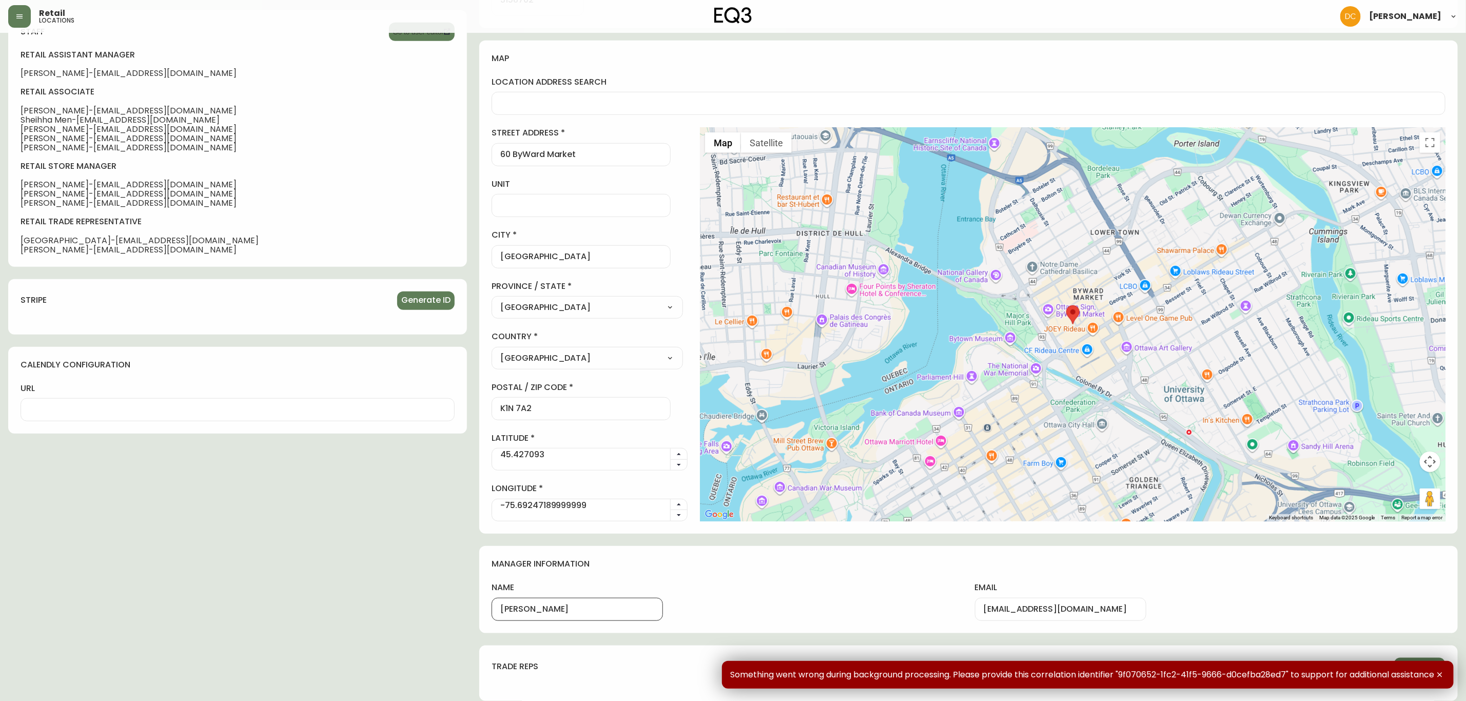
type input "[PERSON_NAME]"
click at [1068, 610] on input "[EMAIL_ADDRESS][DOMAIN_NAME]" at bounding box center [1061, 609] width 154 height 10
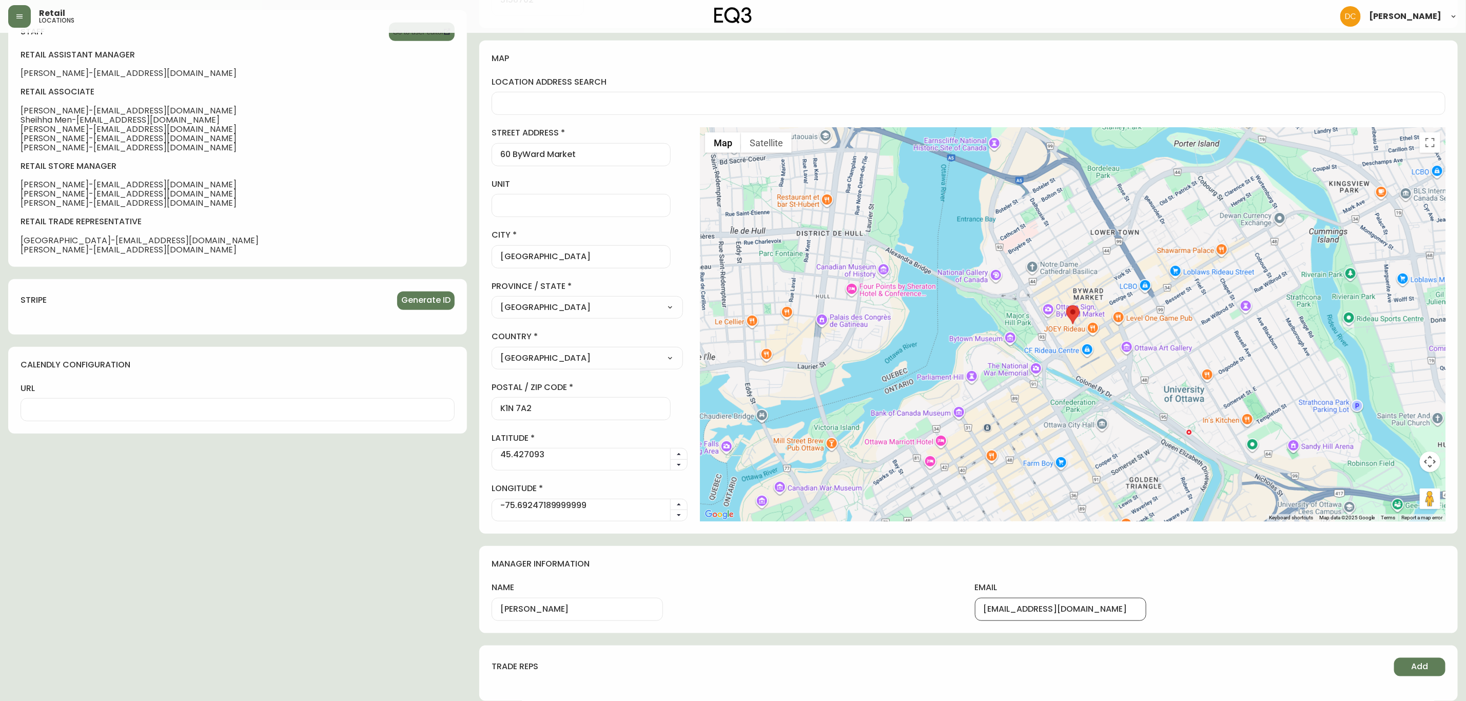
paste input "pnarkhede"
type input "[EMAIL_ADDRESS][DOMAIN_NAME]"
click at [1044, 559] on h4 "manager information" at bounding box center [969, 563] width 954 height 11
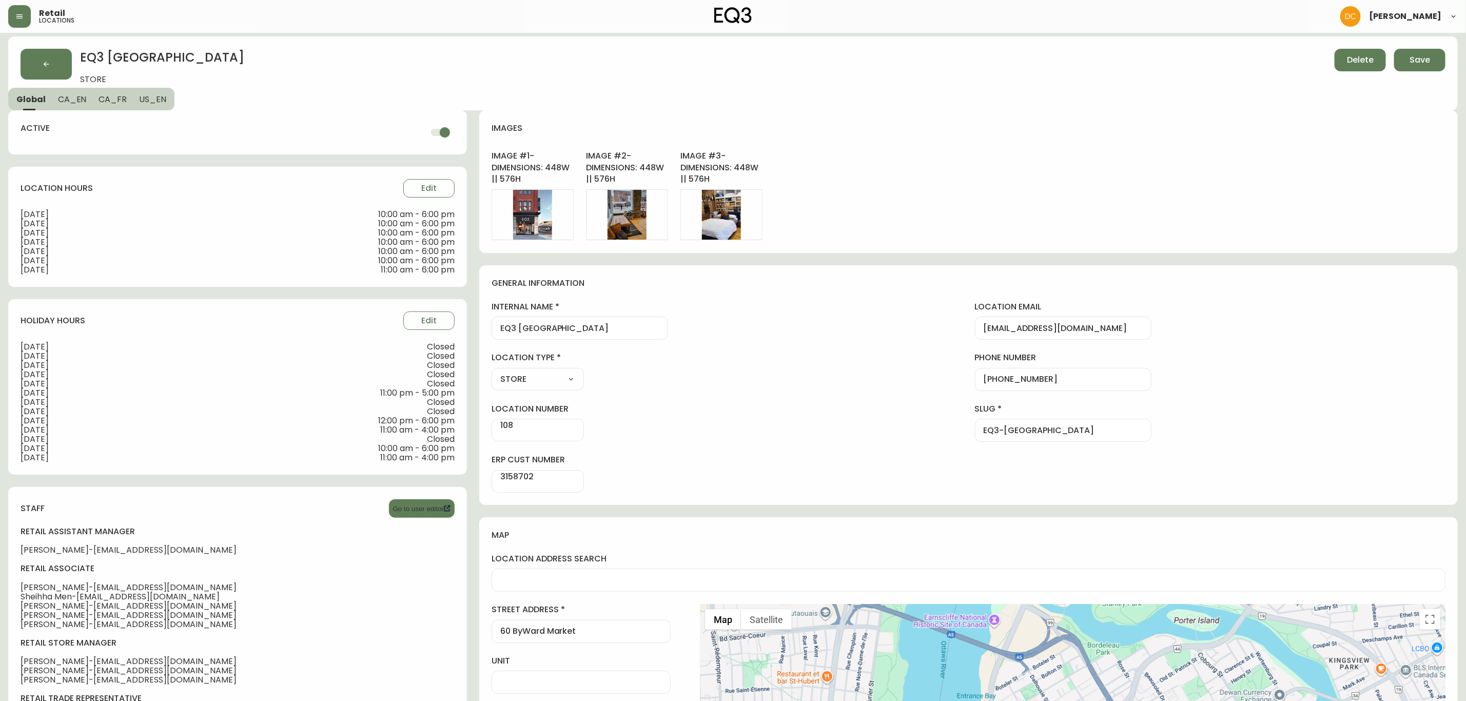
scroll to position [0, 0]
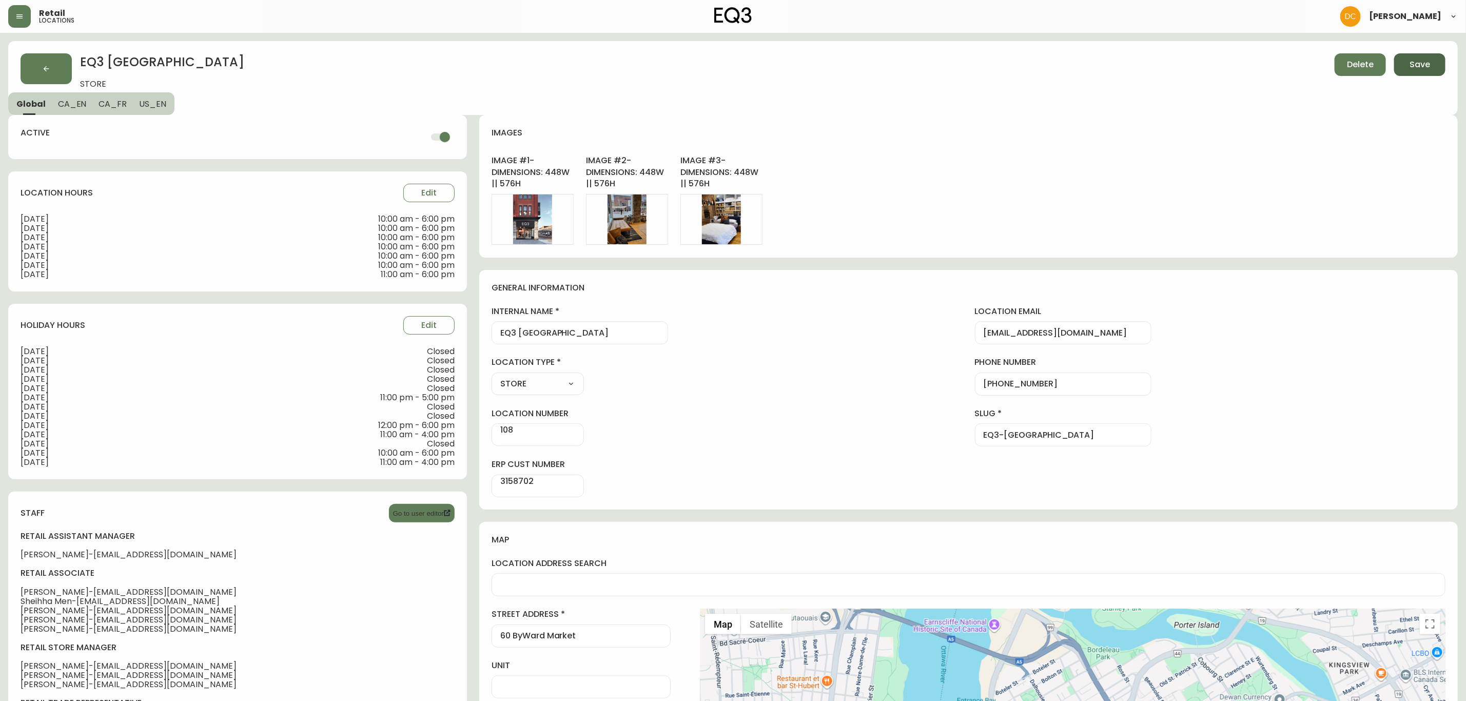
click at [1425, 70] on span "Save" at bounding box center [1419, 64] width 21 height 11
click at [61, 61] on button "button" at bounding box center [46, 68] width 51 height 31
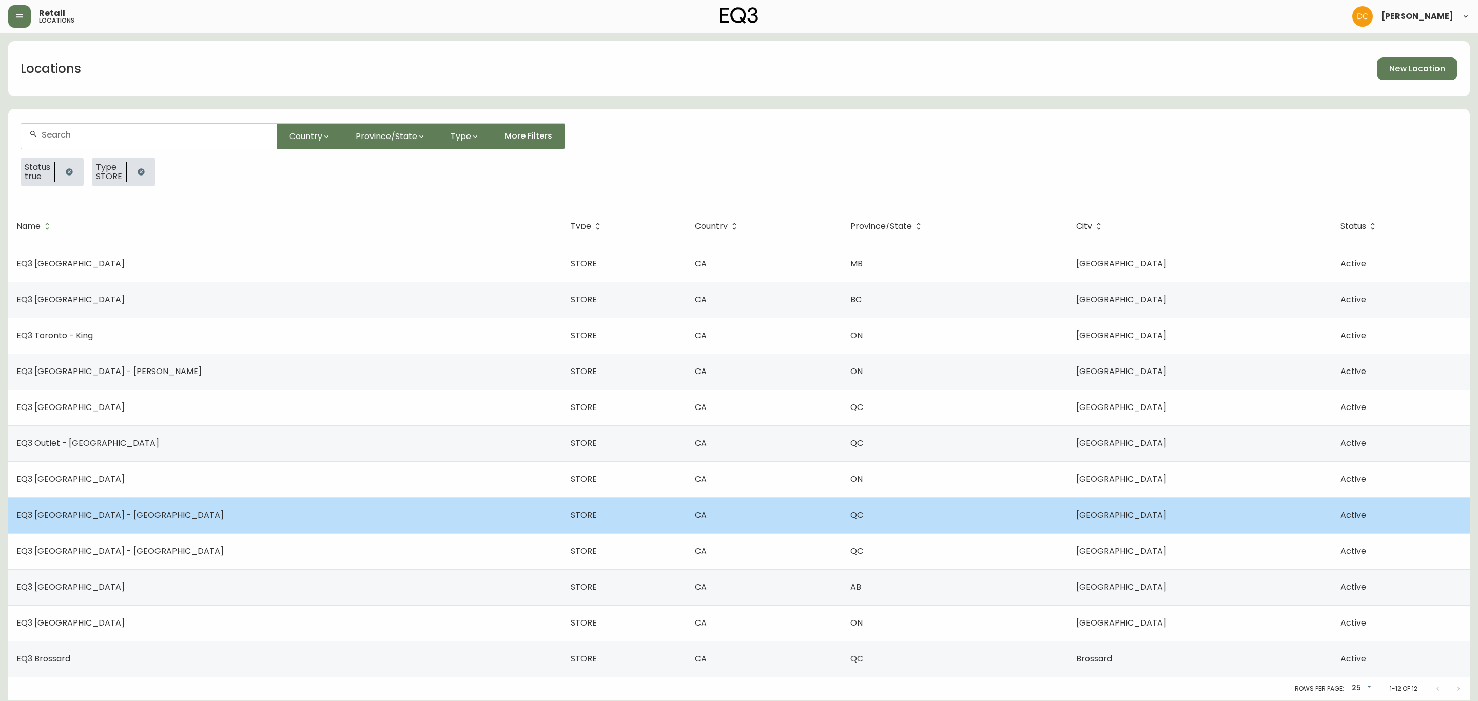
click at [166, 519] on td "EQ3 [GEOGRAPHIC_DATA] - [GEOGRAPHIC_DATA]" at bounding box center [285, 515] width 554 height 36
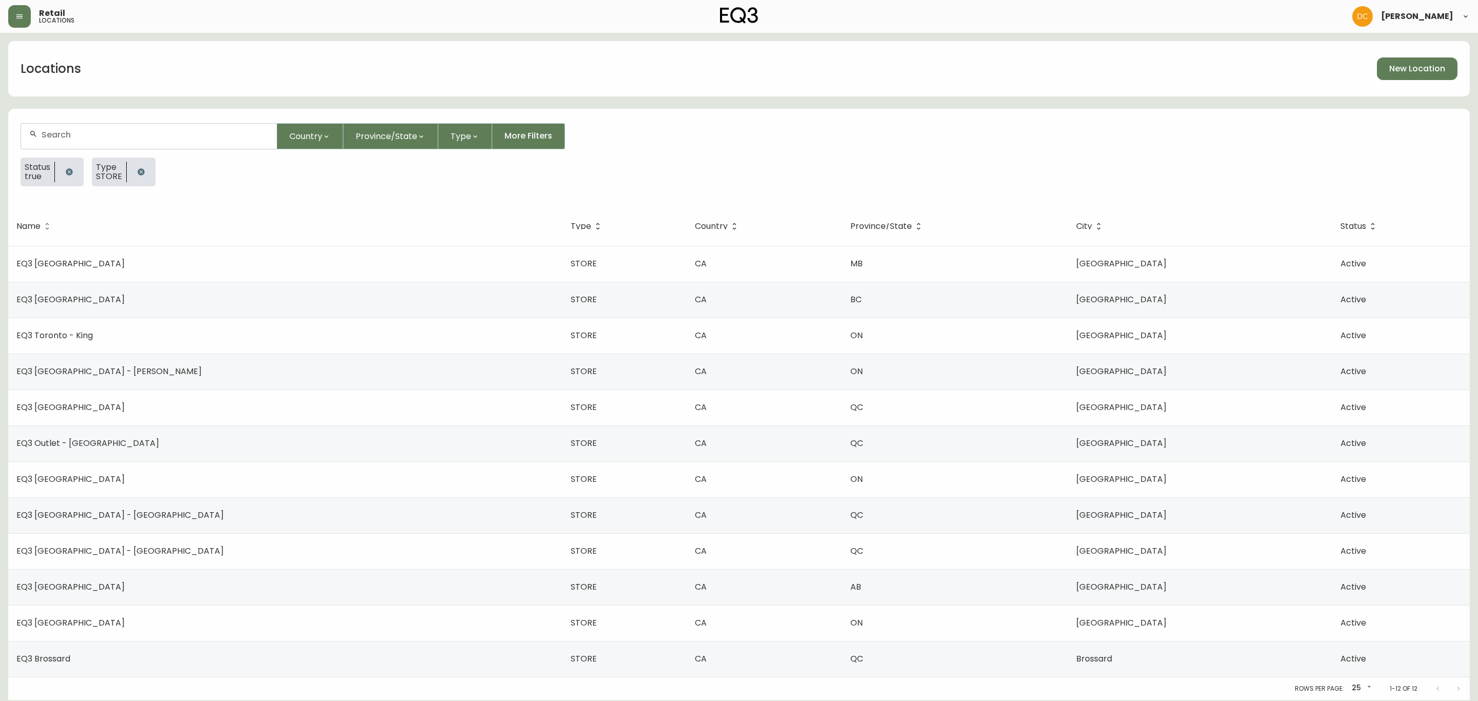
select select "QC"
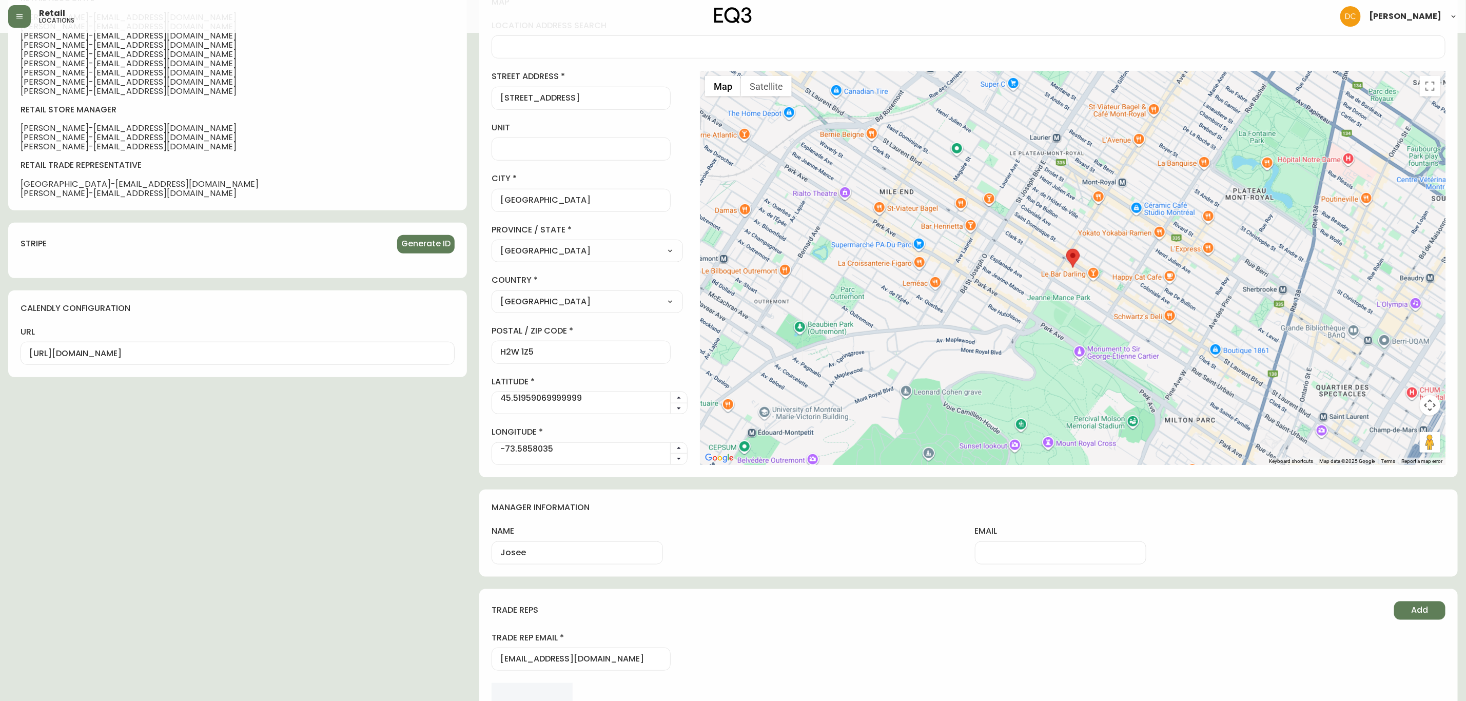
scroll to position [539, 0]
click at [591, 557] on input "Josee" at bounding box center [577, 552] width 154 height 10
paste input "[PERSON_NAME]"
type input "[PERSON_NAME]"
click at [1065, 556] on input "email" at bounding box center [1061, 552] width 154 height 10
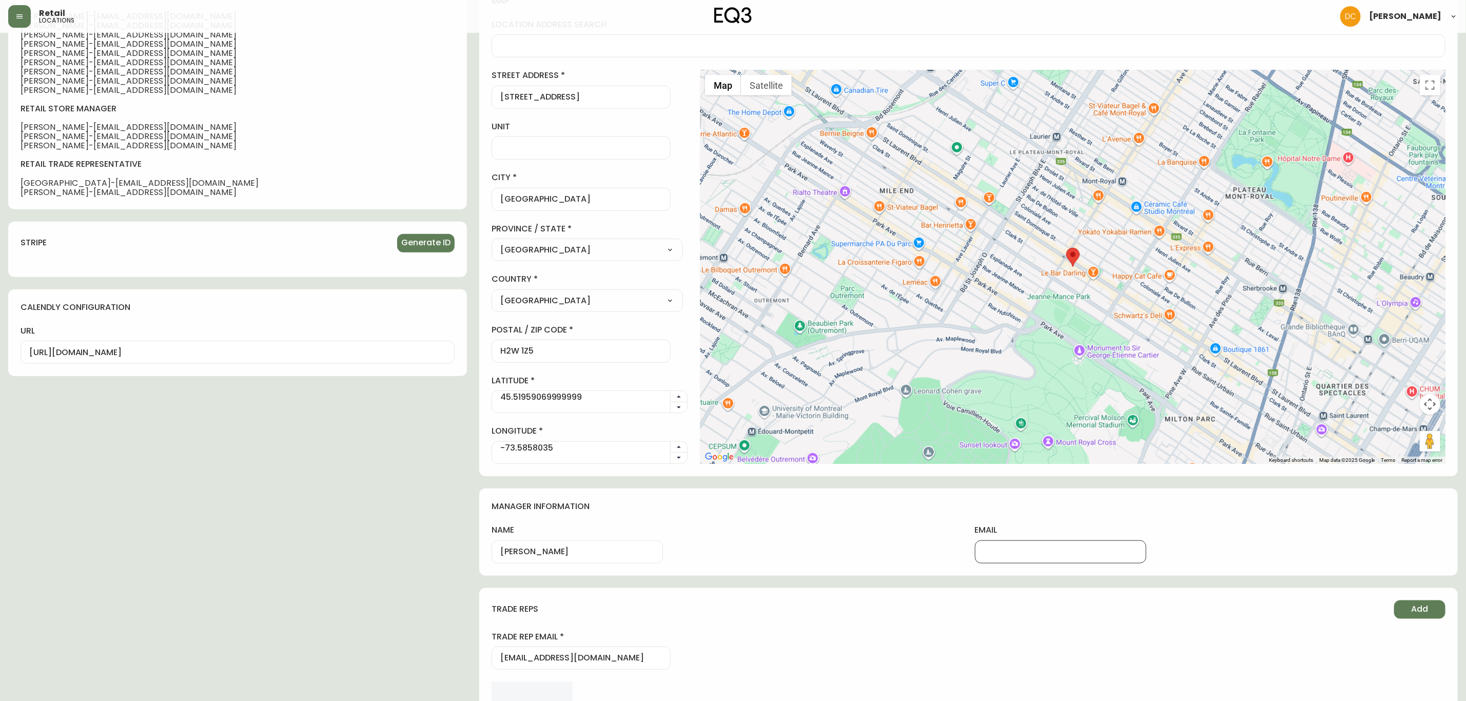
paste input "[EMAIL_ADDRESS][DOMAIN_NAME]"
type input "[EMAIL_ADDRESS][DOMAIN_NAME]"
click at [967, 511] on h4 "manager information" at bounding box center [969, 506] width 954 height 11
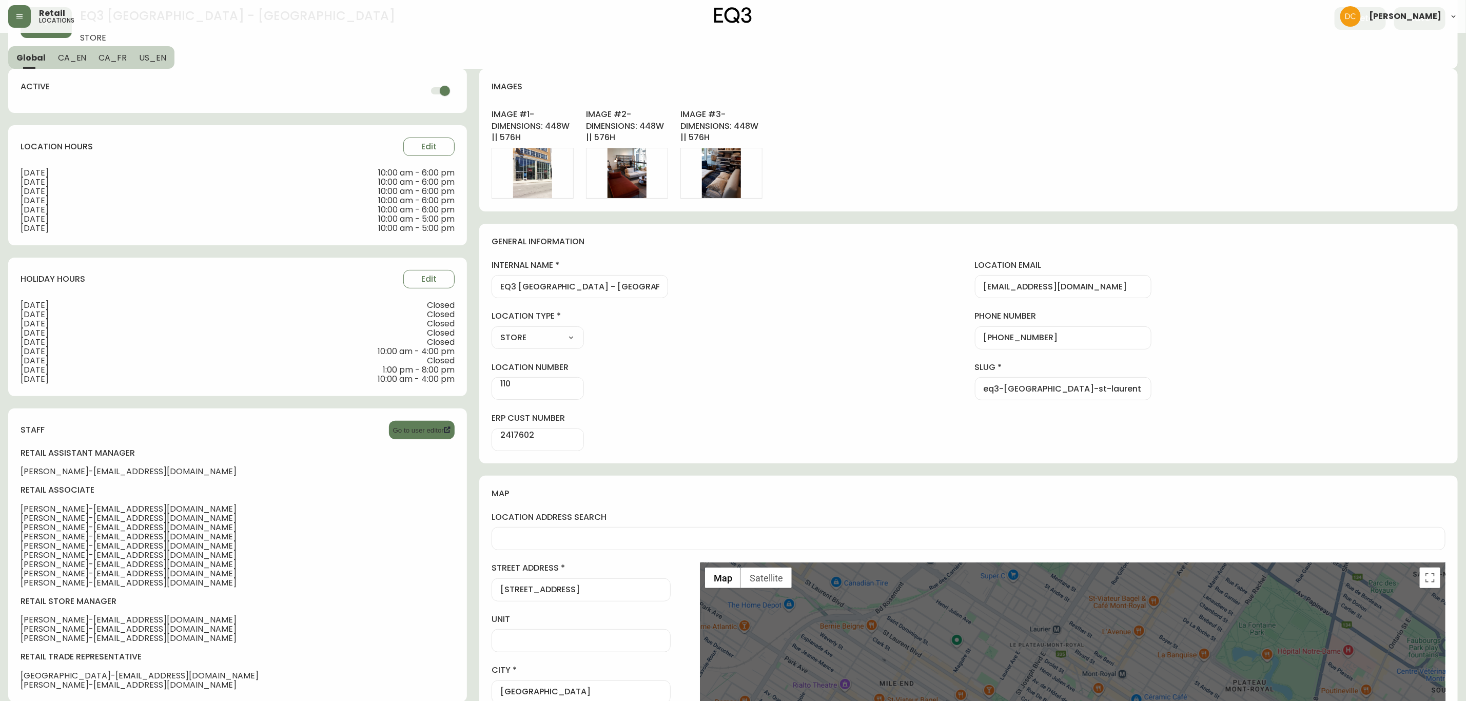
scroll to position [0, 0]
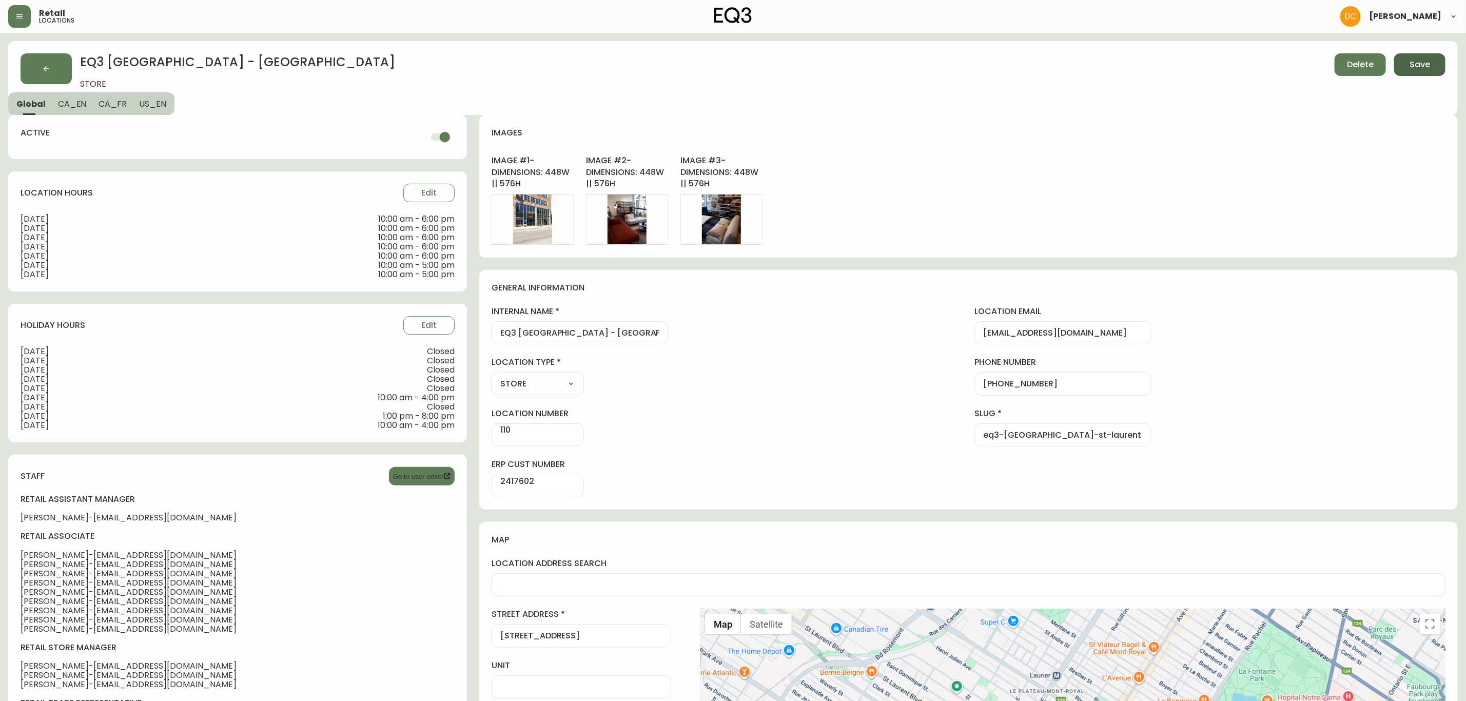
click at [1412, 71] on button "Save" at bounding box center [1419, 64] width 51 height 23
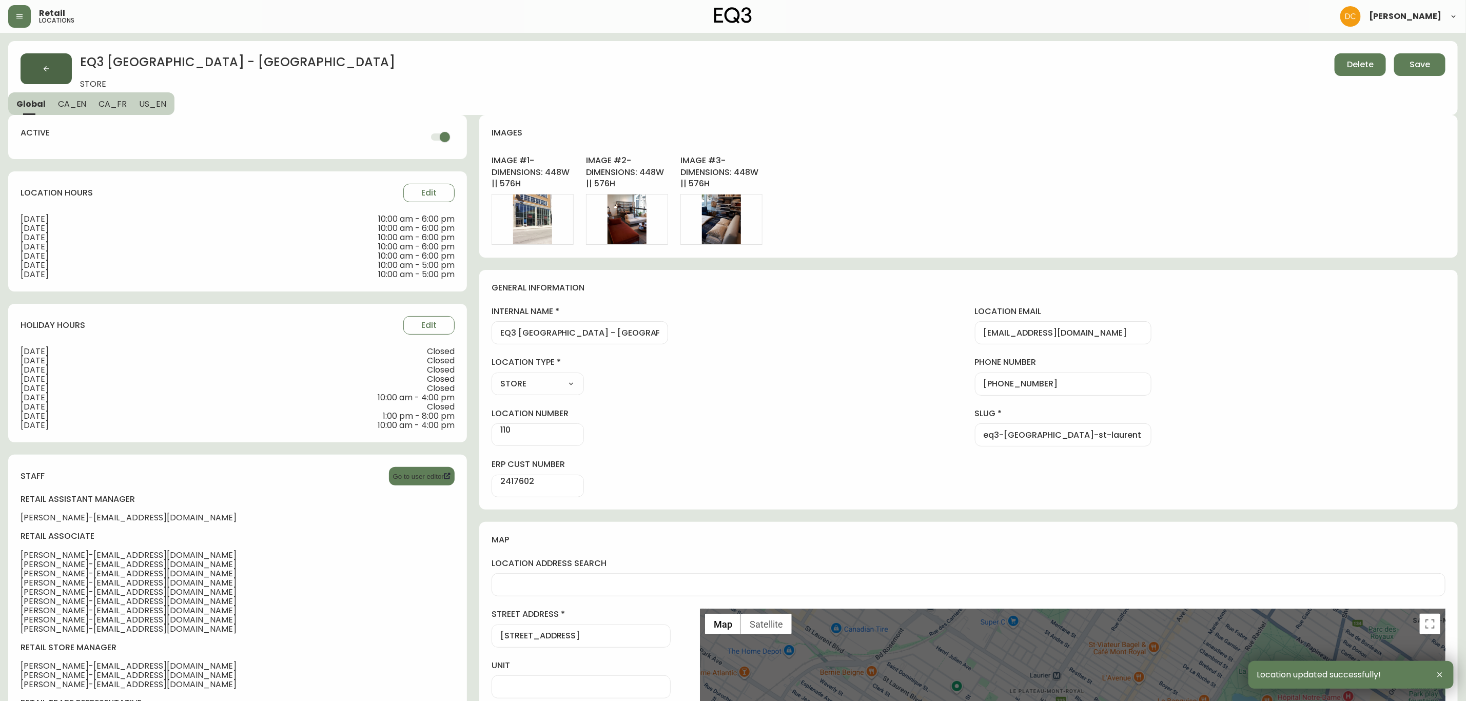
click at [43, 63] on button "button" at bounding box center [46, 68] width 51 height 31
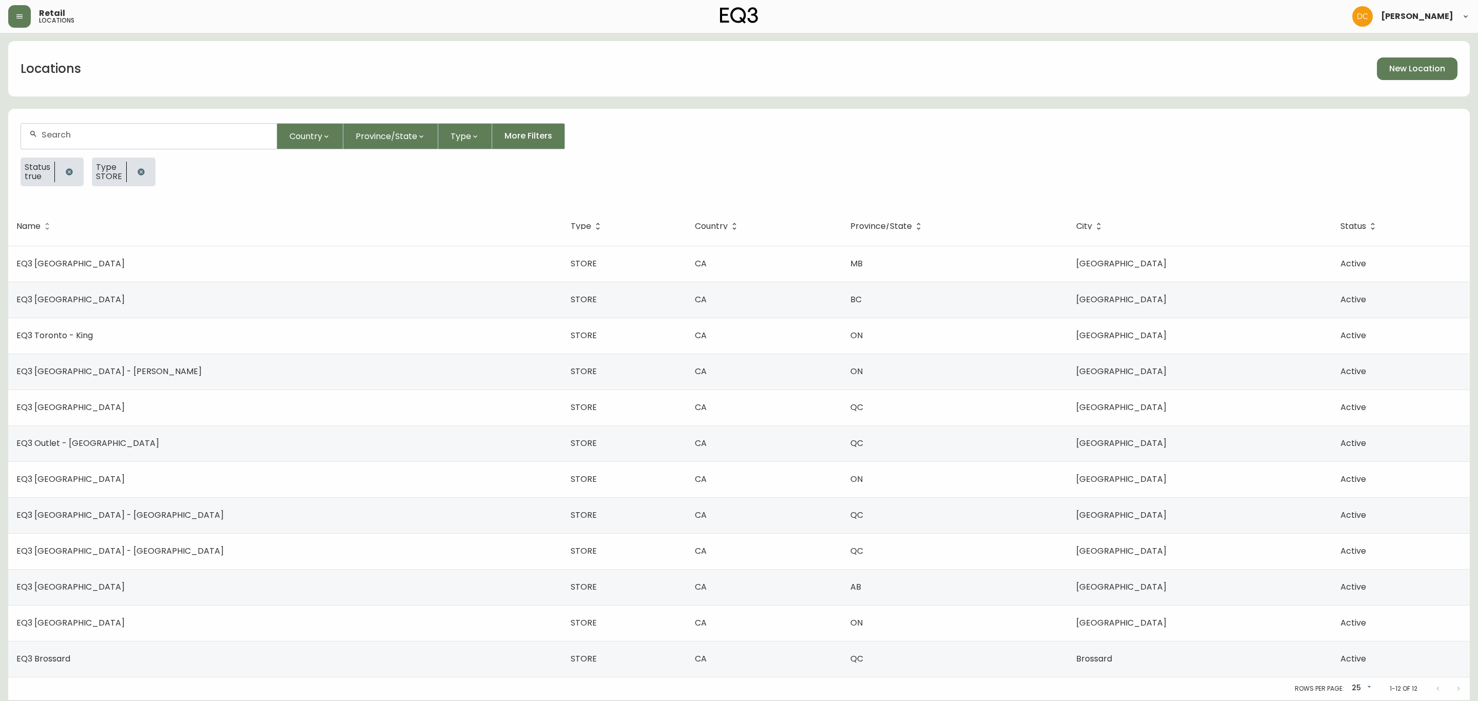
click at [95, 649] on td "EQ3 Brossard" at bounding box center [285, 659] width 554 height 36
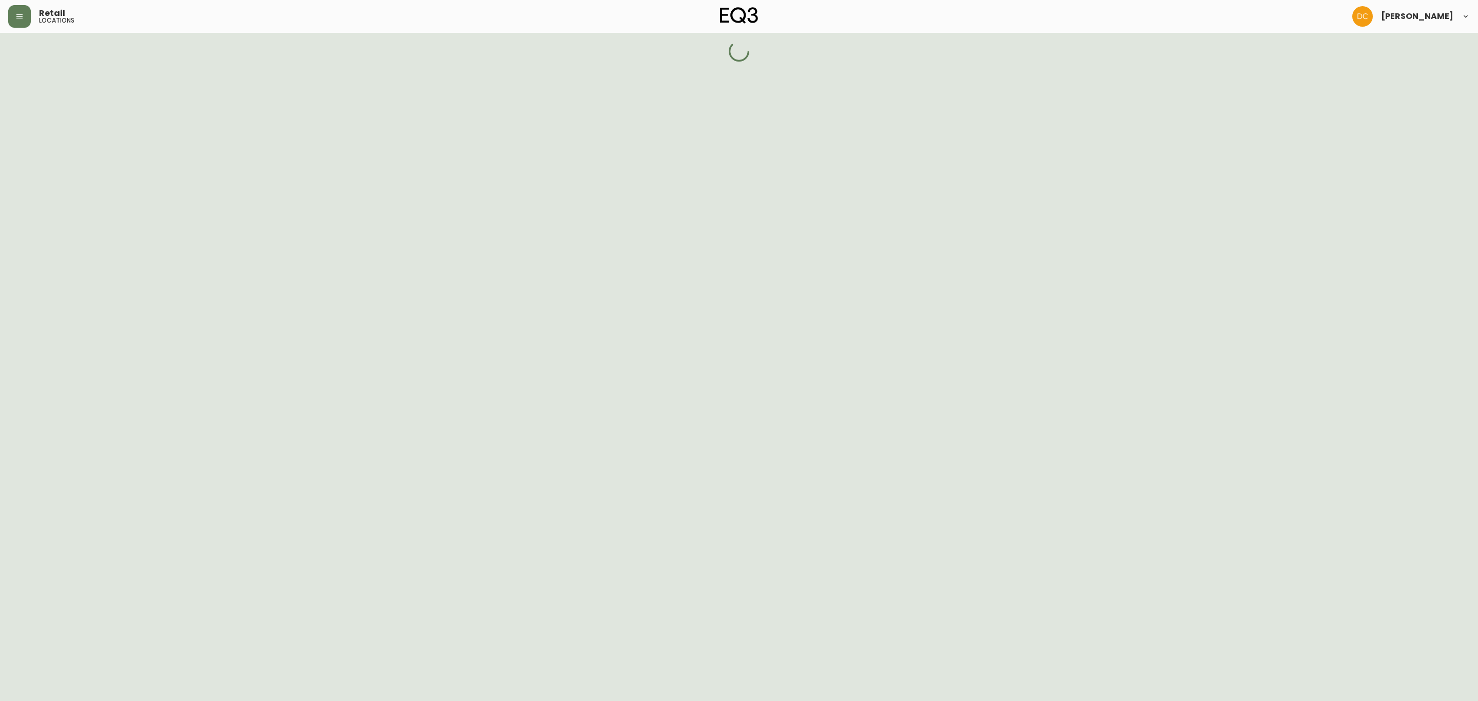
select select "QC"
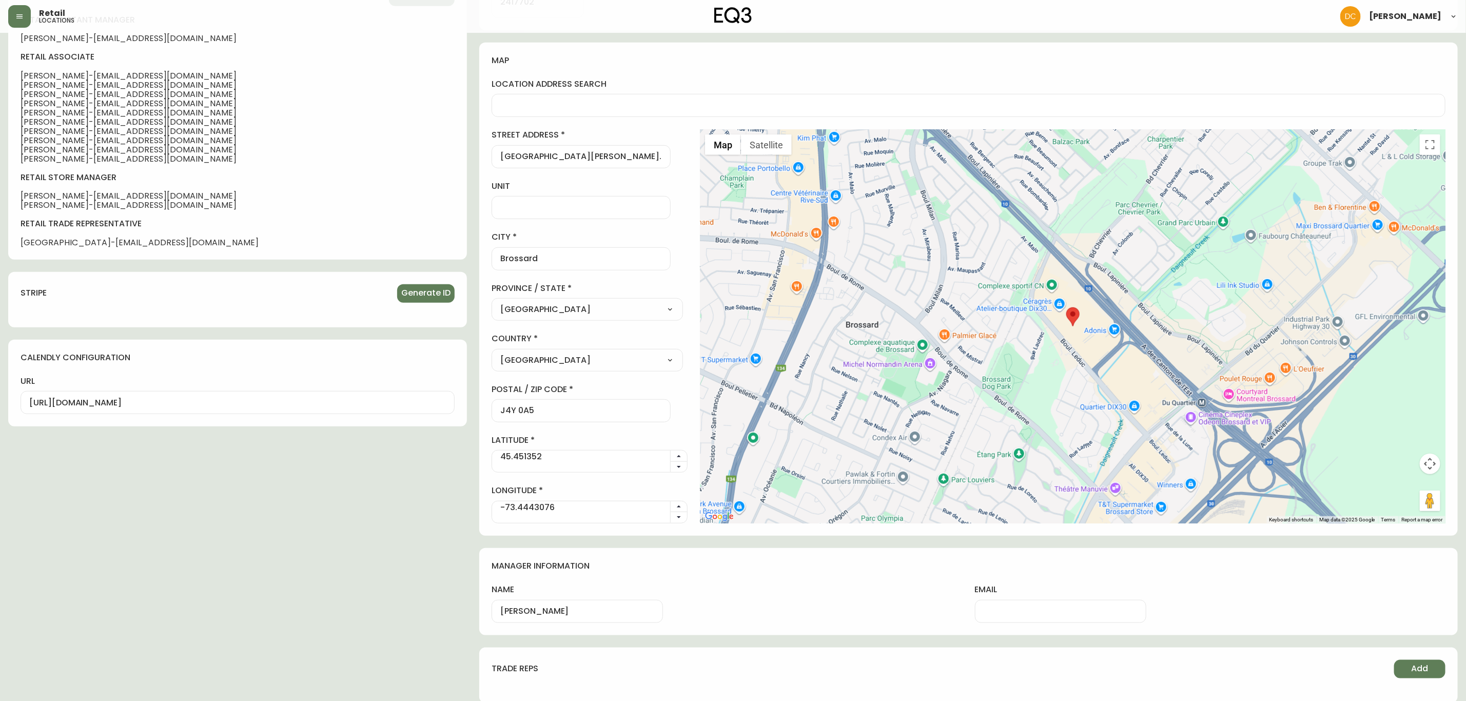
scroll to position [485, 0]
click at [1026, 617] on div at bounding box center [1060, 609] width 171 height 23
paste input "[EMAIL_ADDRESS][DOMAIN_NAME]"
type input "[EMAIL_ADDRESS][DOMAIN_NAME]"
click at [912, 579] on div "manager information name [PERSON_NAME] email [EMAIL_ADDRESS][DOMAIN_NAME]" at bounding box center [968, 589] width 978 height 87
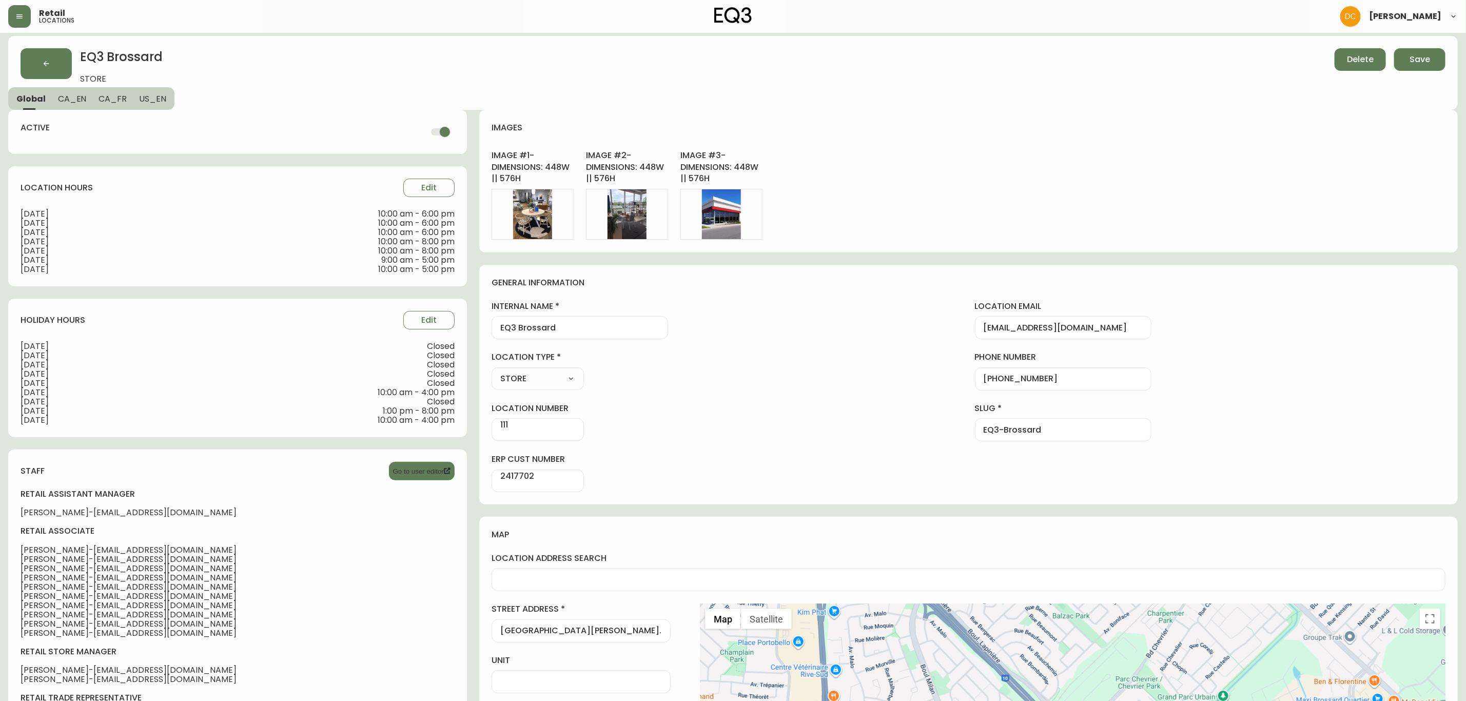
scroll to position [0, 0]
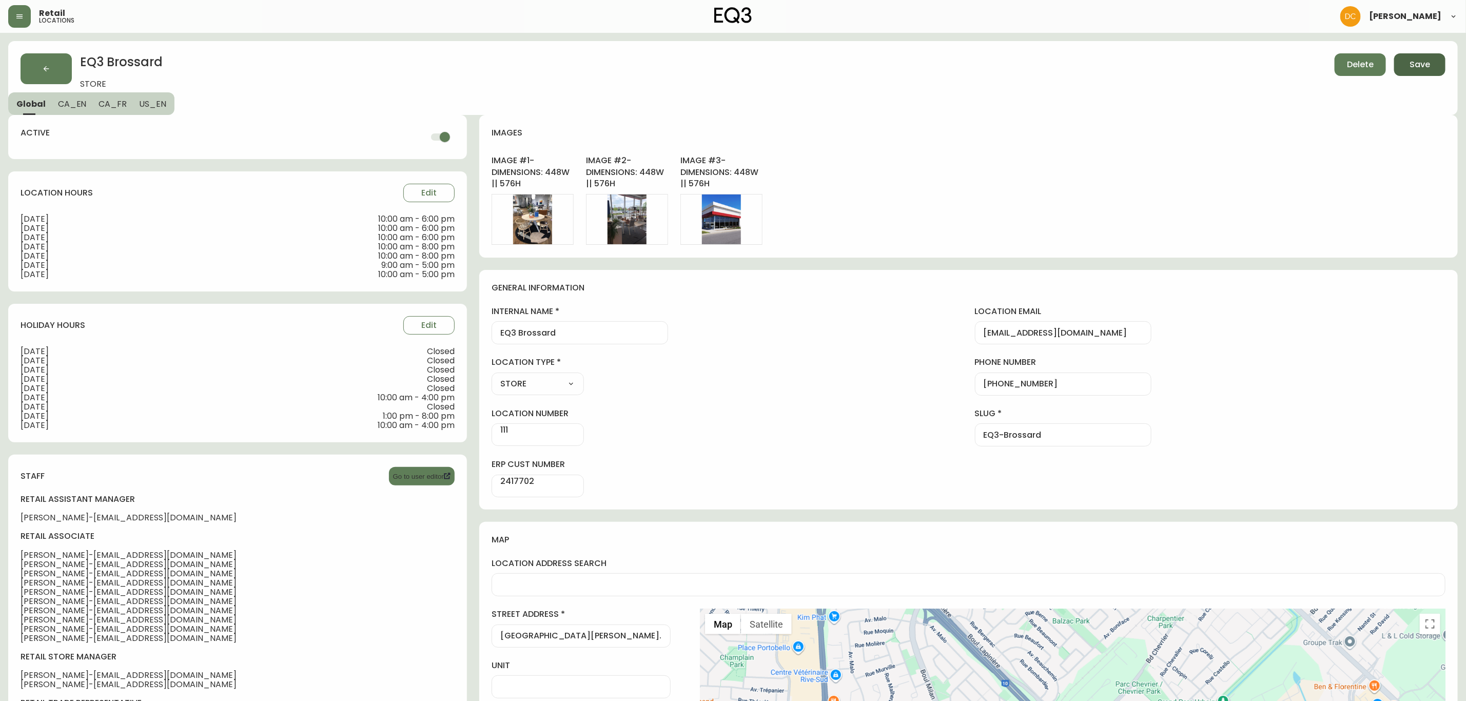
click at [1420, 70] on span "Save" at bounding box center [1419, 64] width 21 height 11
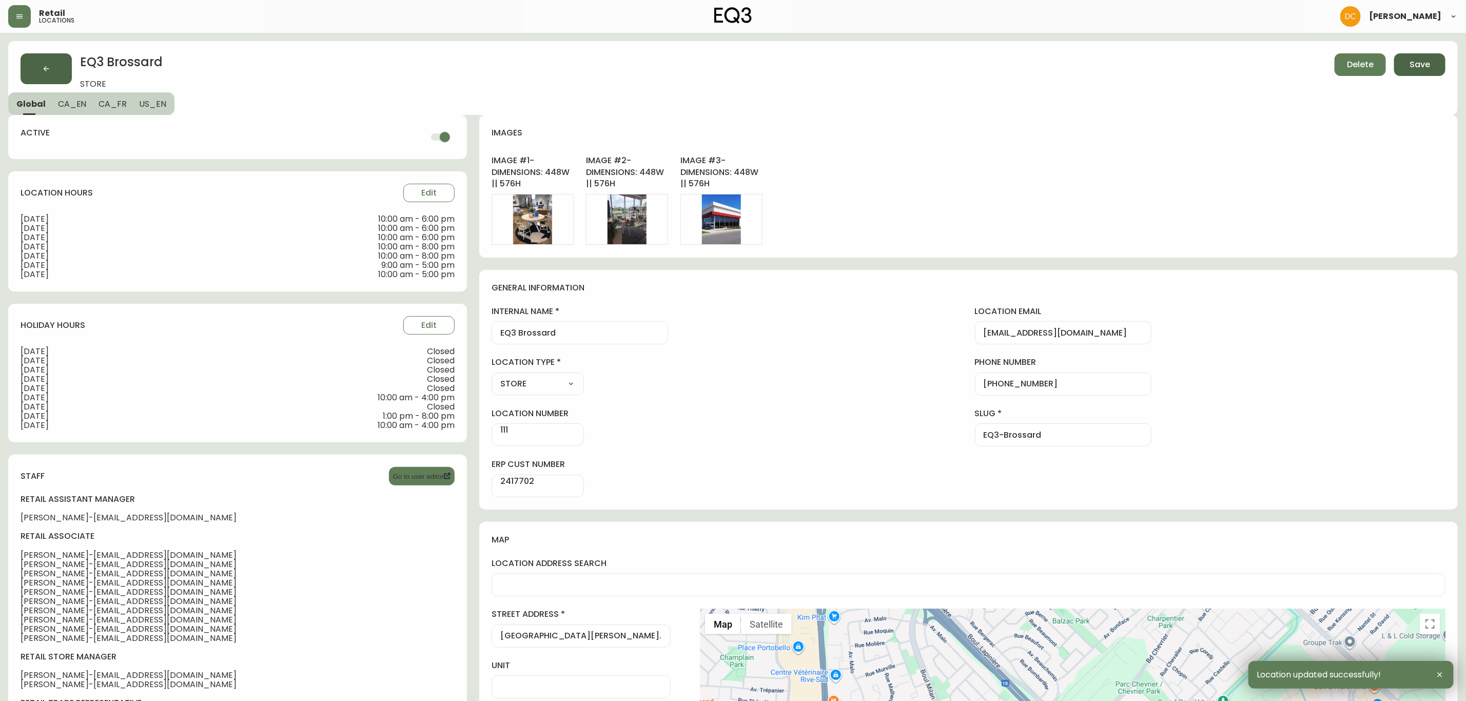
click at [54, 60] on button "button" at bounding box center [46, 68] width 51 height 31
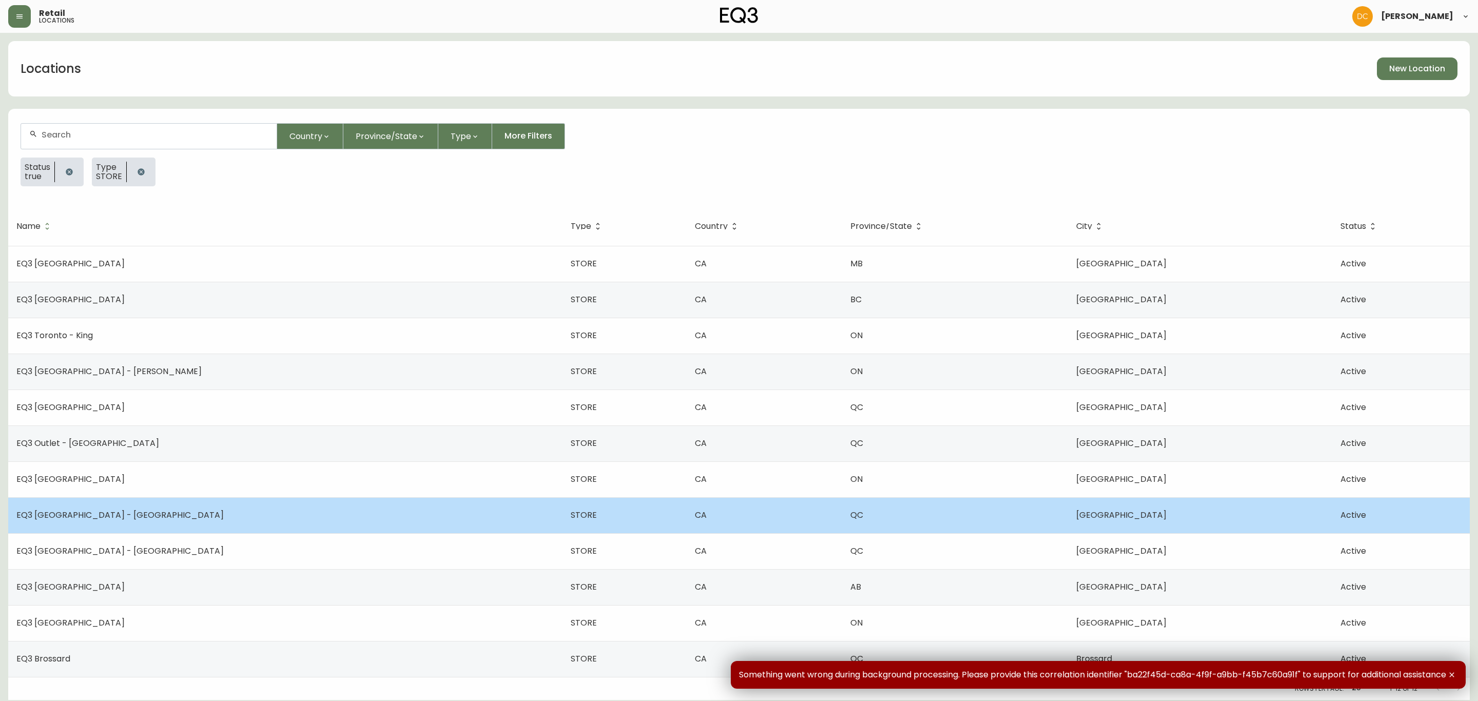
click at [132, 516] on td "EQ3 [GEOGRAPHIC_DATA] - [GEOGRAPHIC_DATA]" at bounding box center [285, 515] width 554 height 36
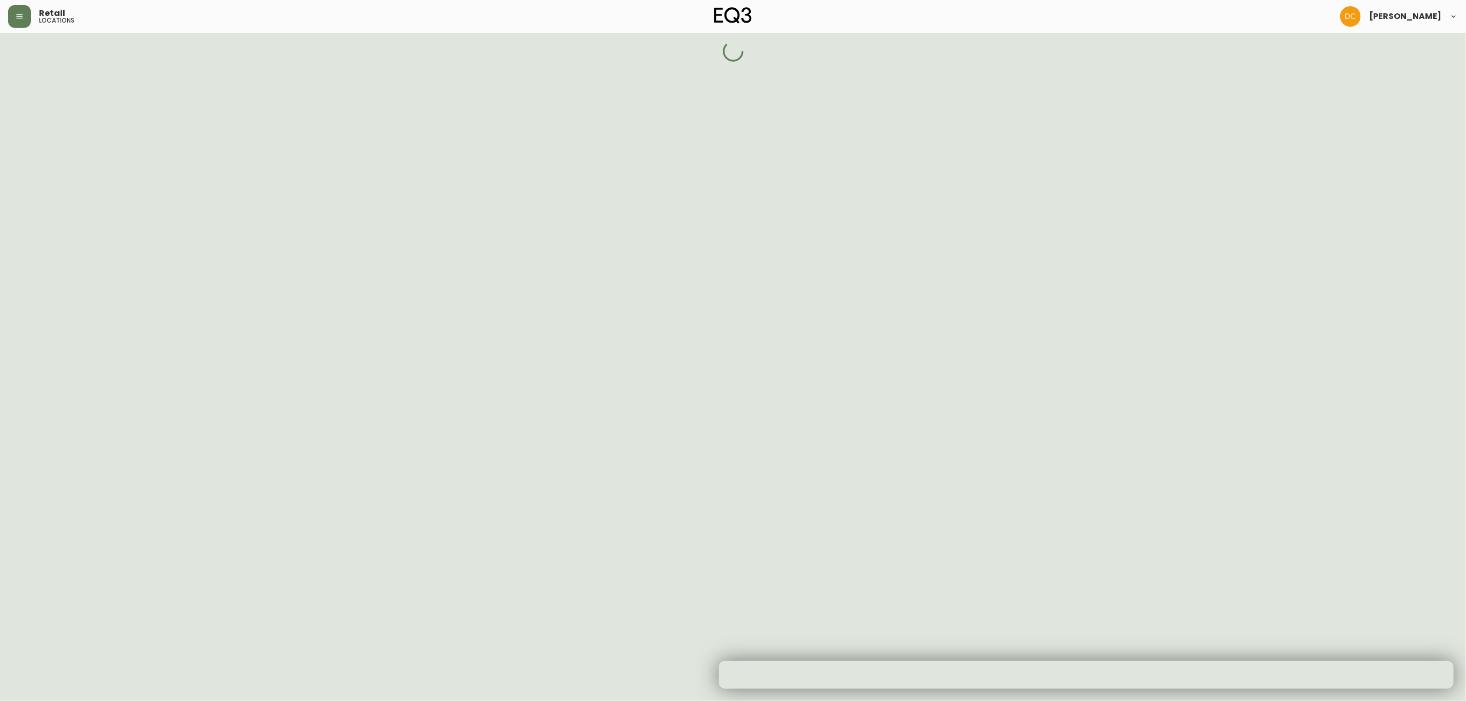
select select "QC"
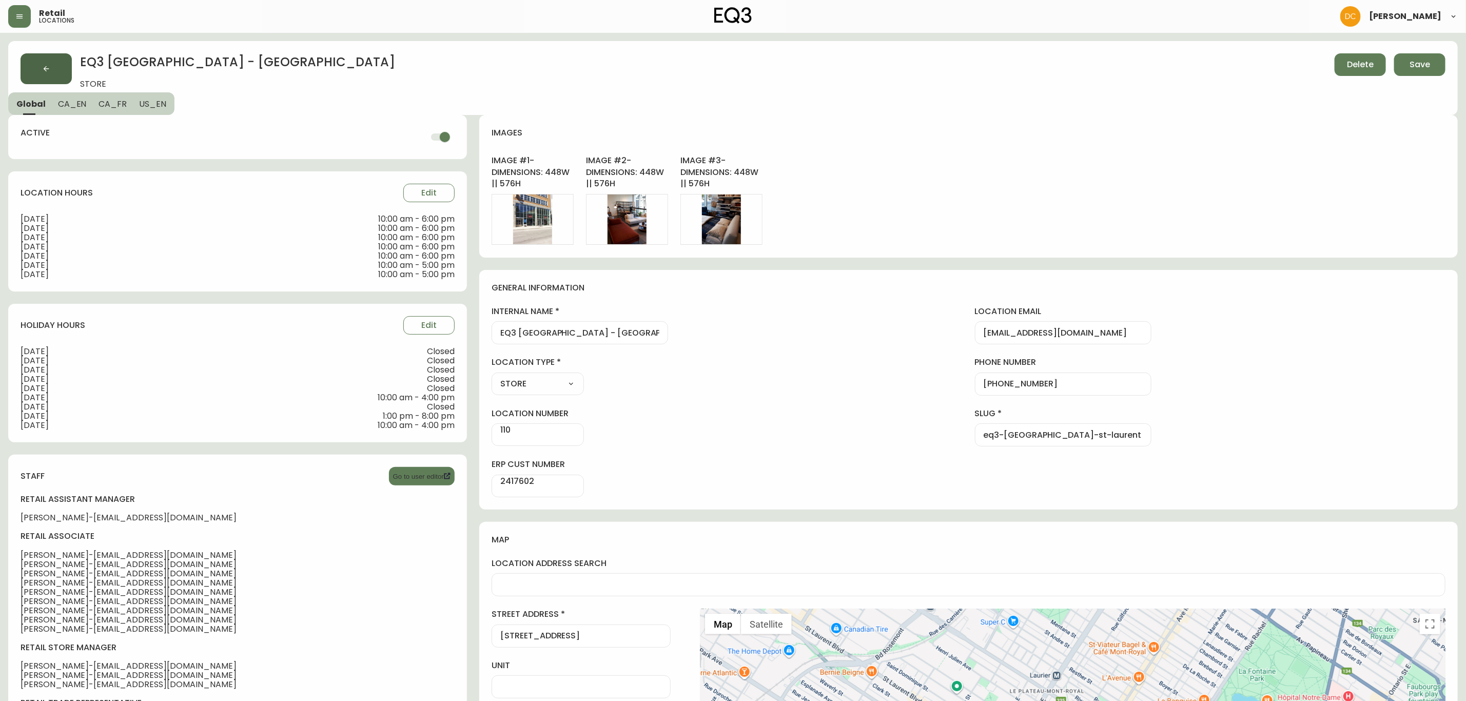
click at [48, 79] on button "button" at bounding box center [46, 68] width 51 height 31
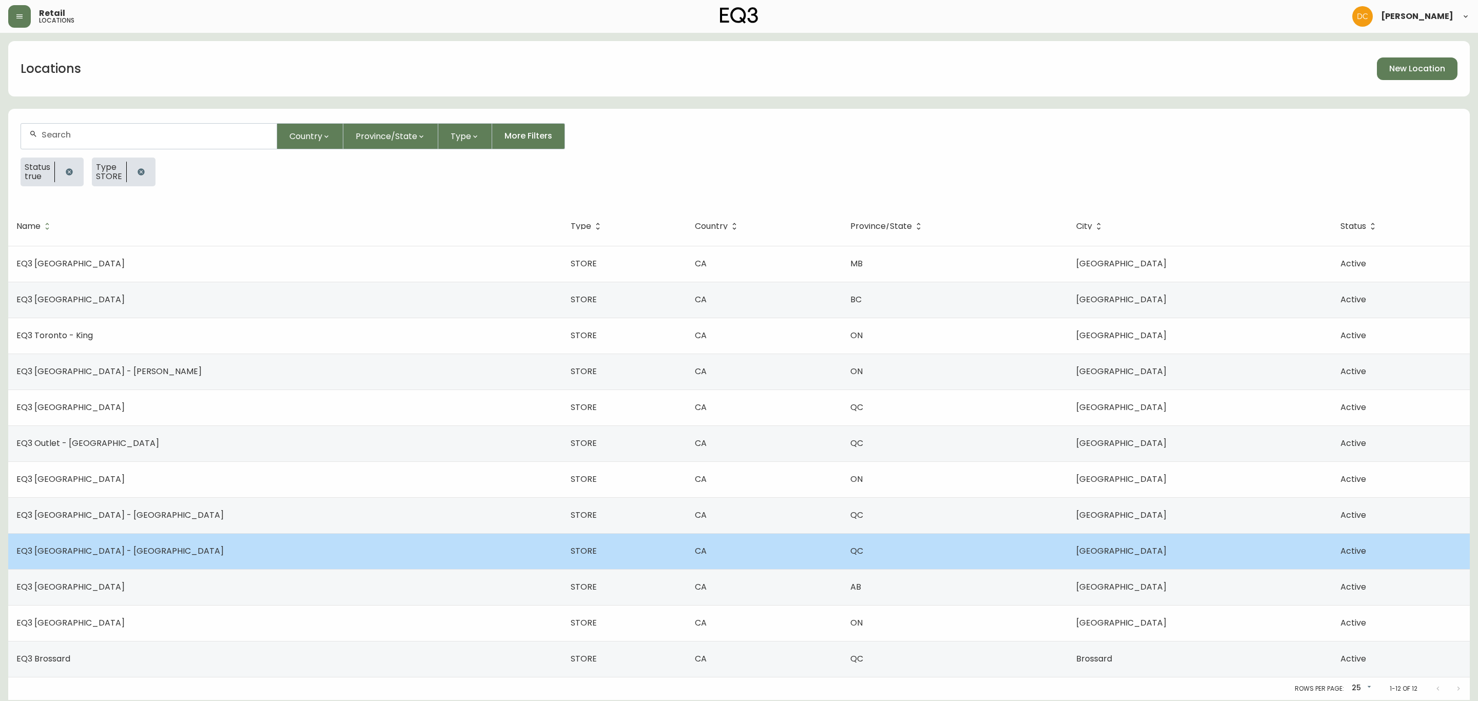
click at [168, 539] on td "EQ3 [GEOGRAPHIC_DATA] - [GEOGRAPHIC_DATA]" at bounding box center [285, 551] width 554 height 36
select select "QC"
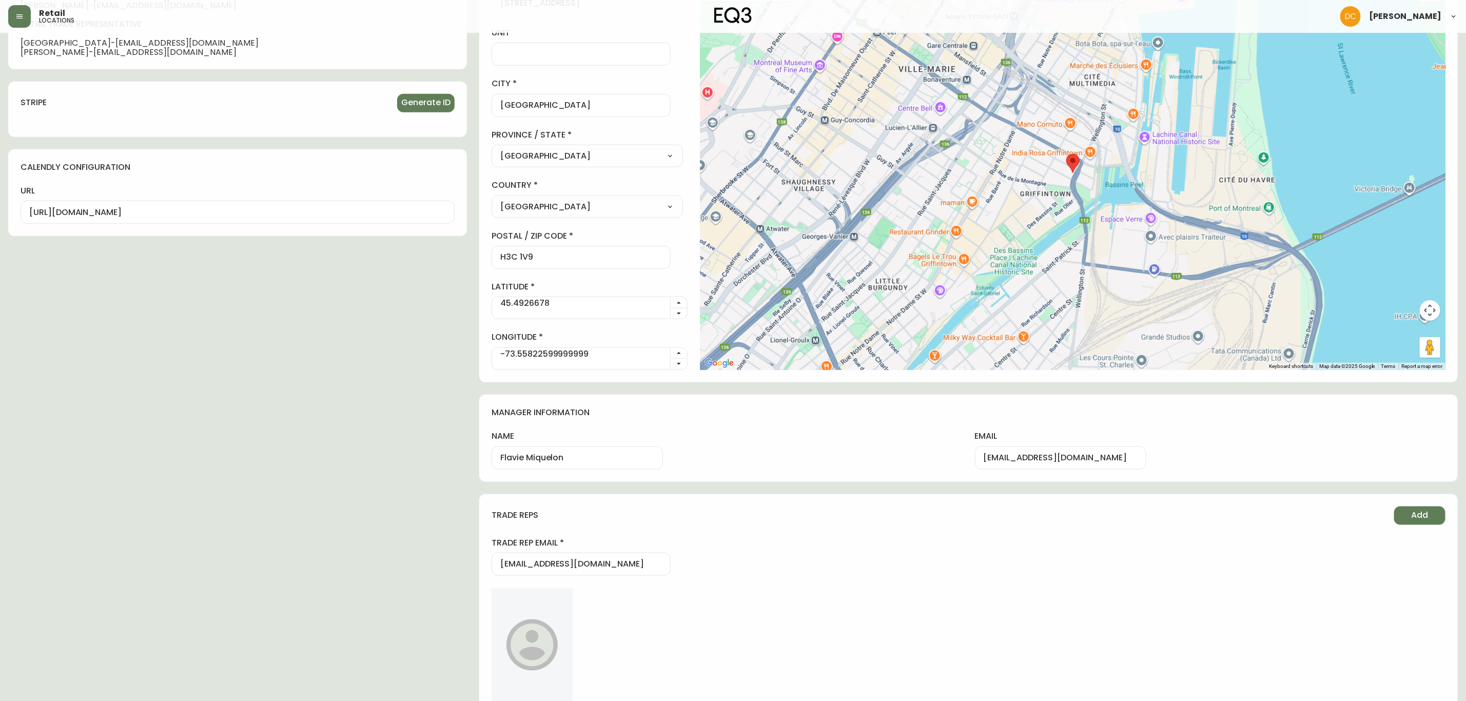
scroll to position [664, 0]
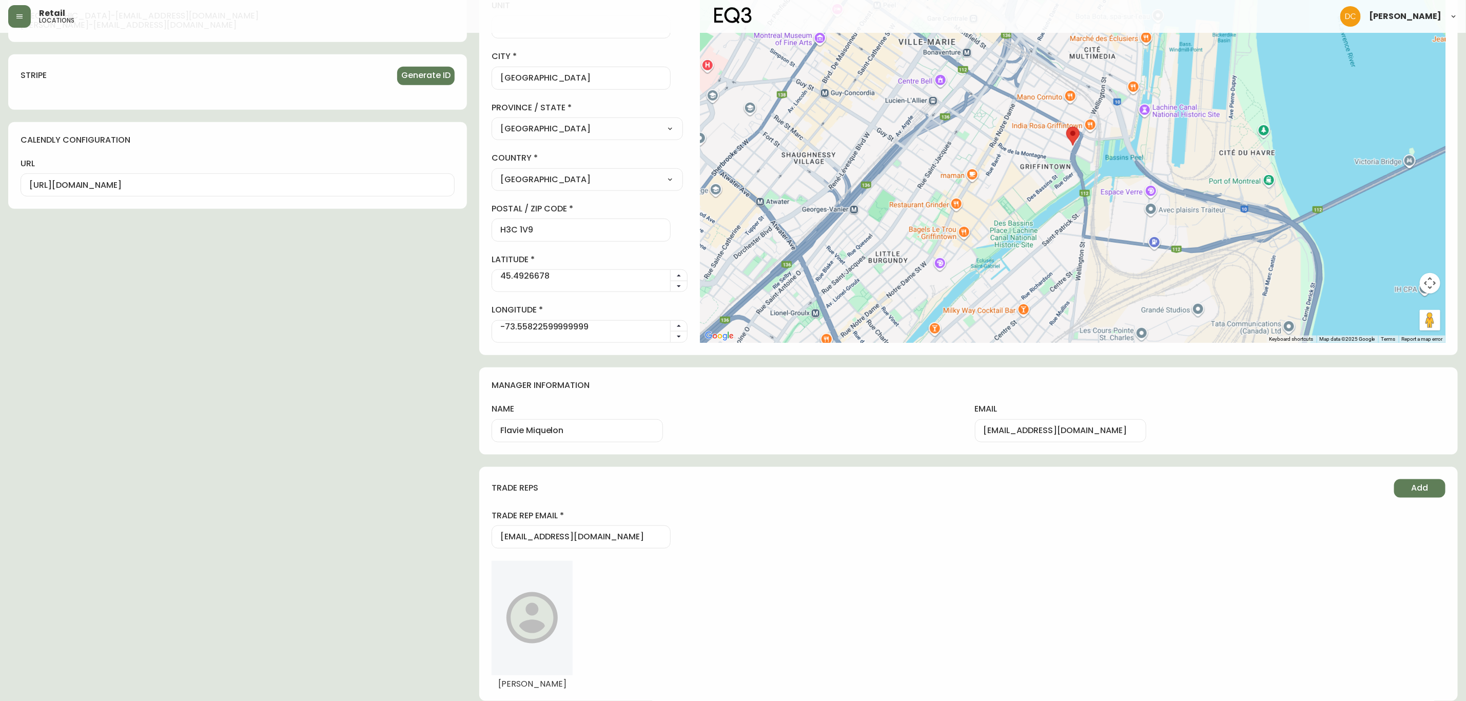
click at [597, 433] on input "Flavie Miquelon" at bounding box center [577, 431] width 154 height 10
paste input "[PERSON_NAME]"
type input "[PERSON_NAME]"
click at [1016, 431] on input "[EMAIL_ADDRESS][DOMAIN_NAME]" at bounding box center [1061, 431] width 154 height 10
paste input "[EMAIL_ADDRESS][DOMAIN_NAME]"
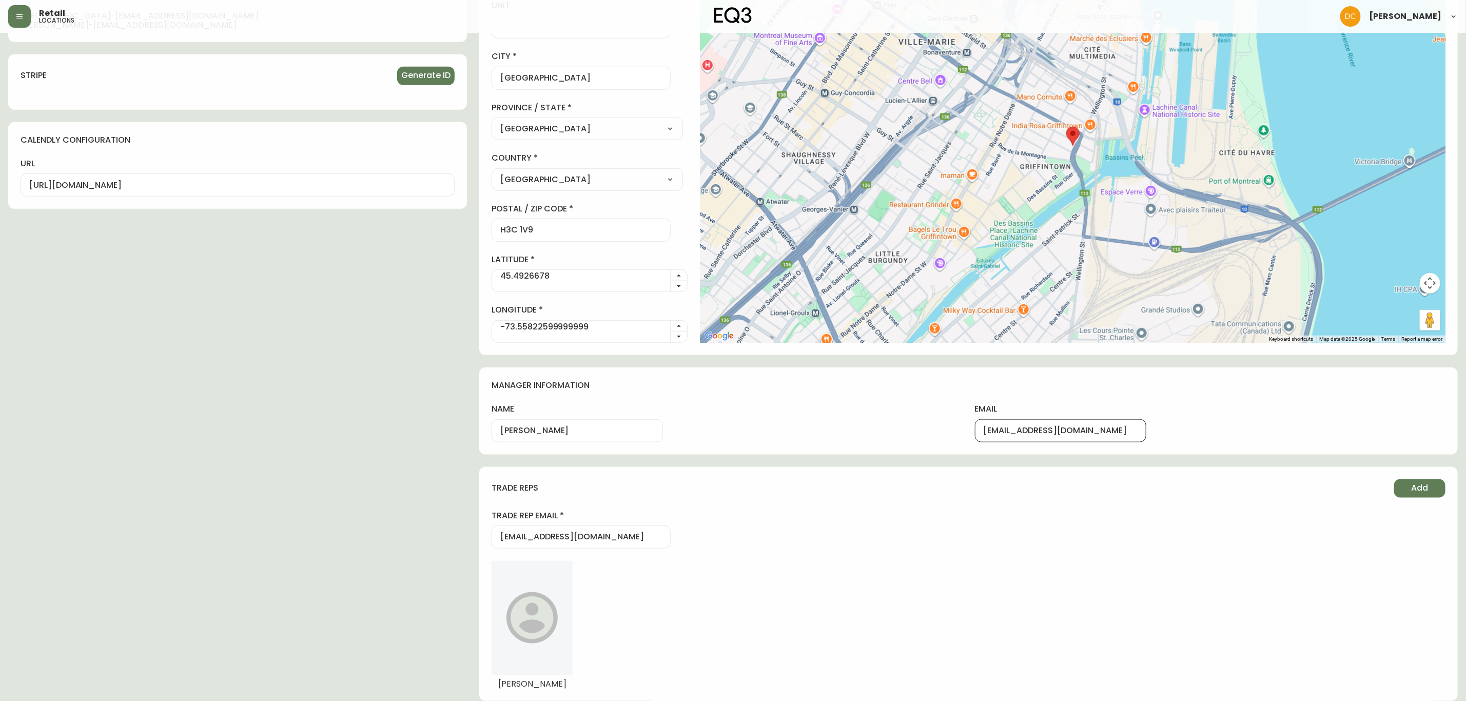
type input "[EMAIL_ADDRESS][DOMAIN_NAME]"
click at [1186, 411] on div "manager information name [PERSON_NAME] email [EMAIL_ADDRESS][DOMAIN_NAME]" at bounding box center [968, 410] width 978 height 87
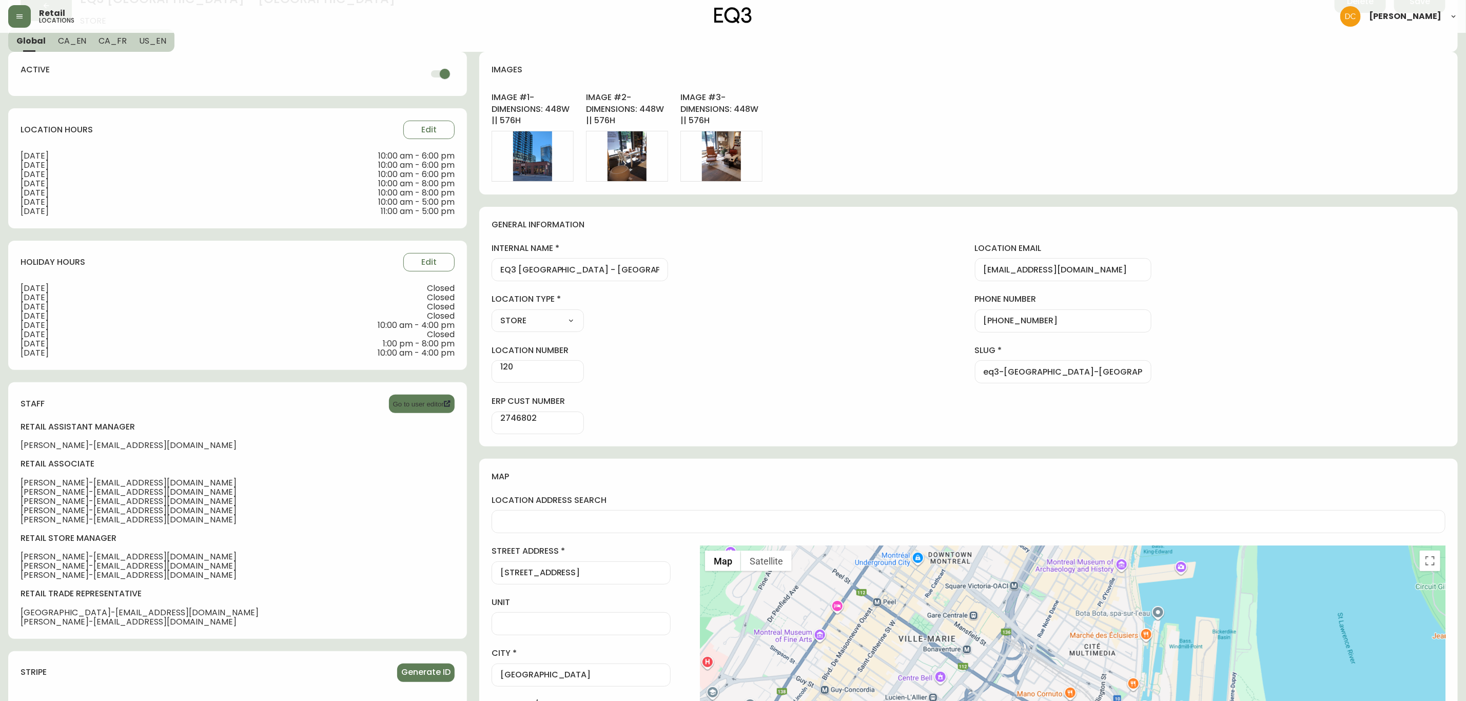
scroll to position [0, 0]
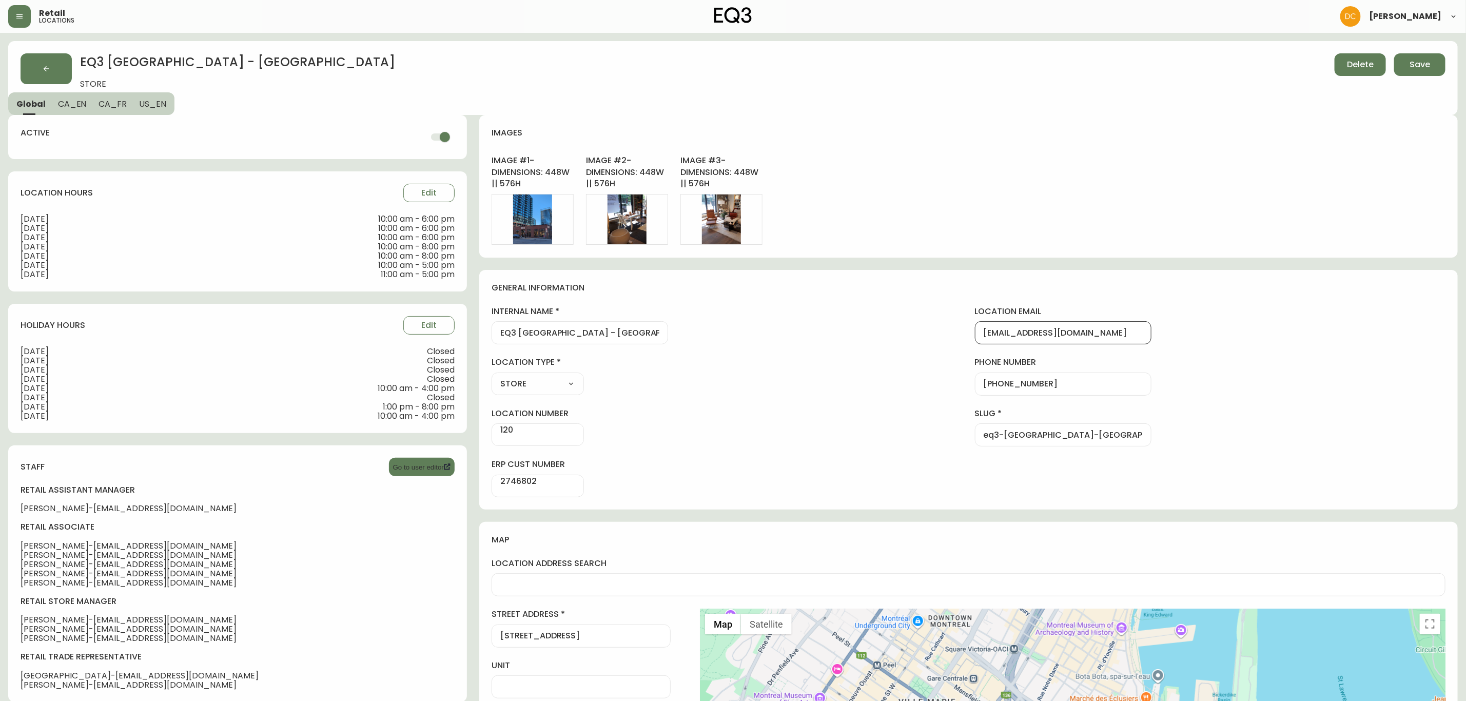
click at [1105, 331] on input "[EMAIL_ADDRESS][DOMAIN_NAME]" at bounding box center [1063, 333] width 159 height 10
paste input "[EMAIL_ADDRESS][DOMAIN_NAME]"
type input "[EMAIL_ADDRESS][DOMAIN_NAME]"
click at [1114, 199] on div "Image # 1 - Dimensions: 448w || 576h Edit Image # 2 - Dimensions: 448w || 576h …" at bounding box center [969, 200] width 954 height 90
click at [1421, 71] on button "Save" at bounding box center [1419, 64] width 51 height 23
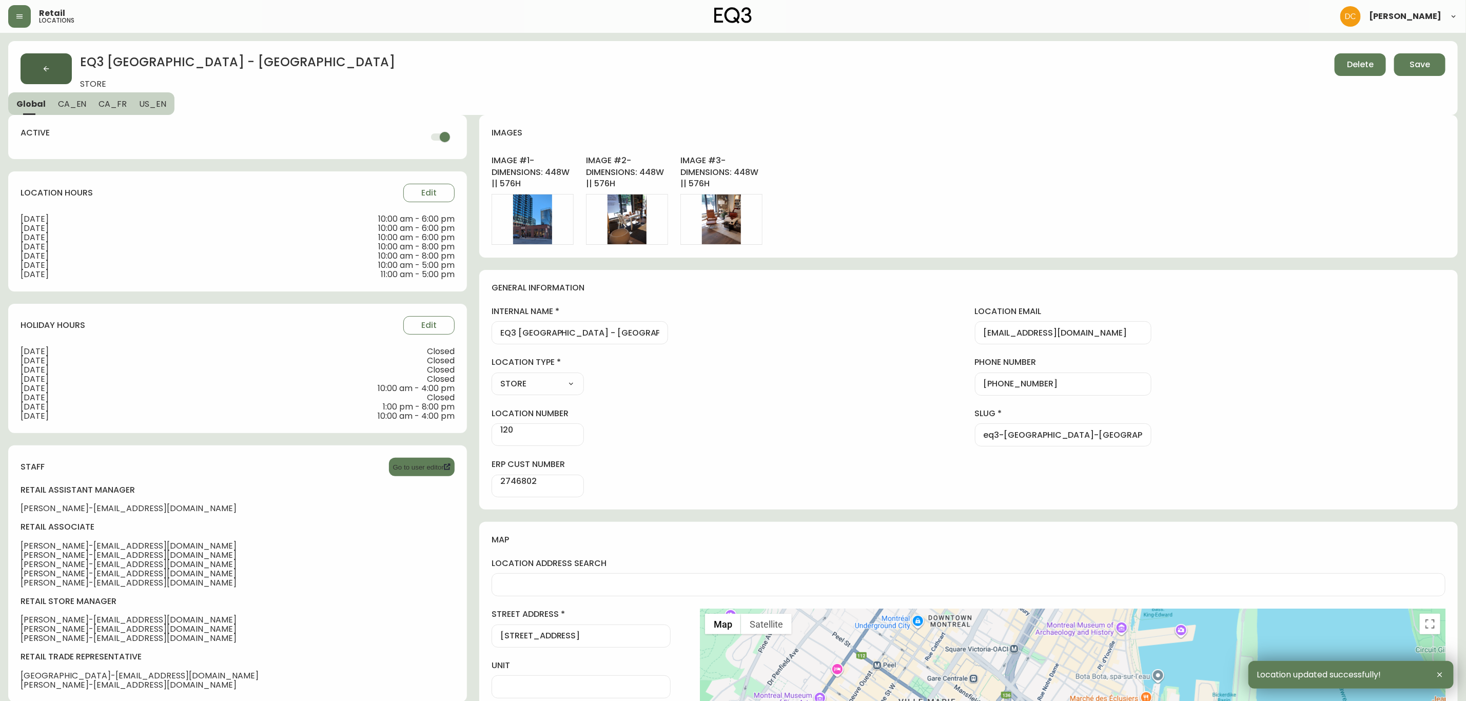
click at [61, 65] on button "button" at bounding box center [46, 68] width 51 height 31
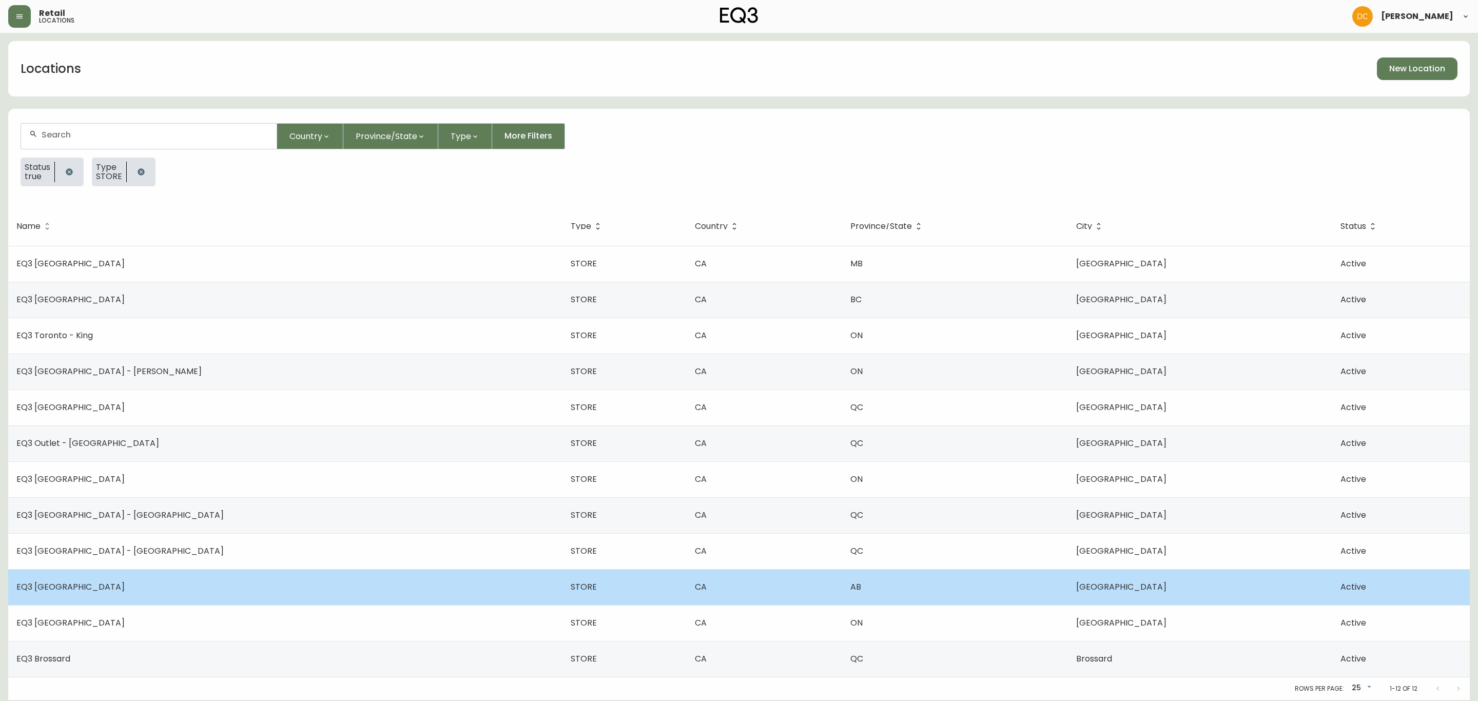
click at [151, 593] on td "EQ3 [GEOGRAPHIC_DATA]" at bounding box center [285, 587] width 554 height 36
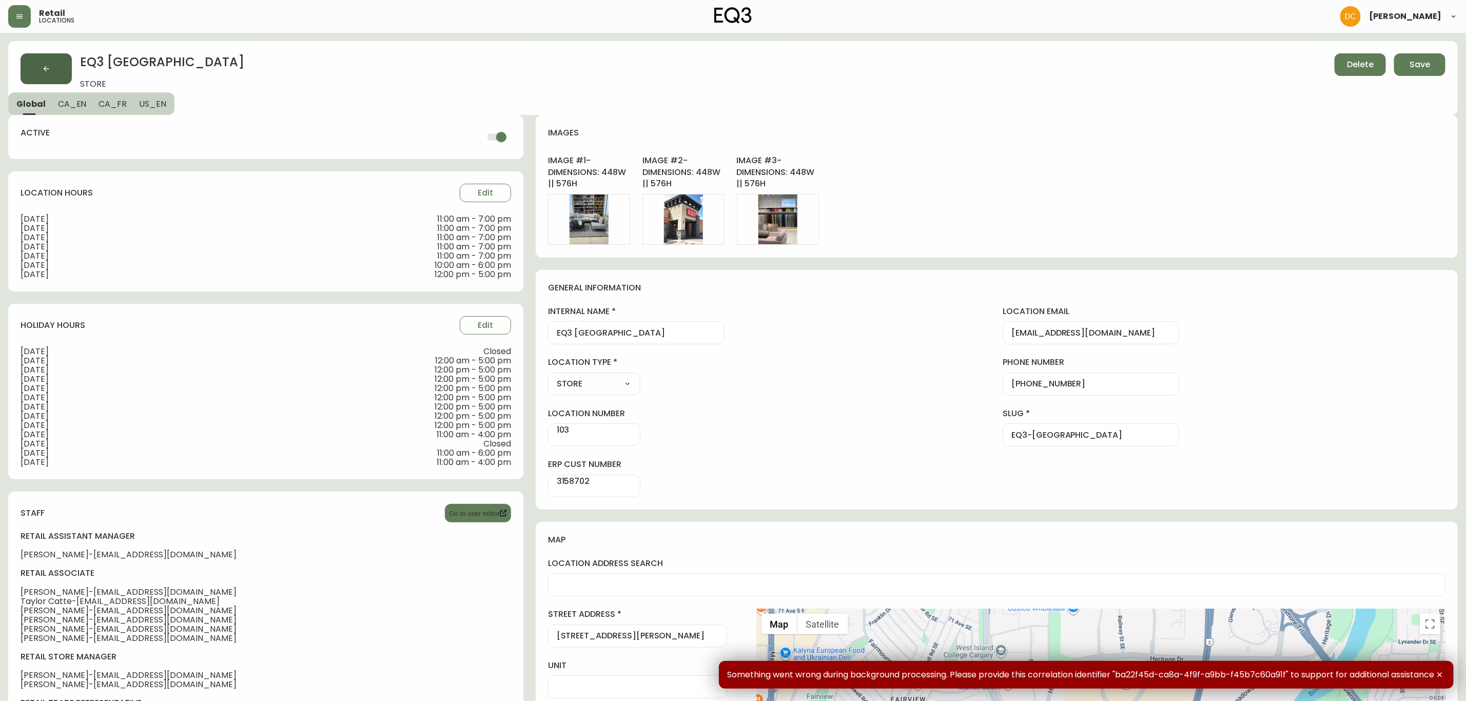
click at [56, 58] on button "button" at bounding box center [46, 68] width 51 height 31
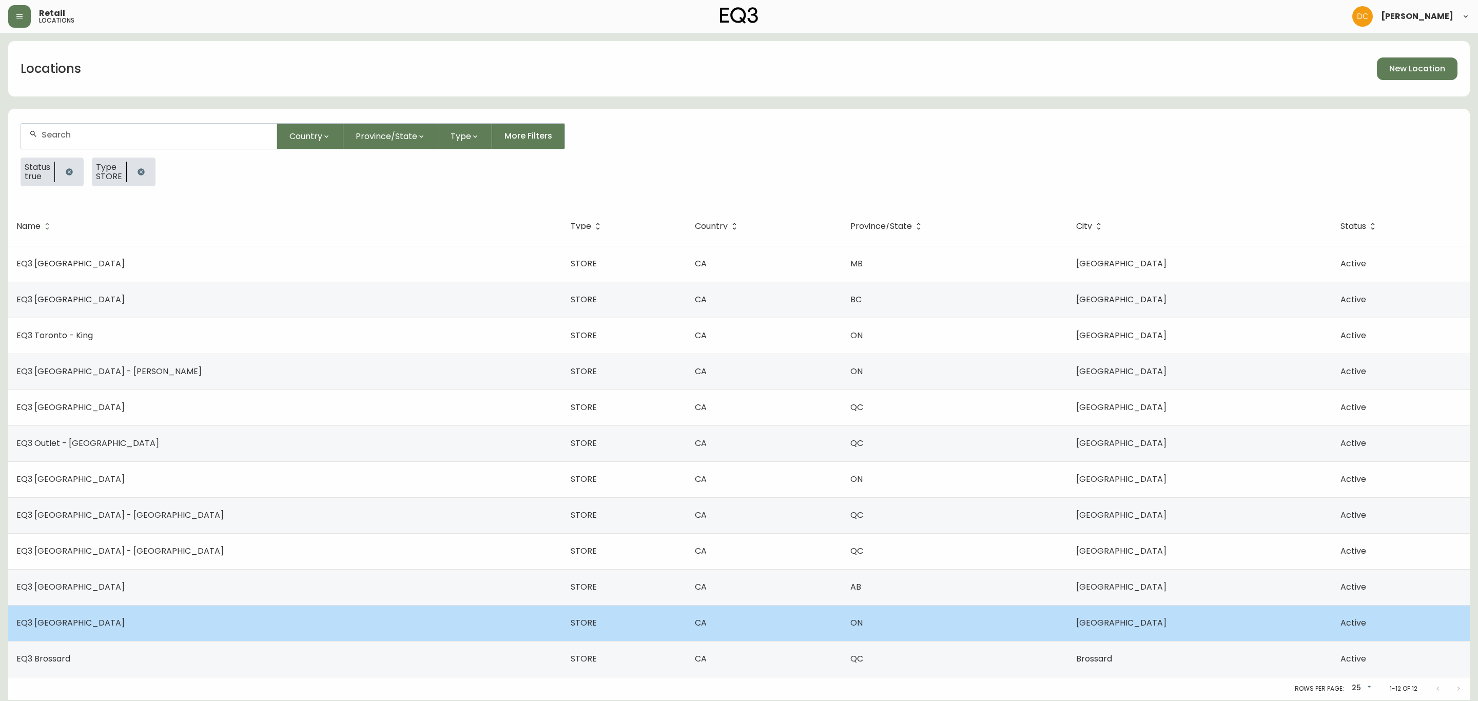
click at [179, 607] on td "EQ3 [GEOGRAPHIC_DATA]" at bounding box center [285, 623] width 554 height 36
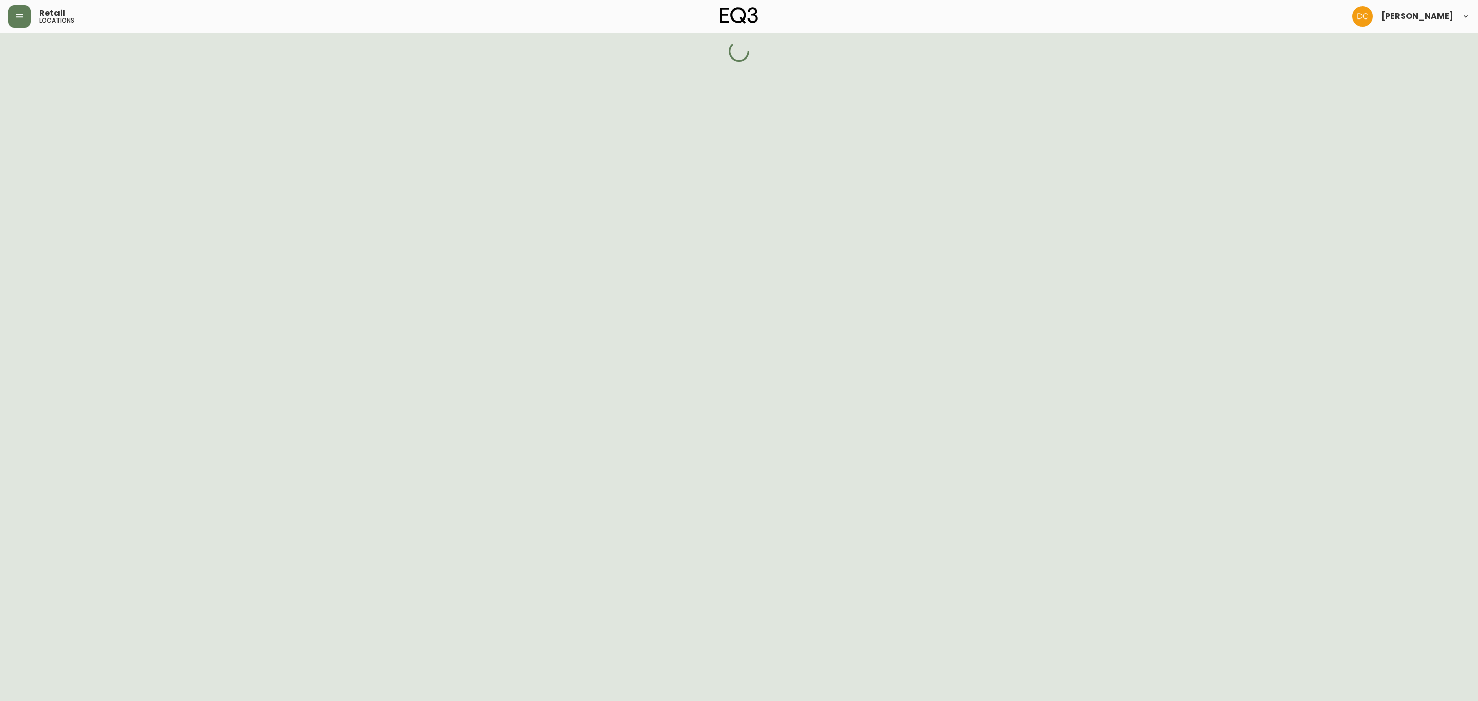
select select "ON"
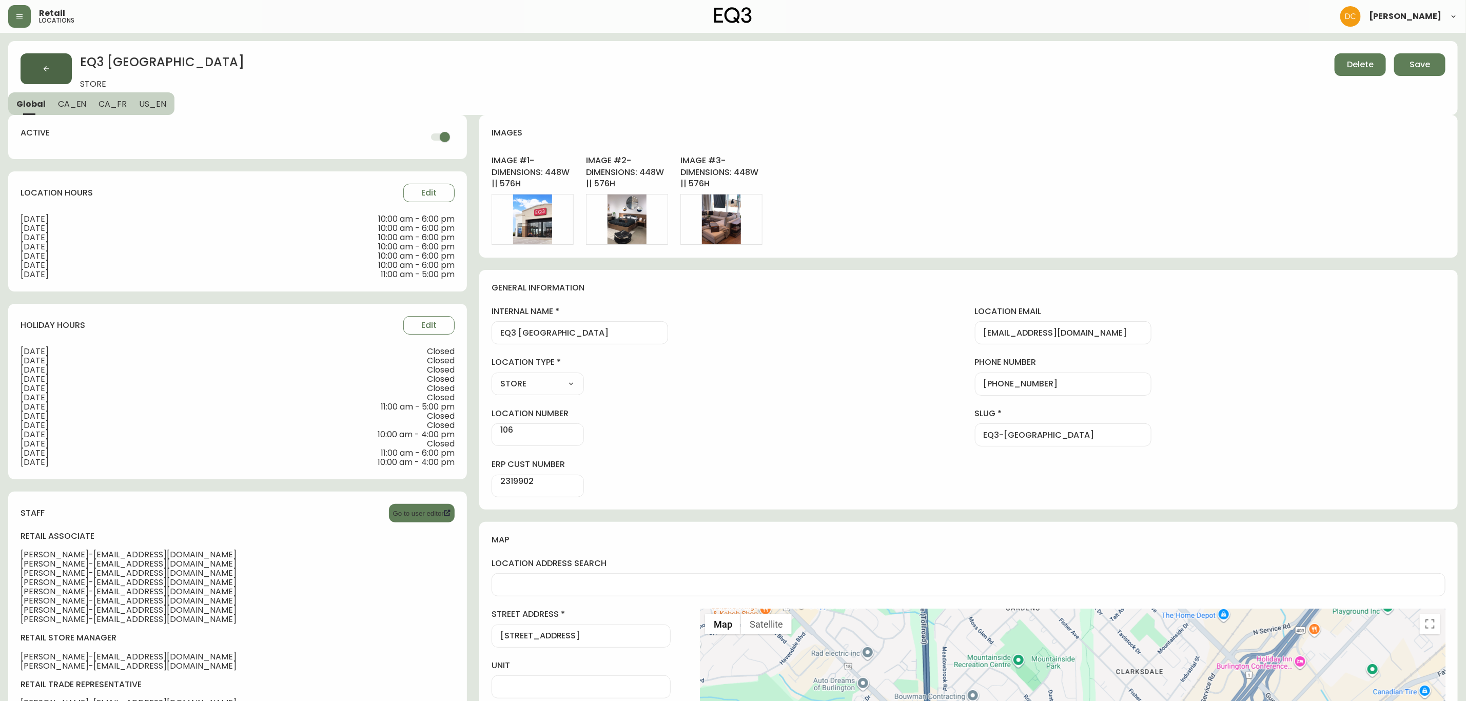
click at [39, 59] on button "button" at bounding box center [46, 68] width 51 height 31
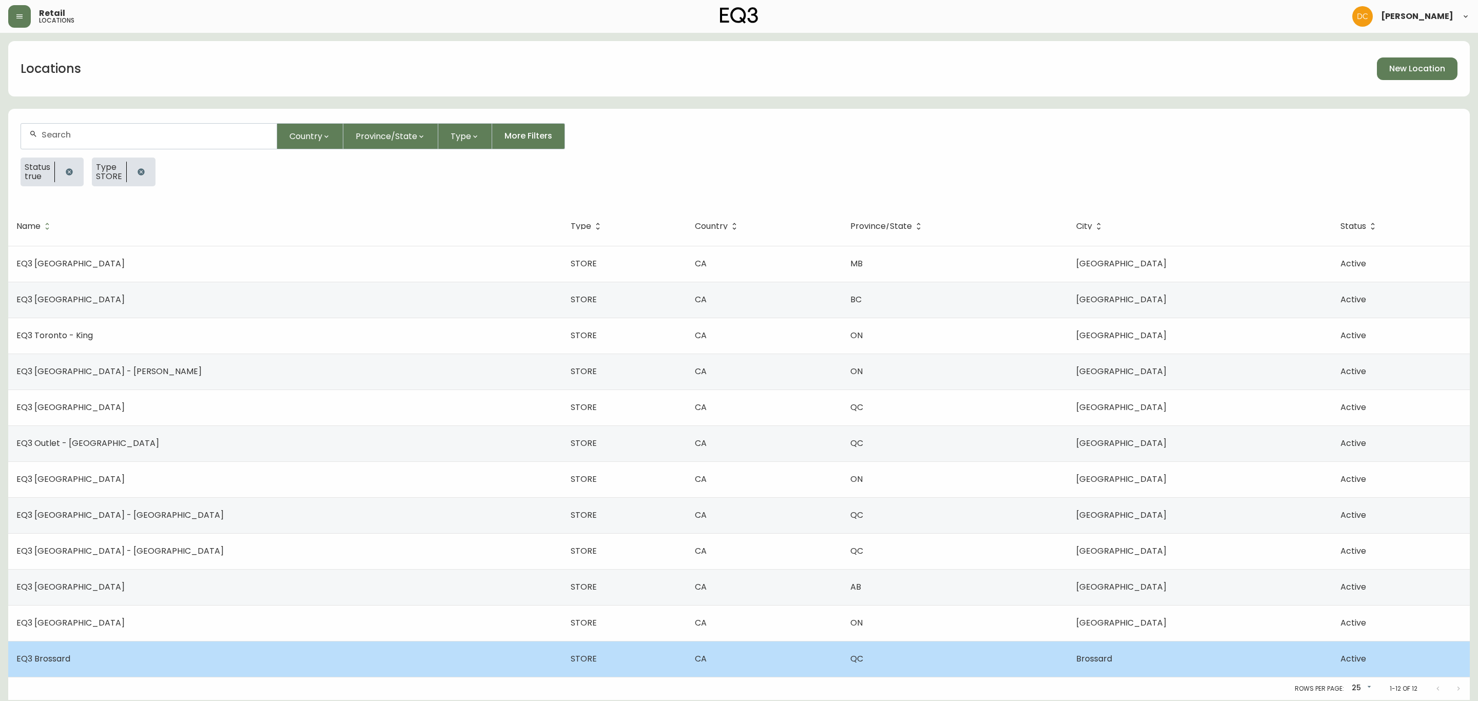
click at [143, 654] on td "EQ3 Brossard" at bounding box center [285, 659] width 554 height 36
select select "QC"
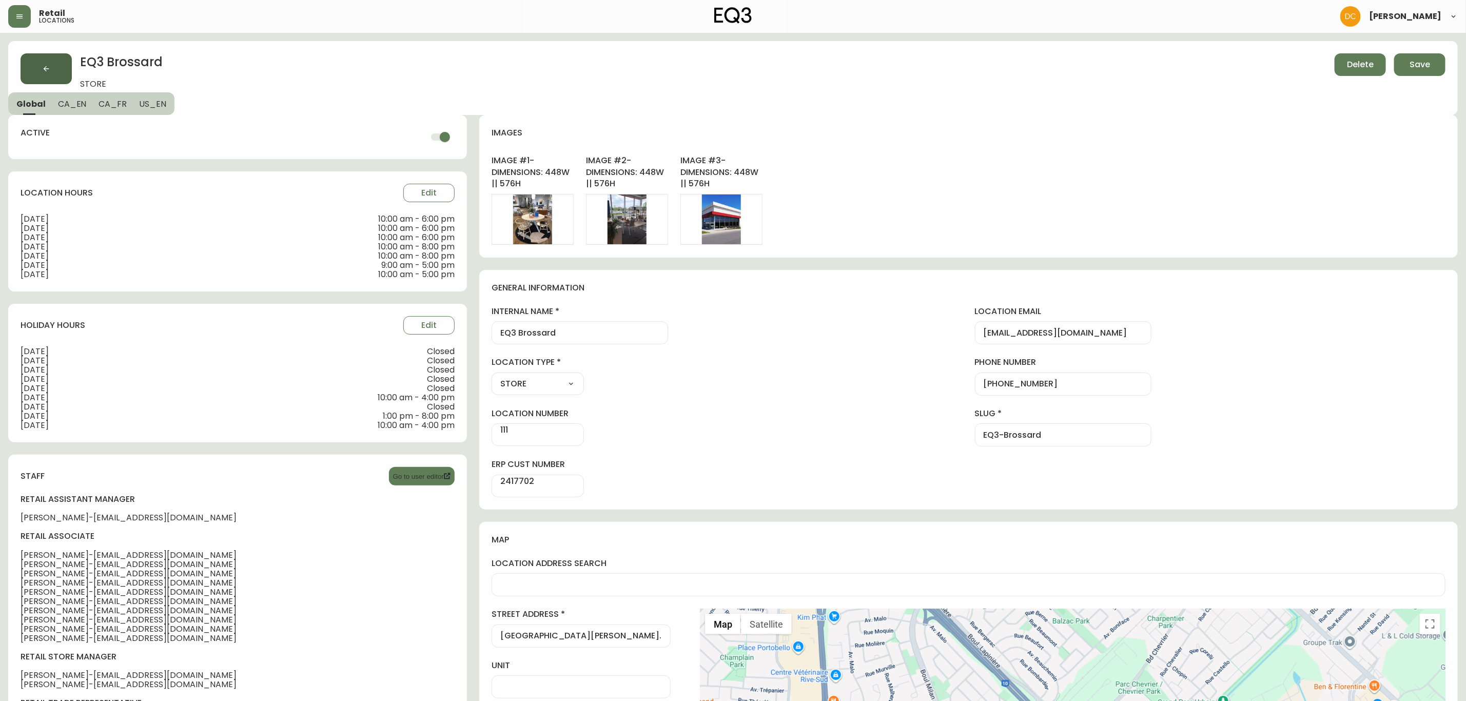
click at [50, 59] on button "button" at bounding box center [46, 68] width 51 height 31
